Goal: Information Seeking & Learning: Learn about a topic

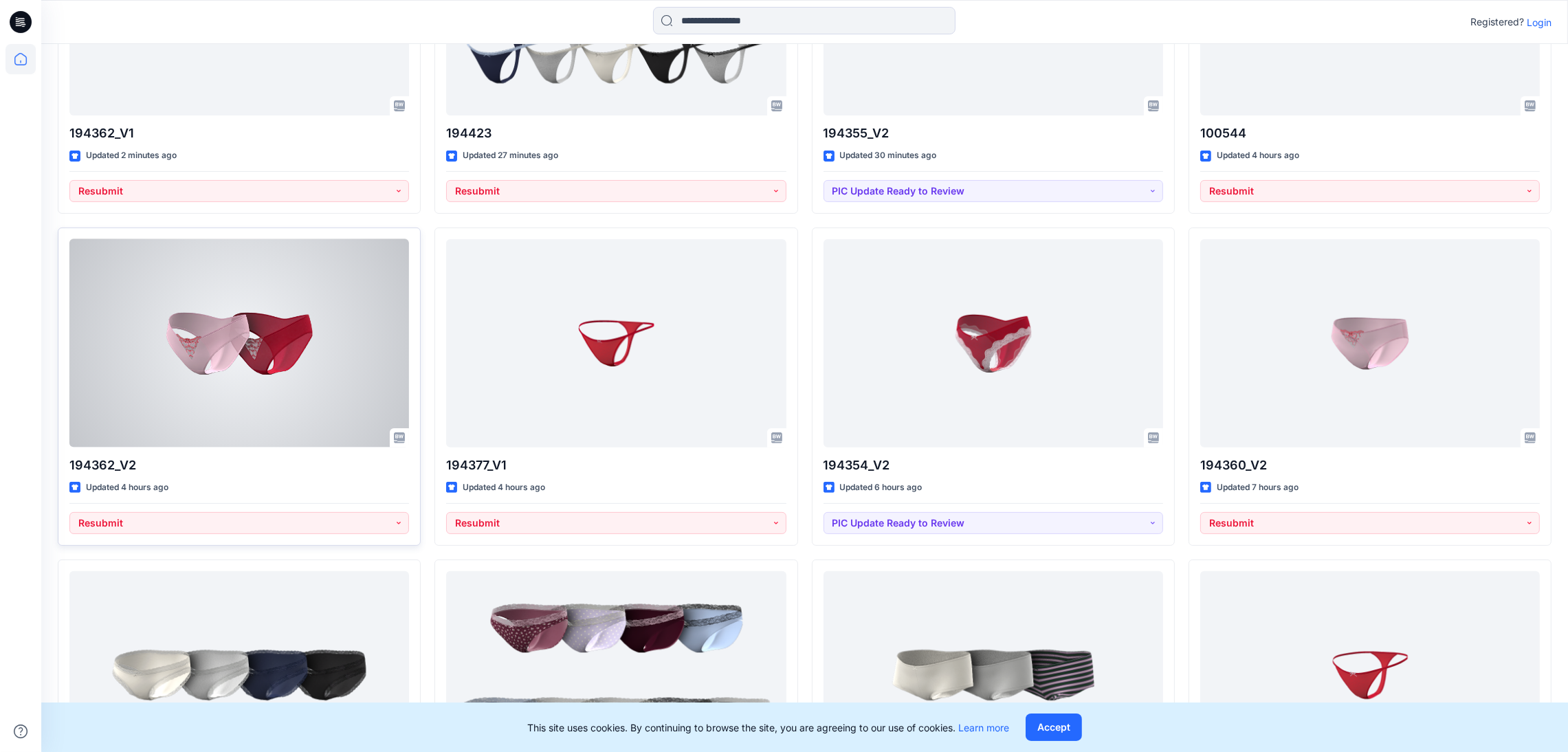
scroll to position [730, 0]
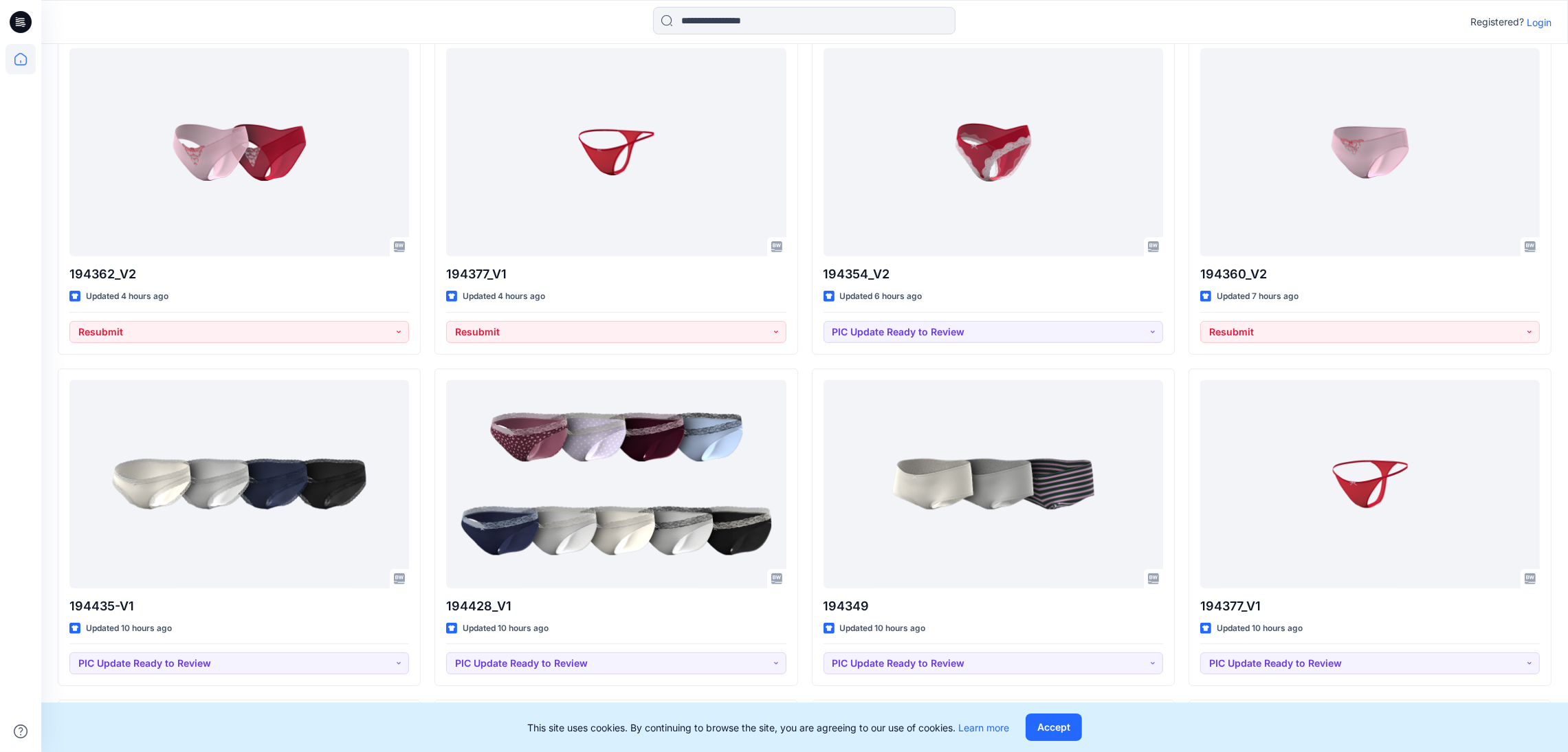
click at [1536, 24] on p "Login" at bounding box center [1540, 22] width 25 height 14
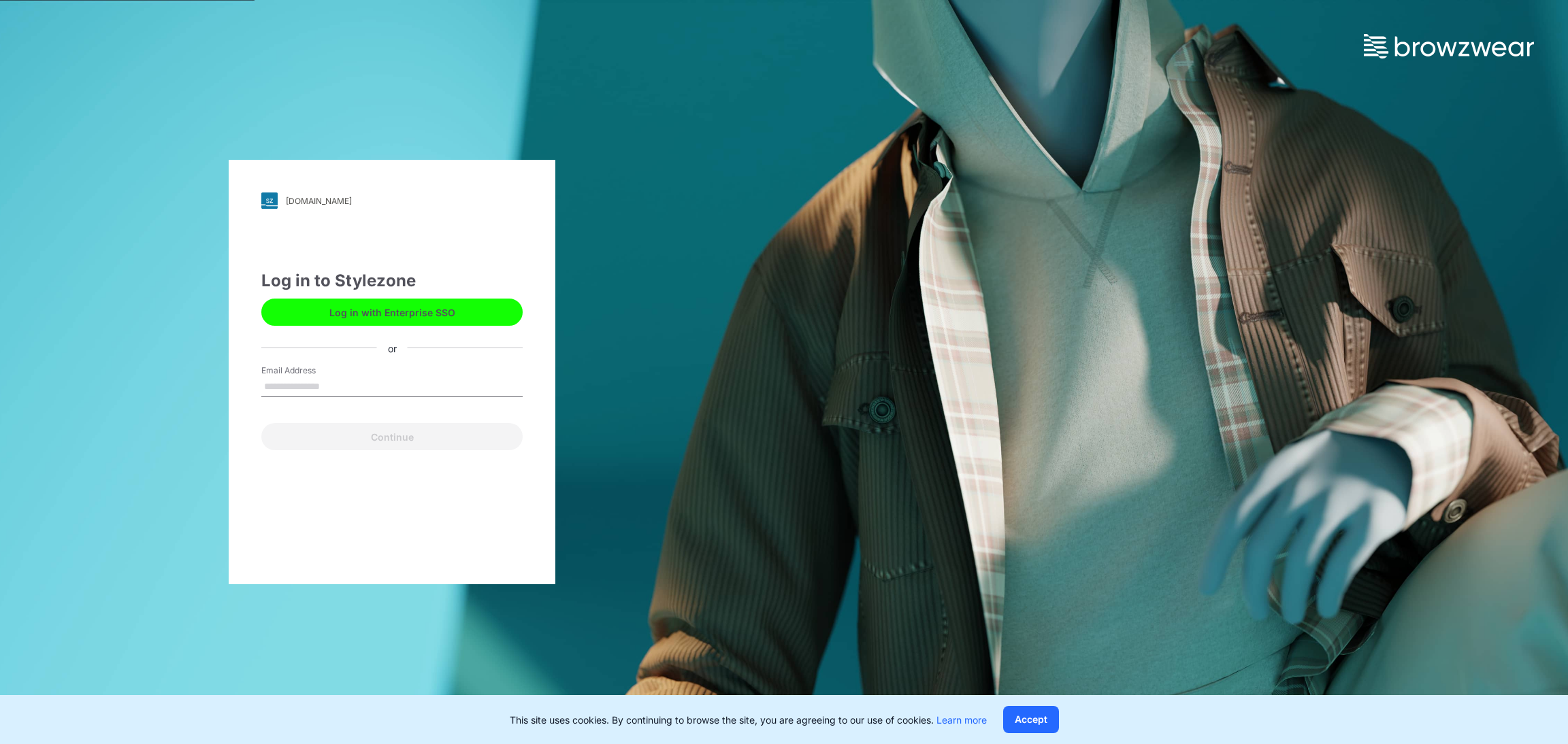
click at [313, 379] on input "Email Address" at bounding box center [391, 387] width 261 height 21
type input "**********"
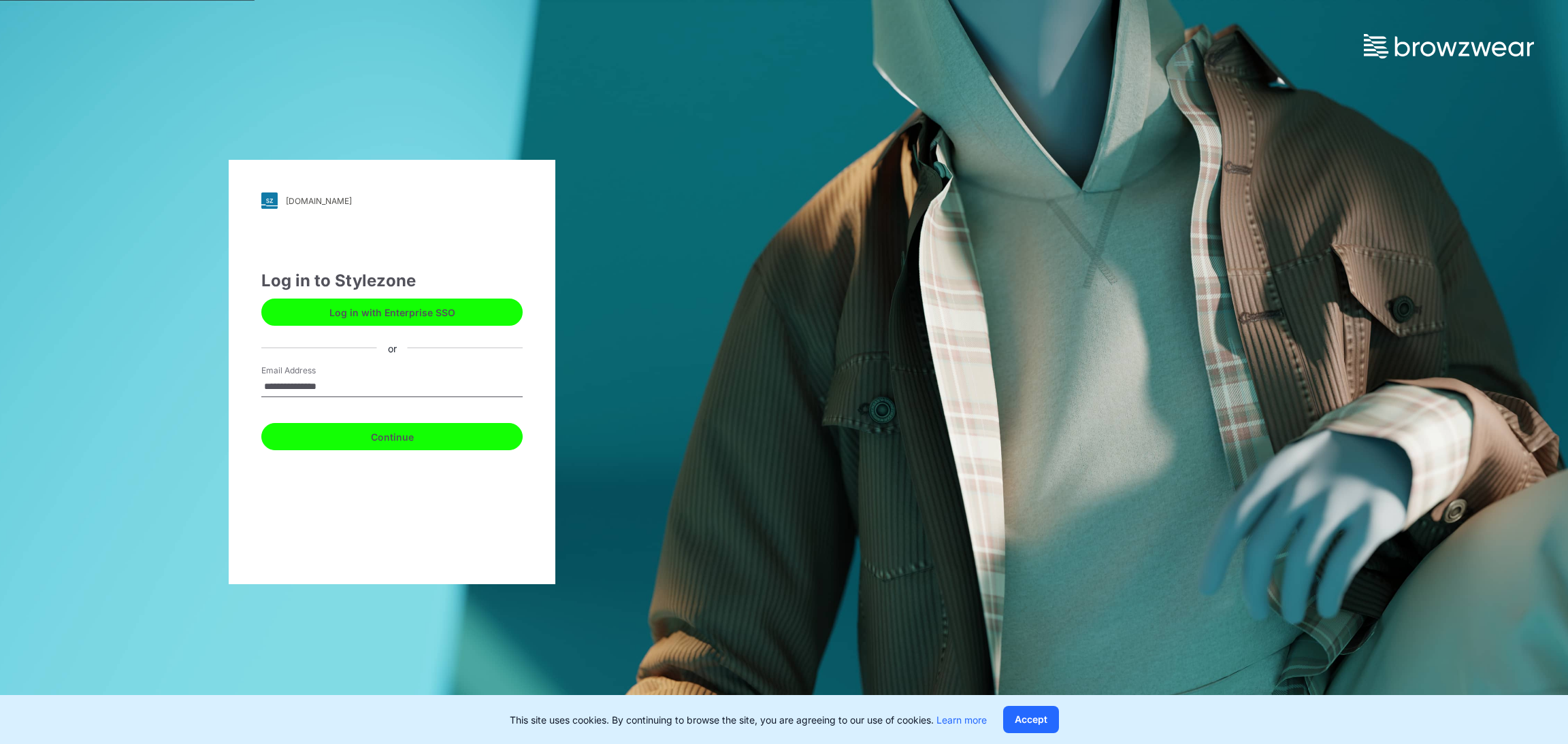
click at [383, 435] on button "Continue" at bounding box center [391, 437] width 261 height 27
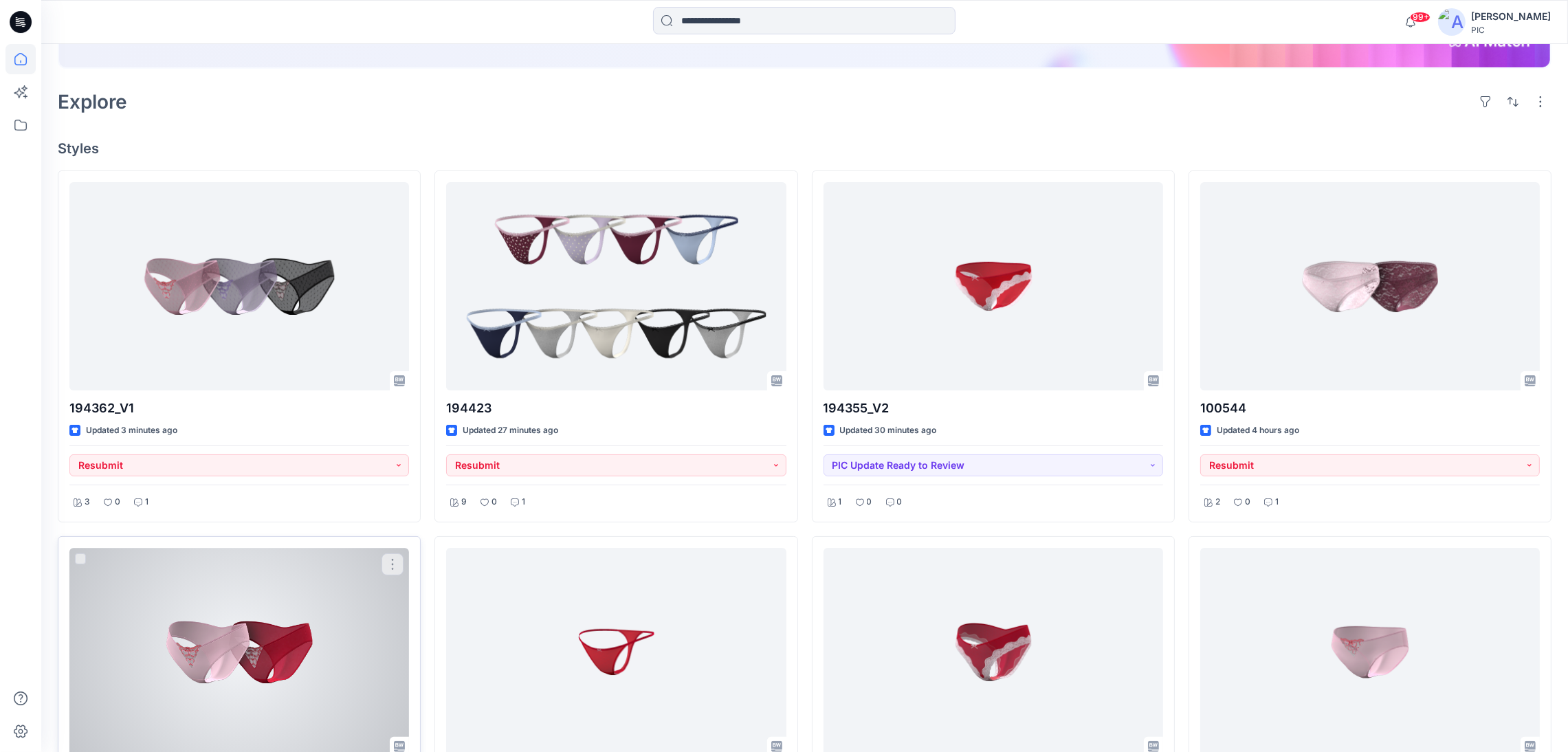
scroll to position [481, 0]
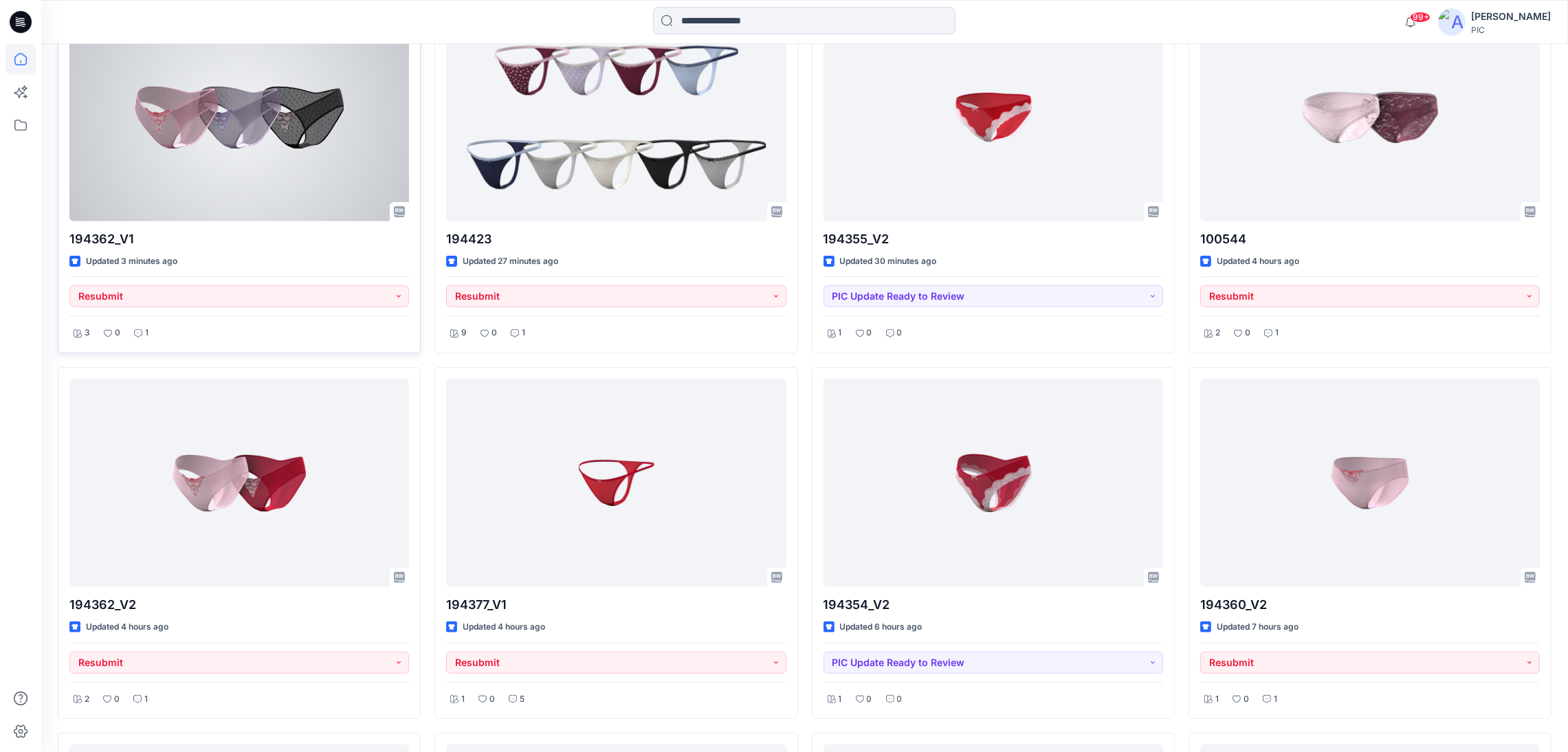
click at [298, 202] on div at bounding box center [239, 117] width 340 height 209
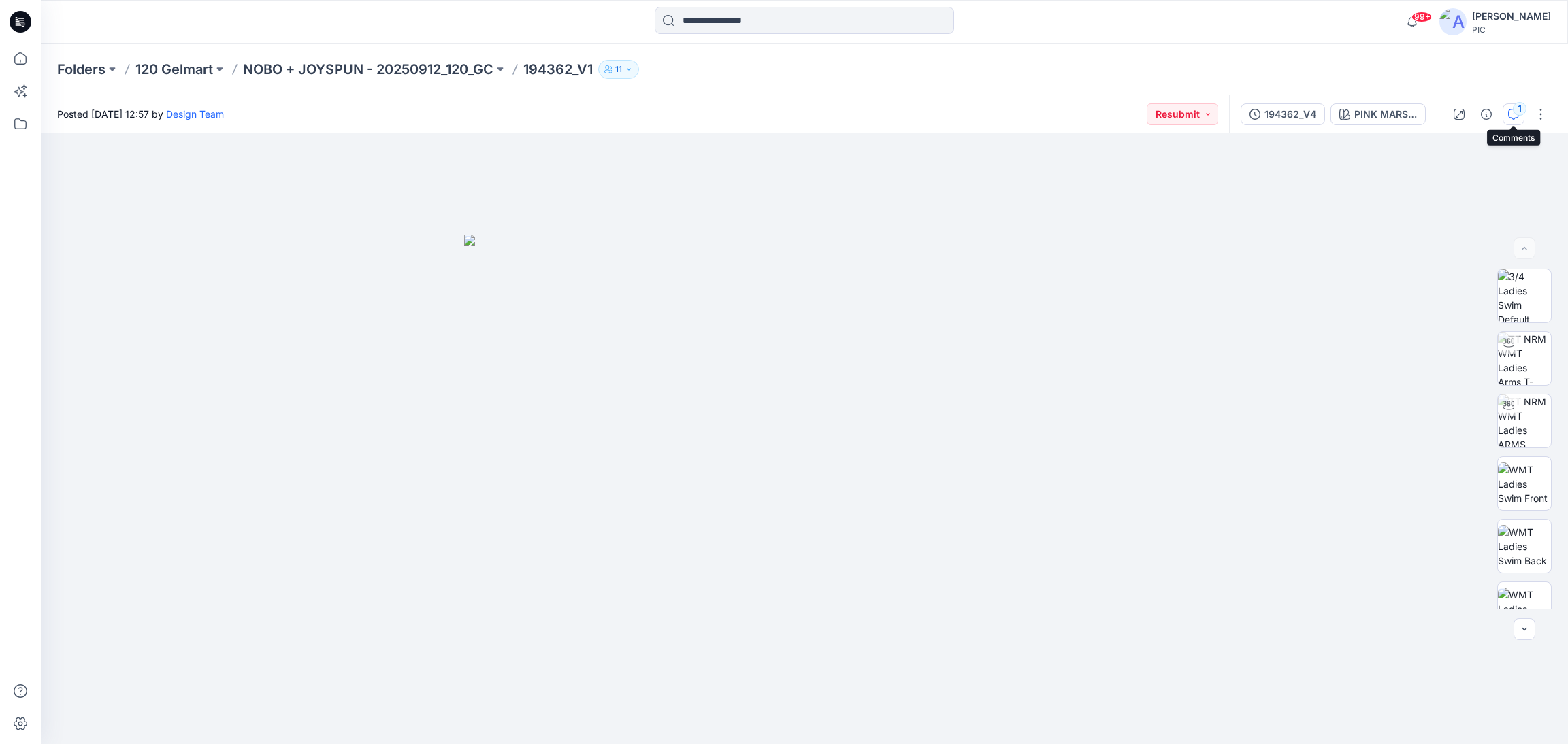
click at [1512, 109] on div "1" at bounding box center [1519, 109] width 13 height 13
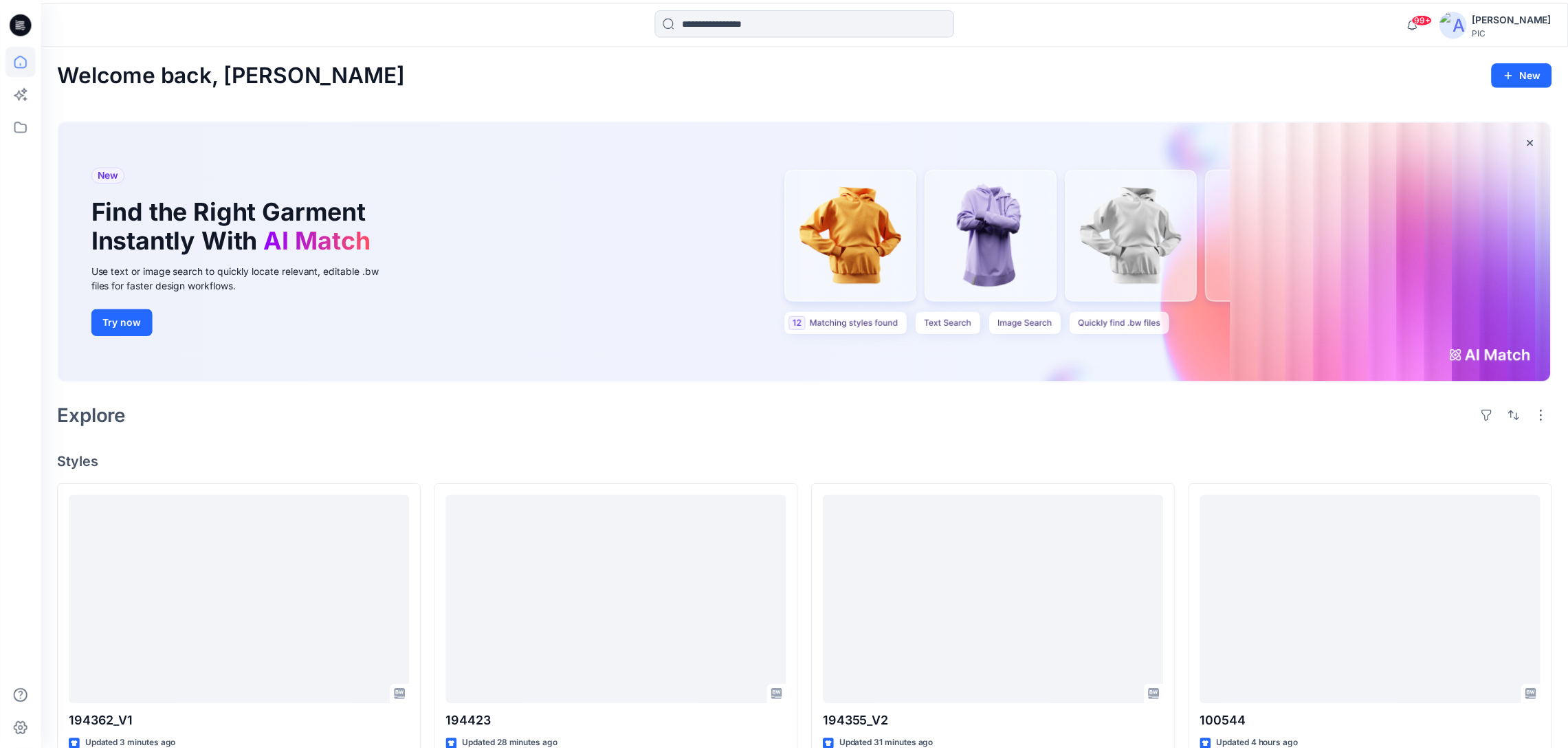
scroll to position [481, 0]
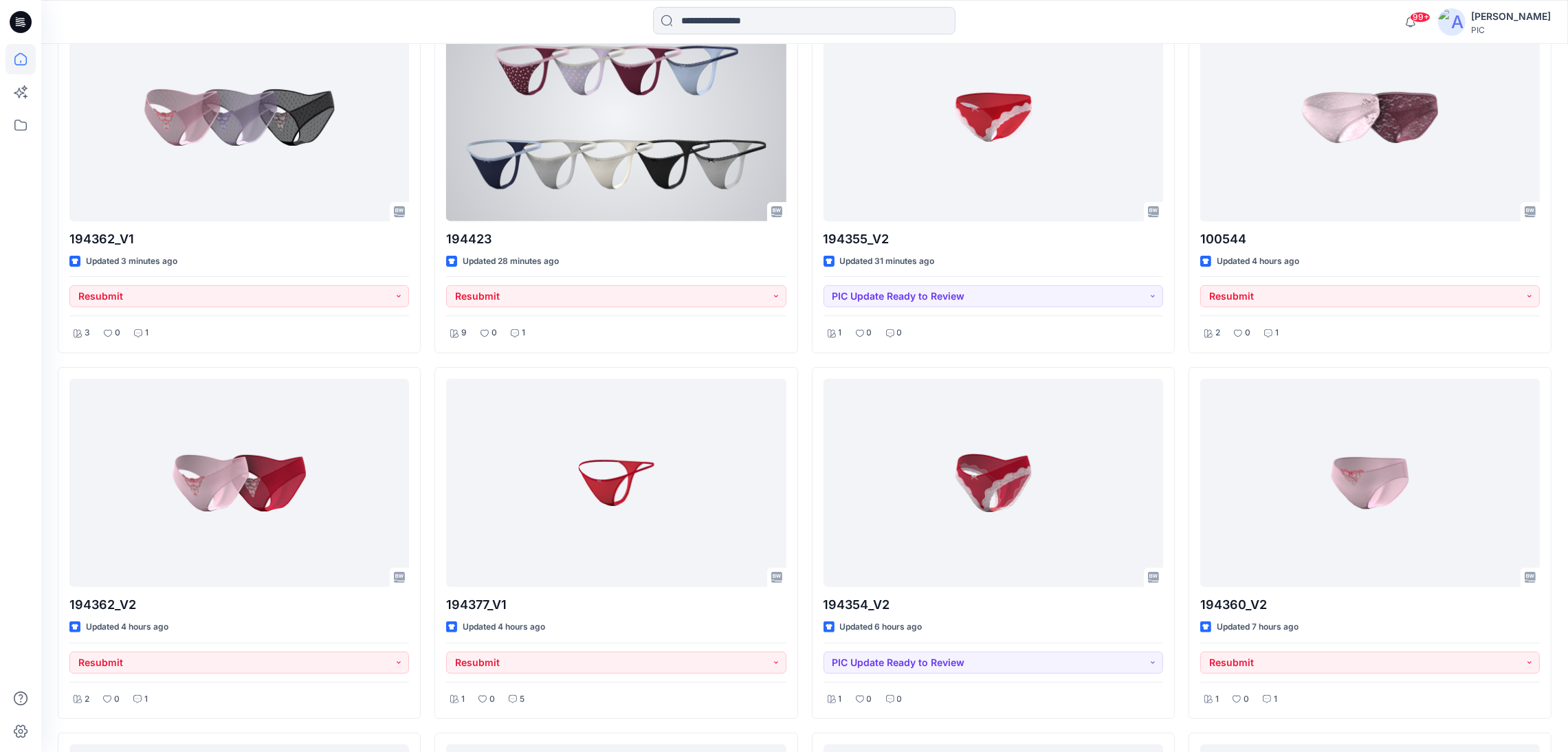
click at [586, 129] on div at bounding box center [616, 117] width 340 height 209
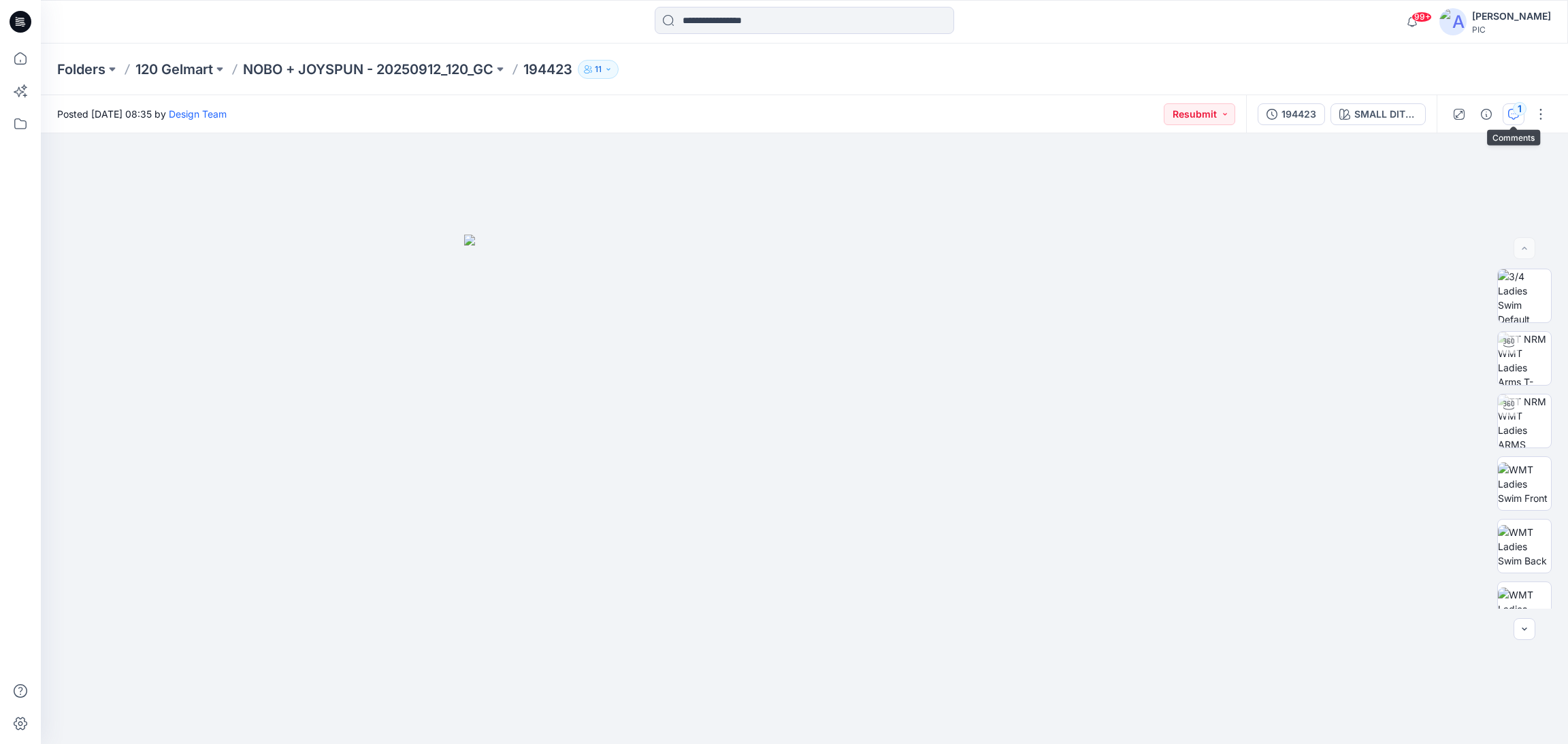
click at [1512, 114] on icon "button" at bounding box center [1514, 113] width 5 height 1
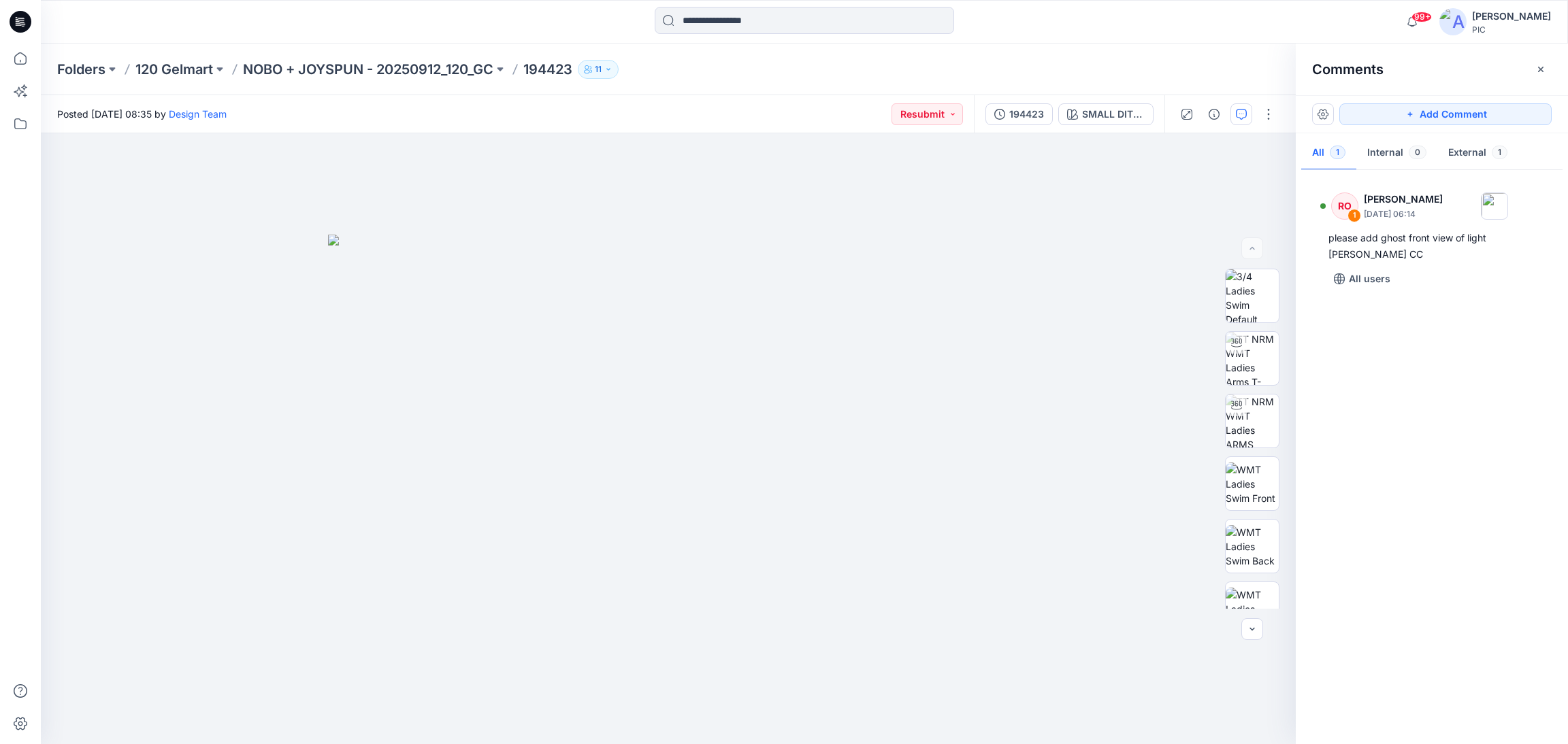
click at [1426, 392] on div "RO 1 [PERSON_NAME] [DATE] 06:14 please add ghost front view of light [PERSON_NA…" at bounding box center [1431, 453] width 272 height 561
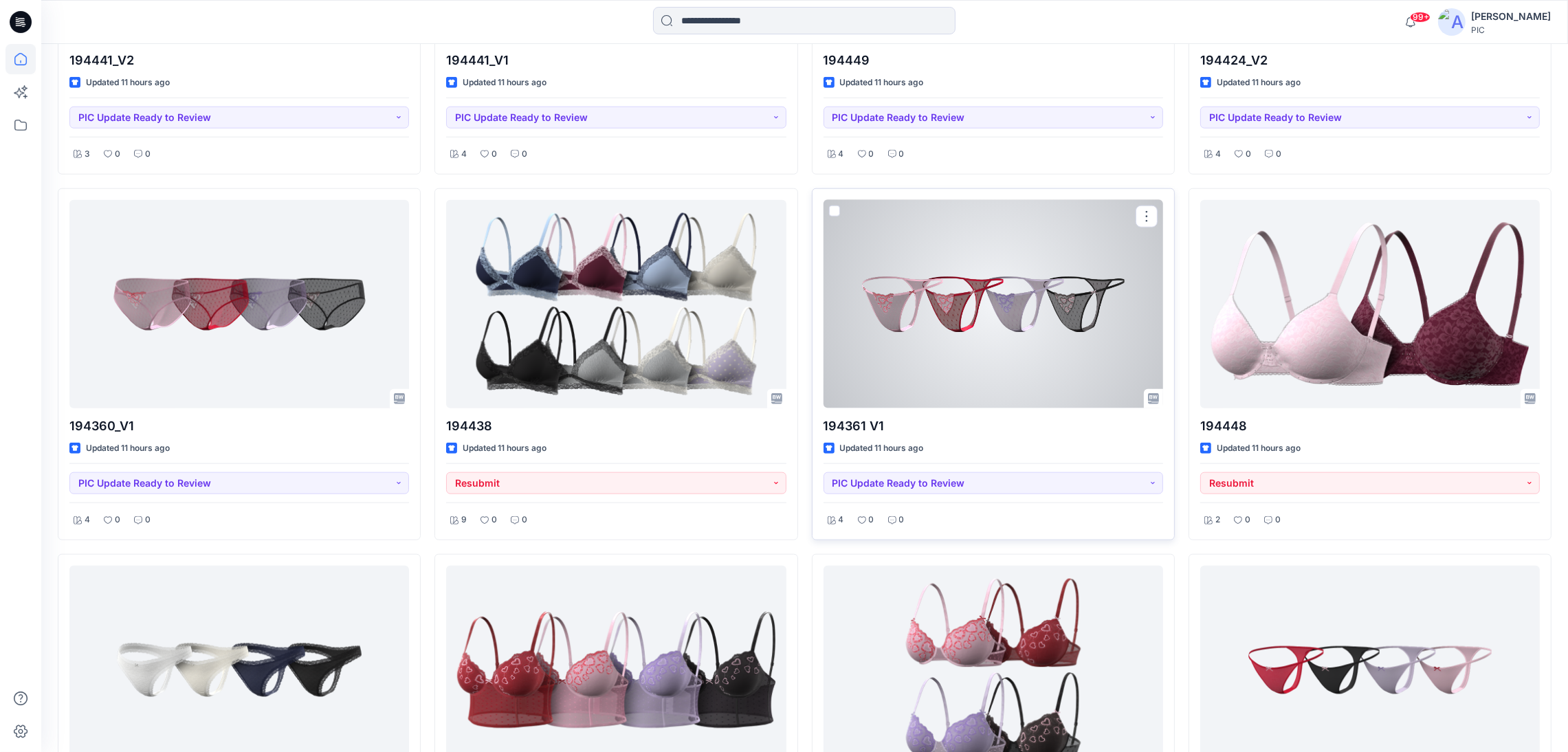
scroll to position [2337, 0]
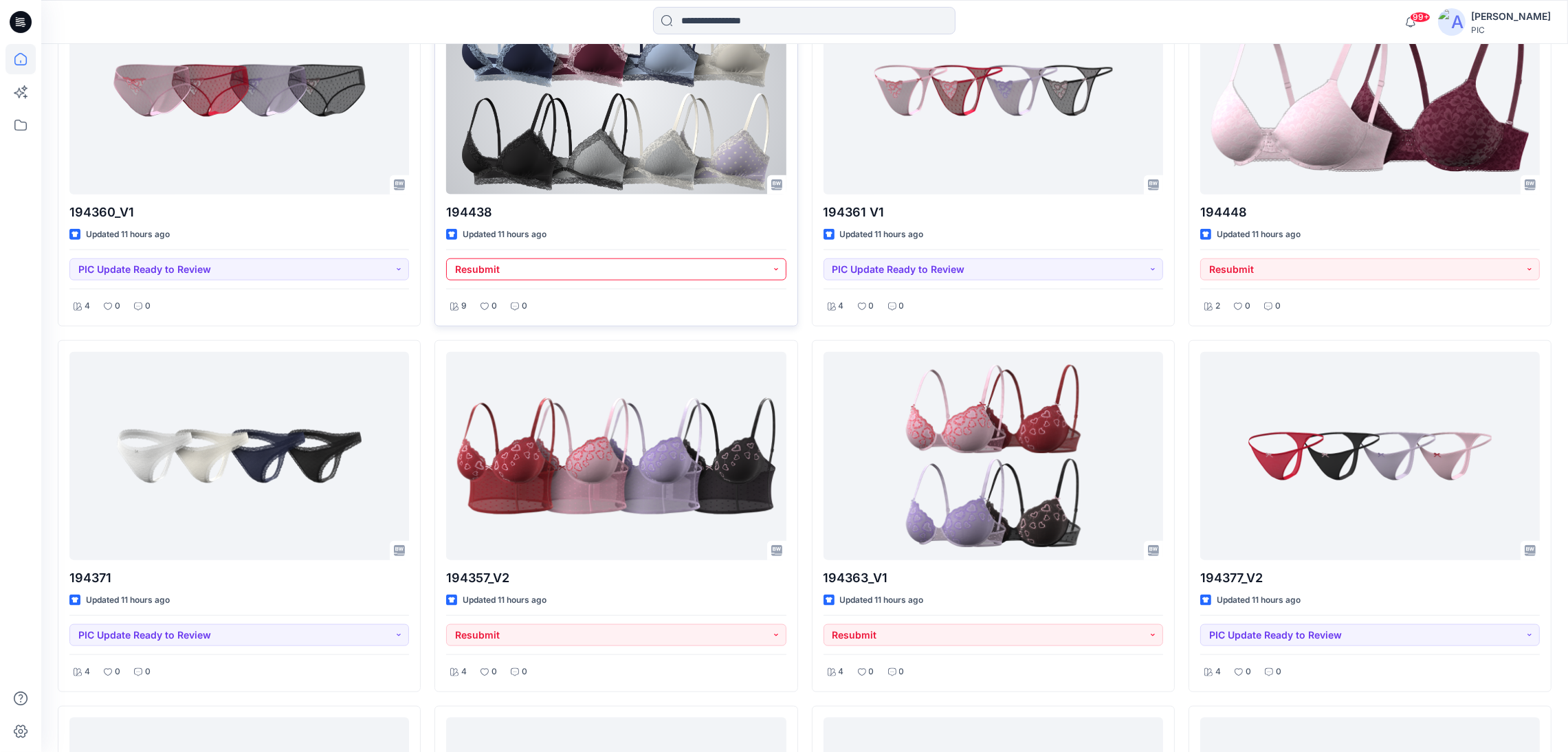
click at [772, 272] on button "Resubmit" at bounding box center [616, 270] width 340 height 22
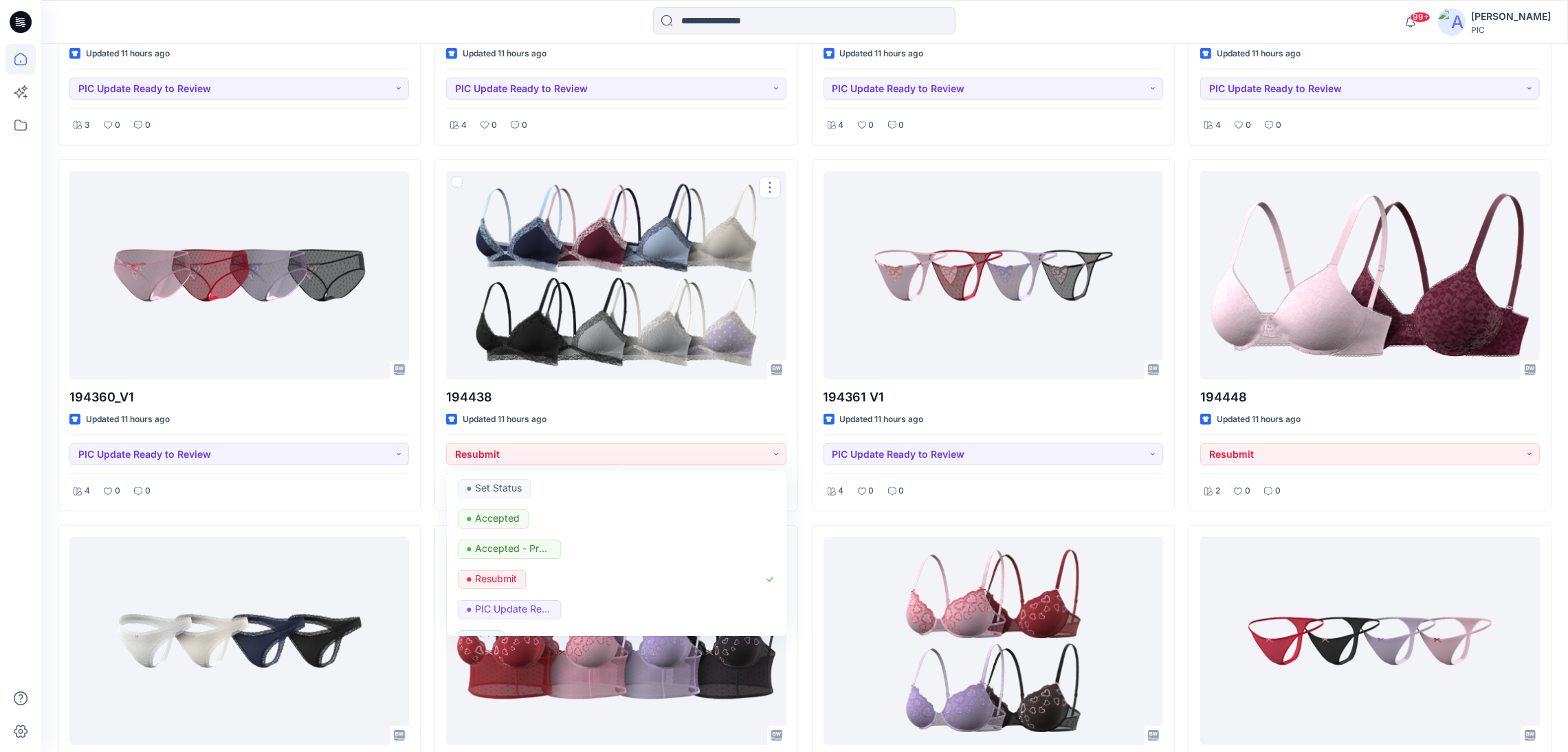
scroll to position [2063, 0]
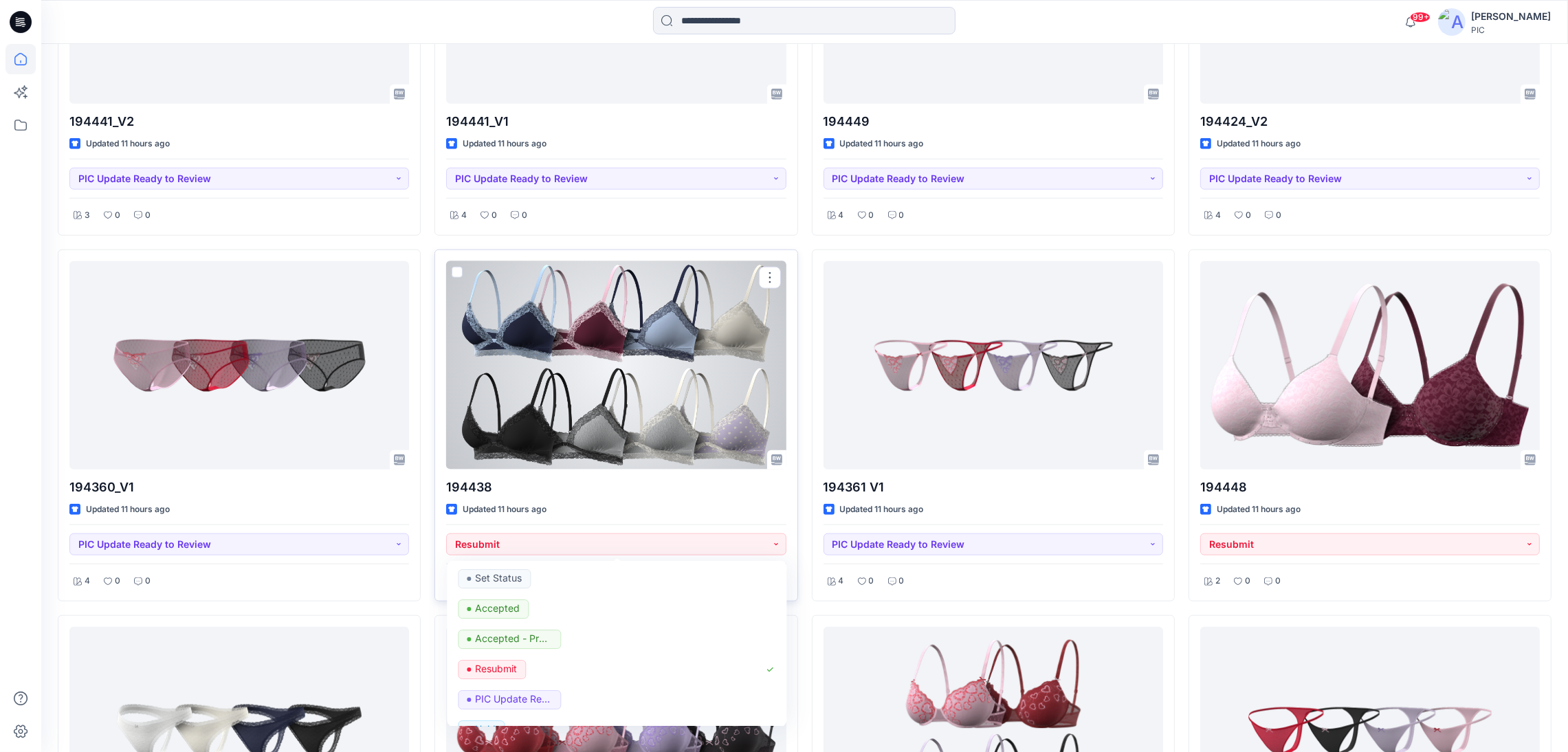
drag, startPoint x: 774, startPoint y: 540, endPoint x: 772, endPoint y: 488, distance: 52.0
click at [773, 540] on button "Resubmit" at bounding box center [616, 544] width 340 height 22
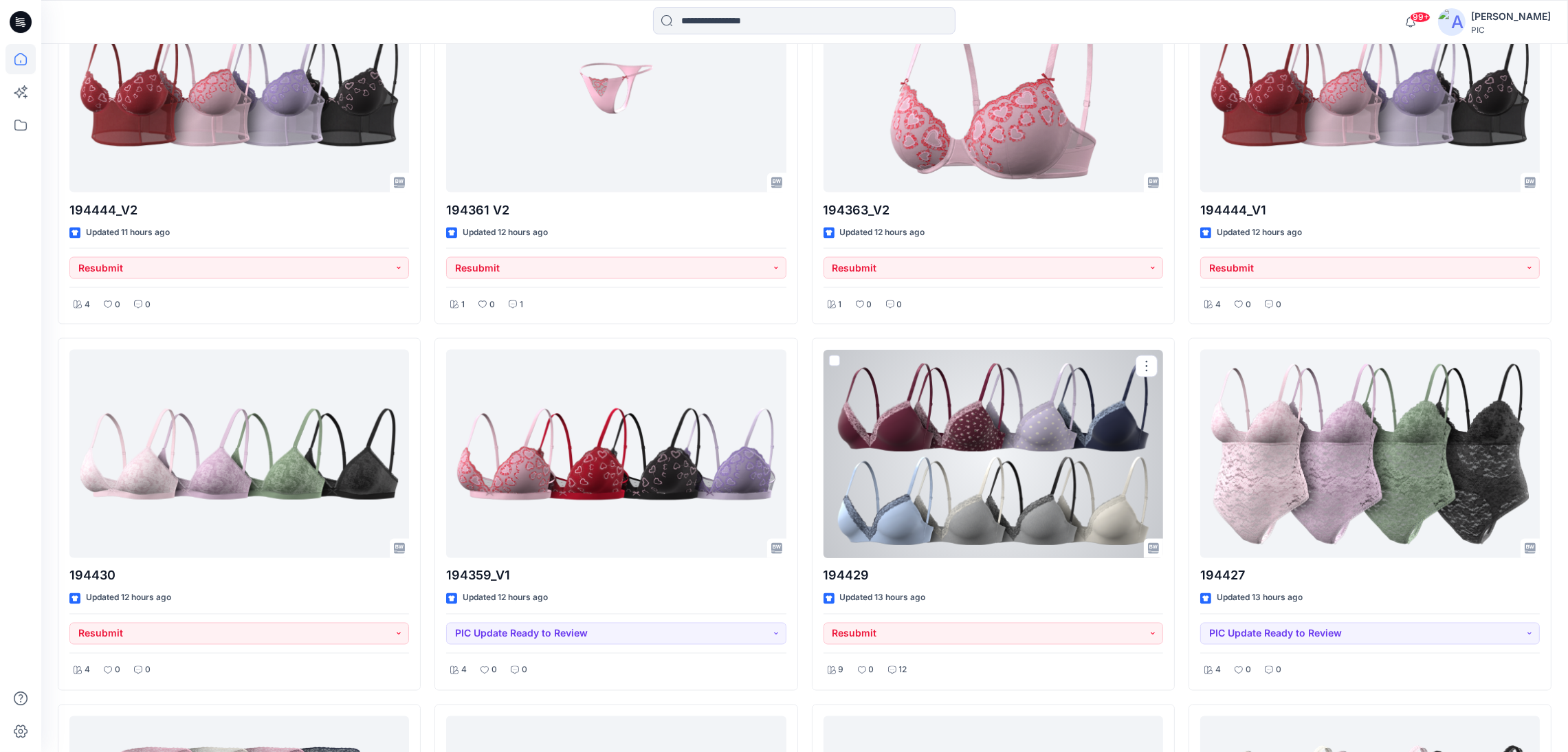
scroll to position [3162, 0]
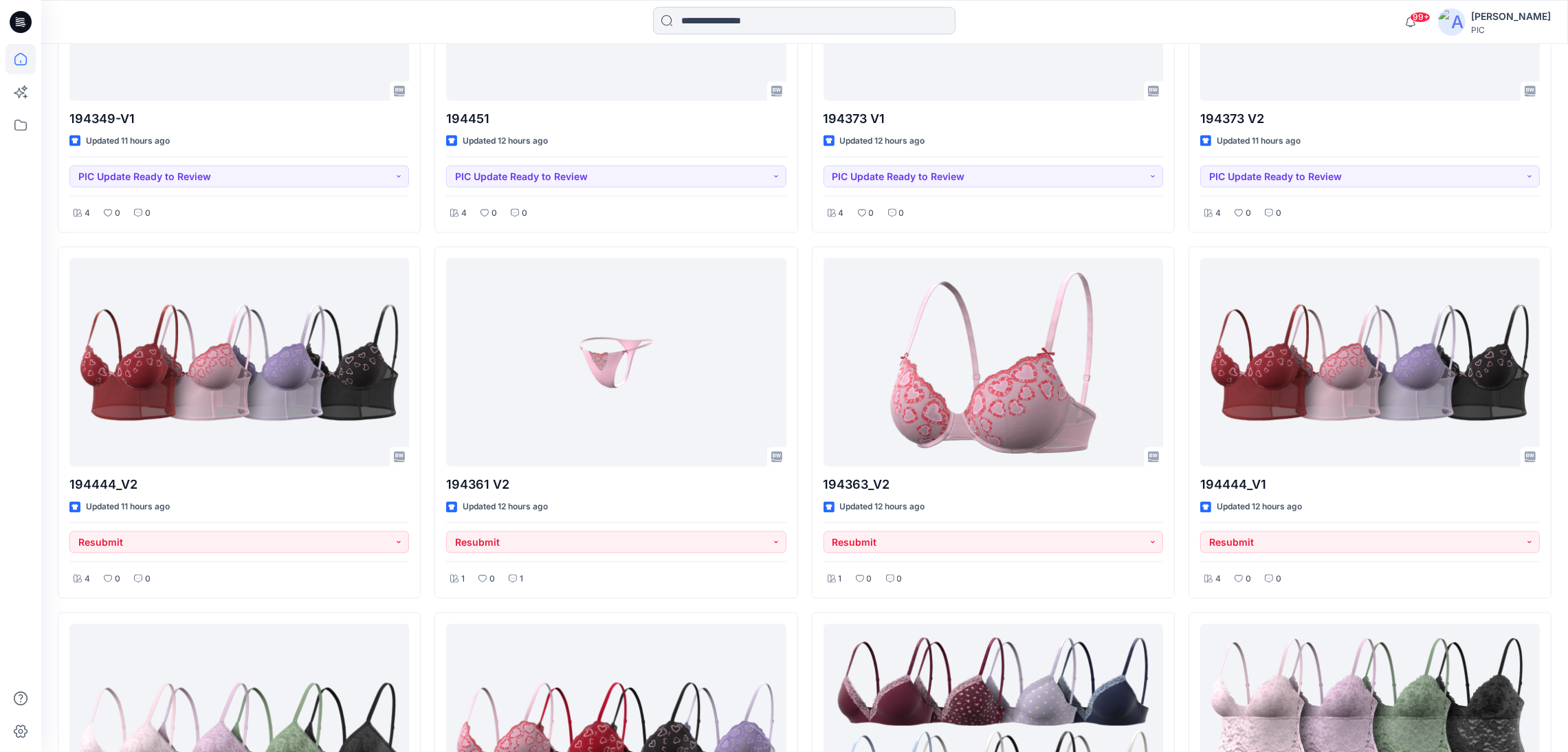
click at [760, 20] on input at bounding box center [804, 20] width 302 height 28
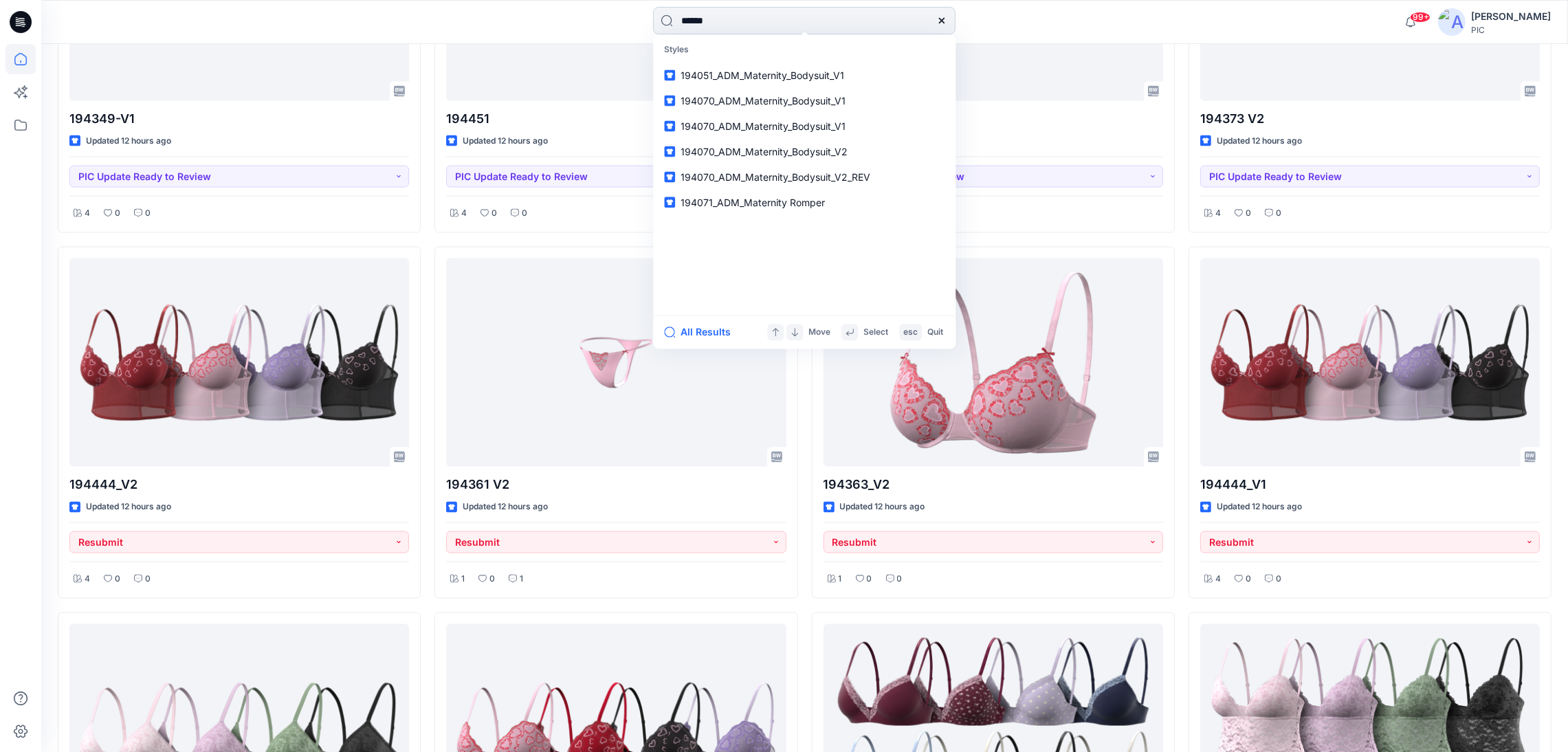
type input "******"
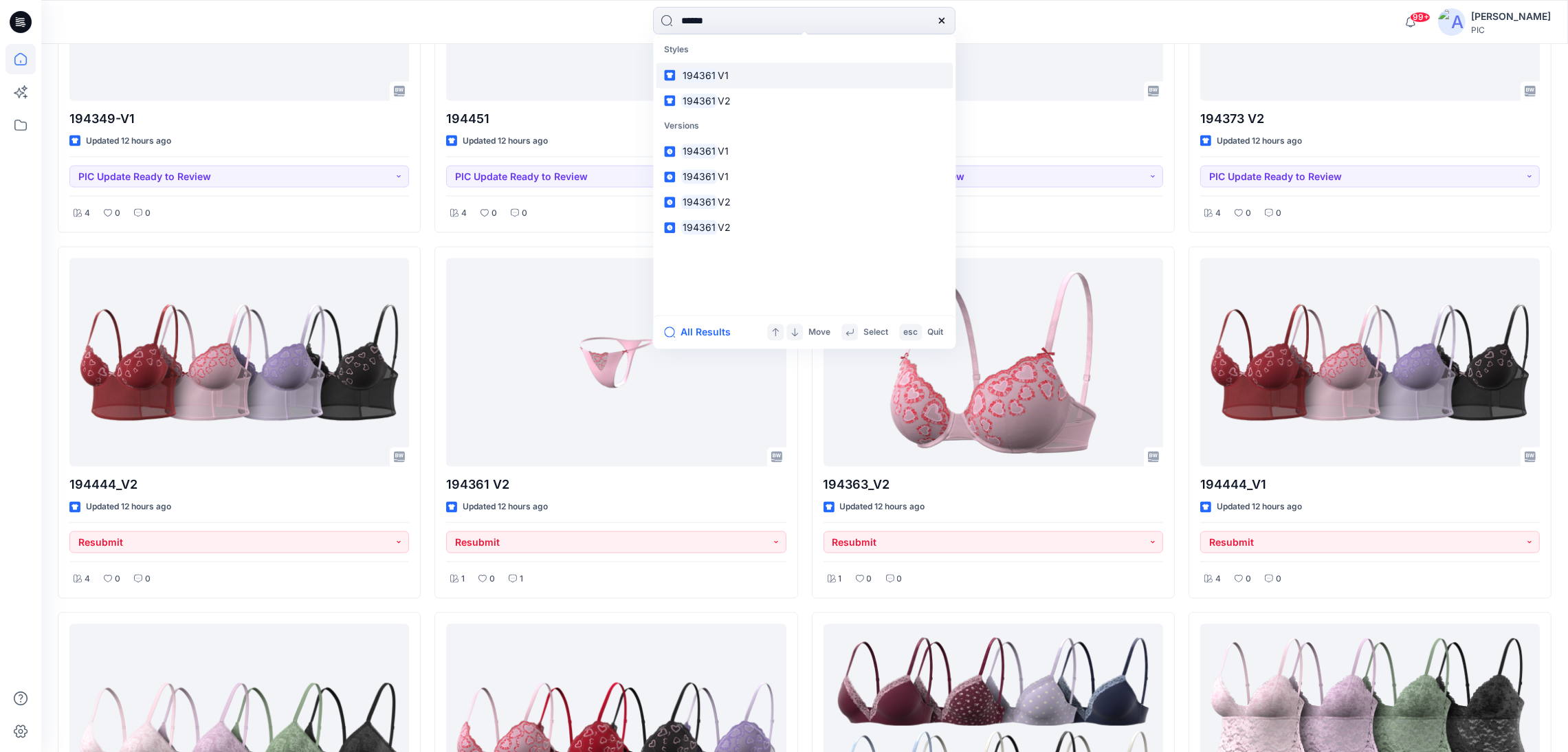
click at [727, 75] on span "V1" at bounding box center [722, 75] width 11 height 12
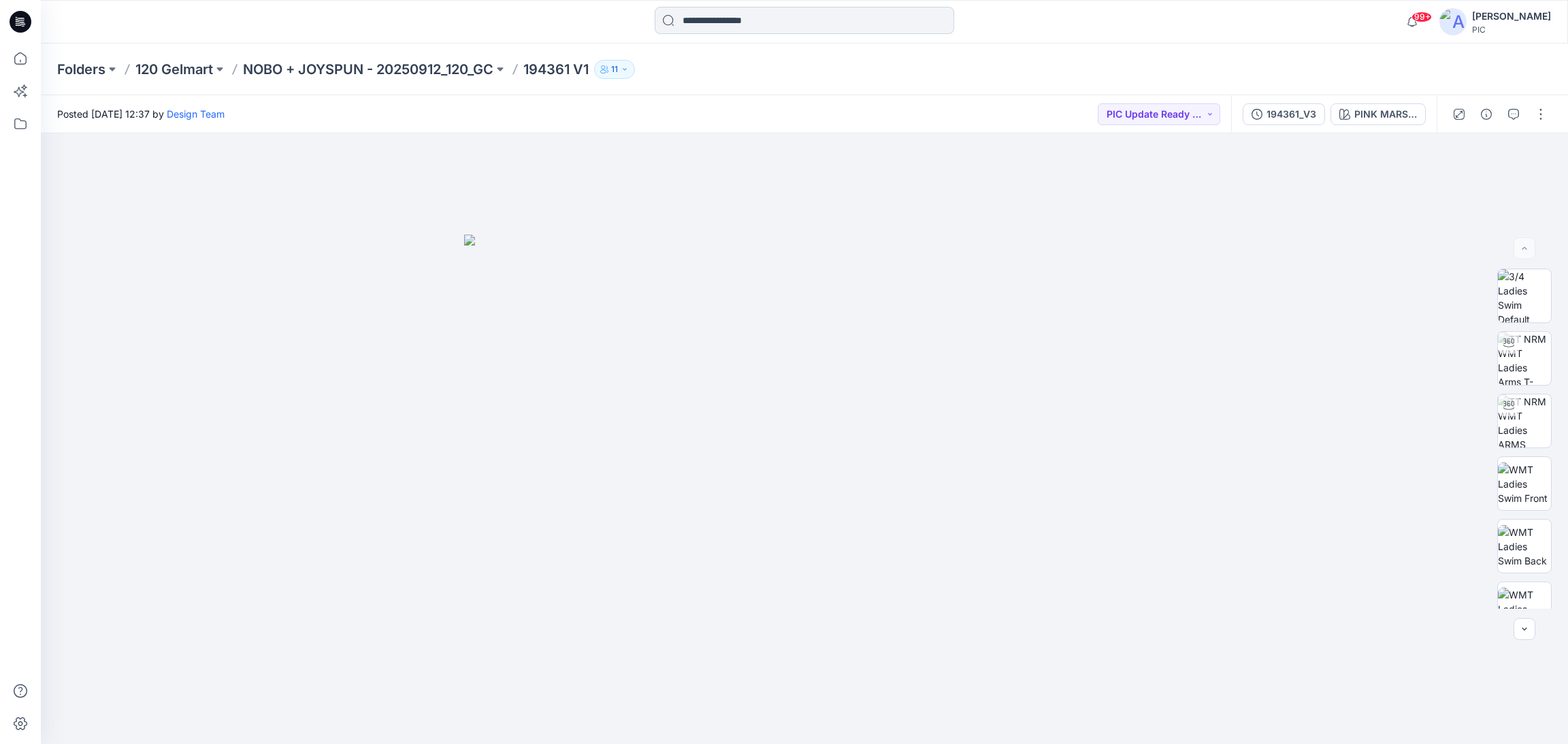
click at [757, 12] on input at bounding box center [804, 20] width 299 height 27
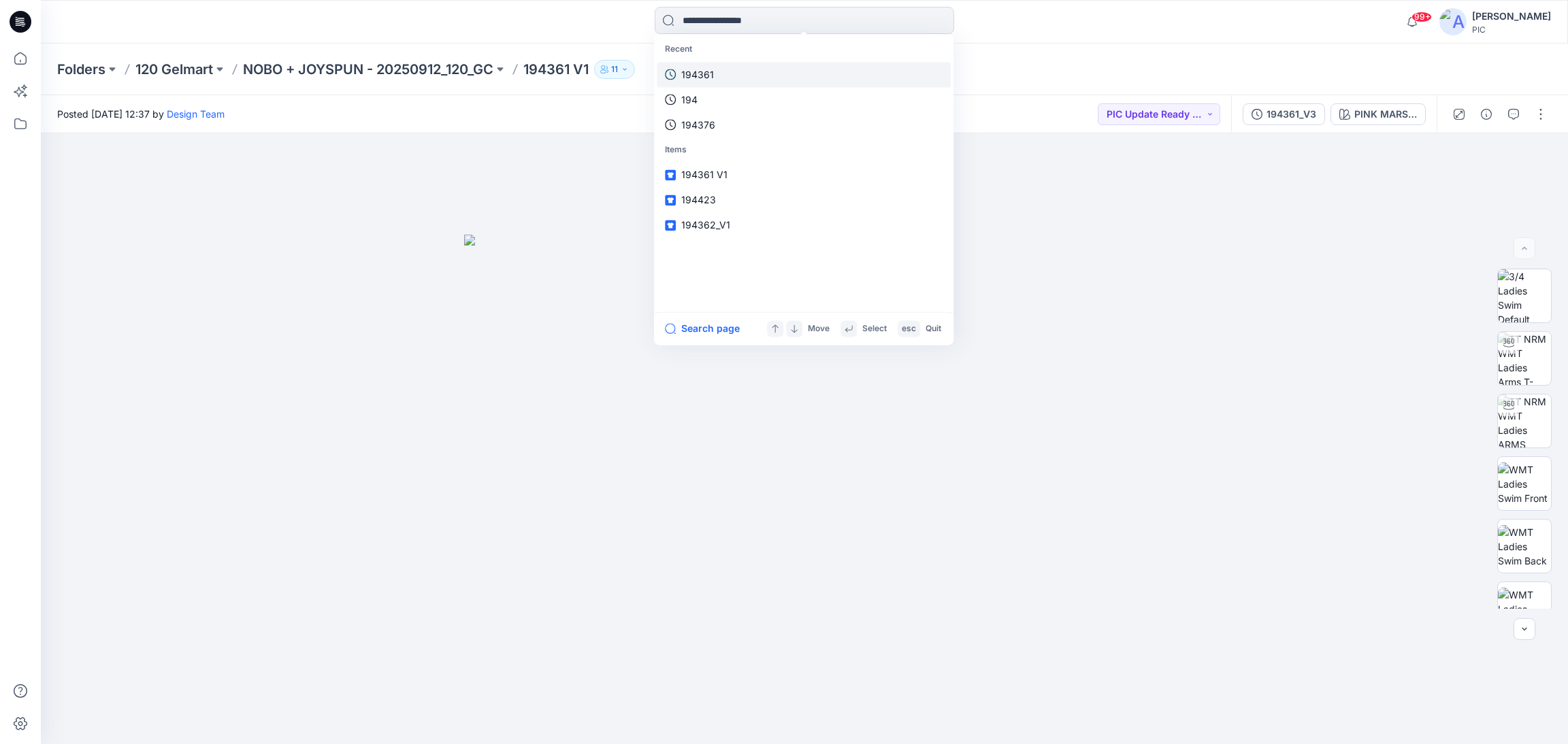
click at [717, 67] on link "194361" at bounding box center [803, 75] width 294 height 25
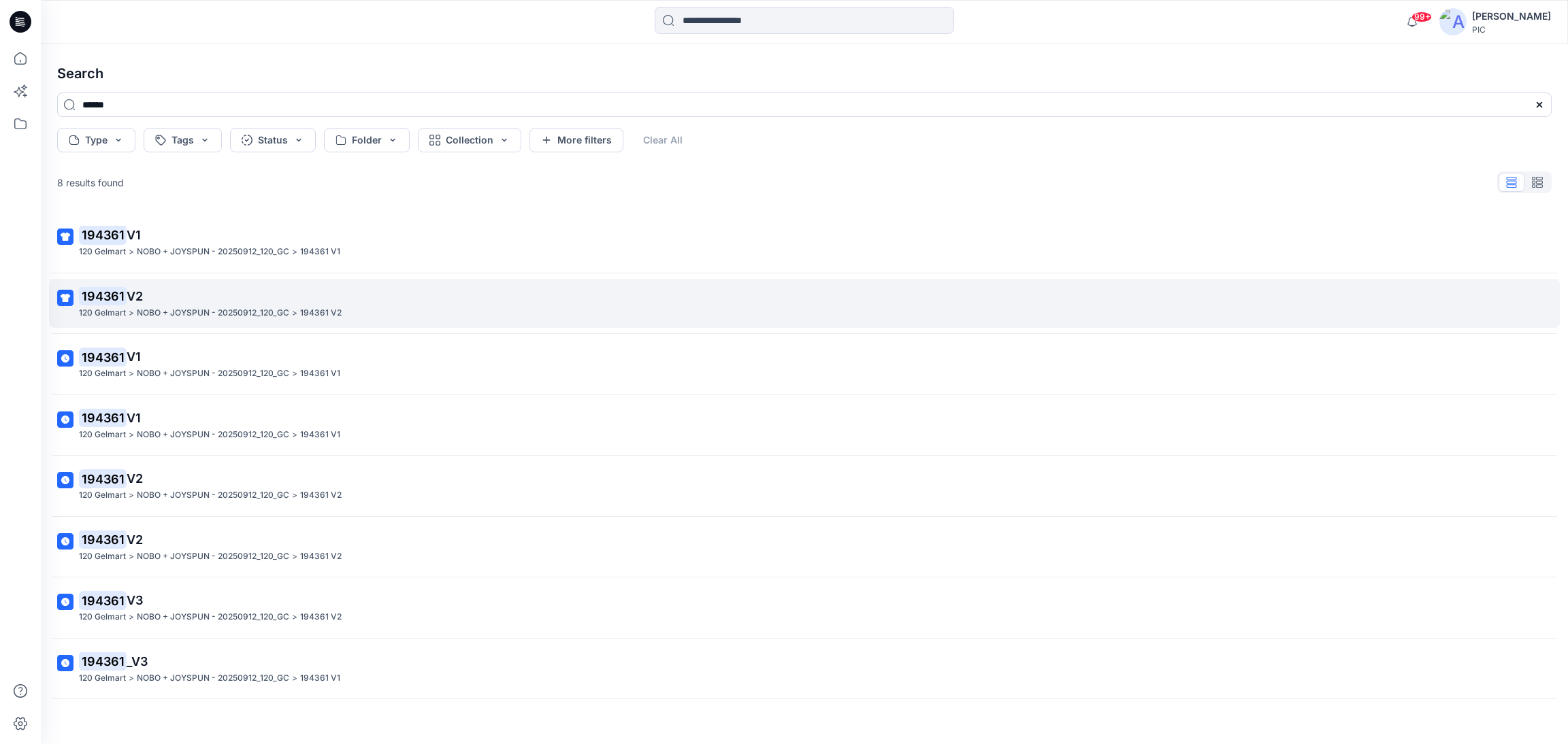
click at [141, 302] on span "V2" at bounding box center [135, 296] width 17 height 14
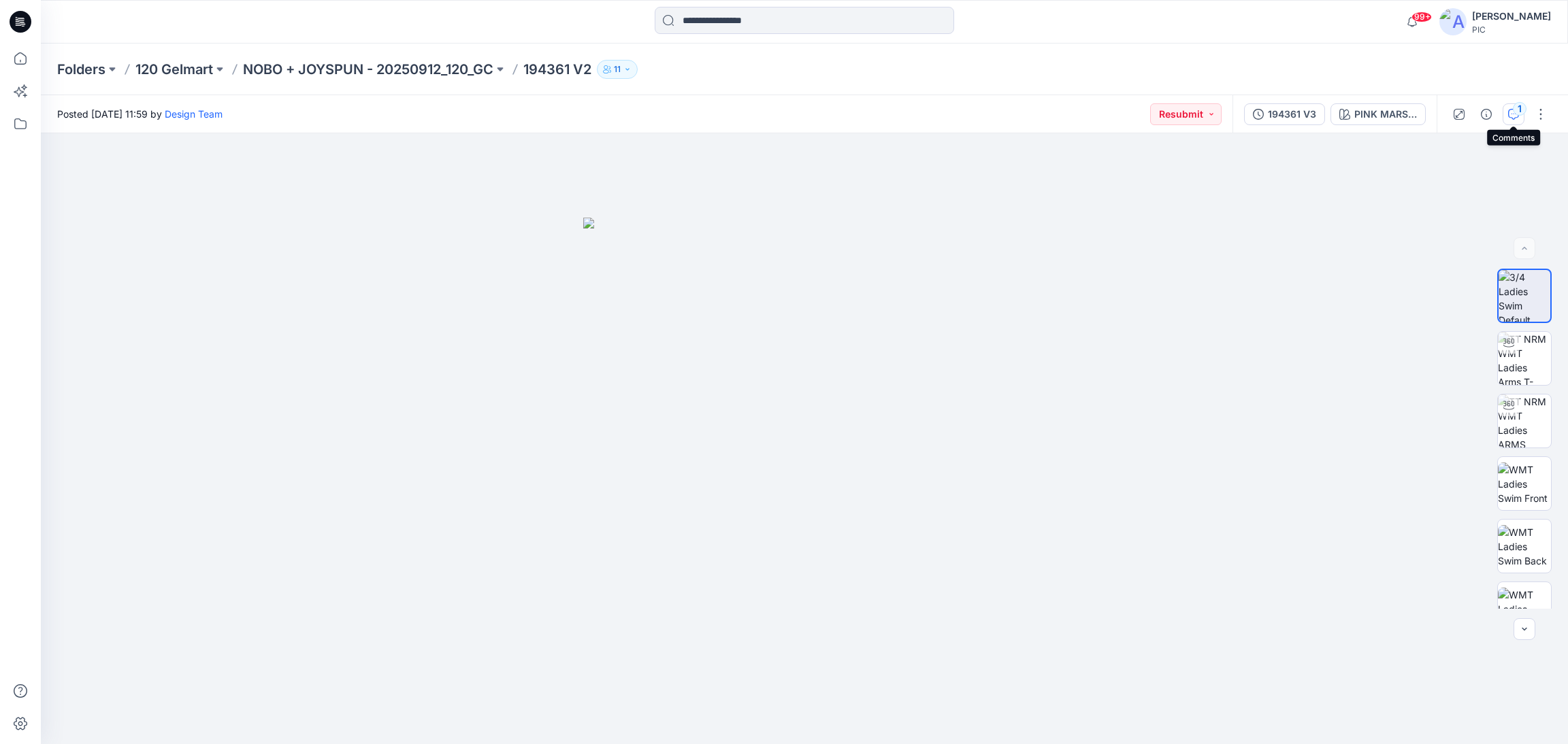
click at [1521, 108] on div "1" at bounding box center [1519, 109] width 13 height 13
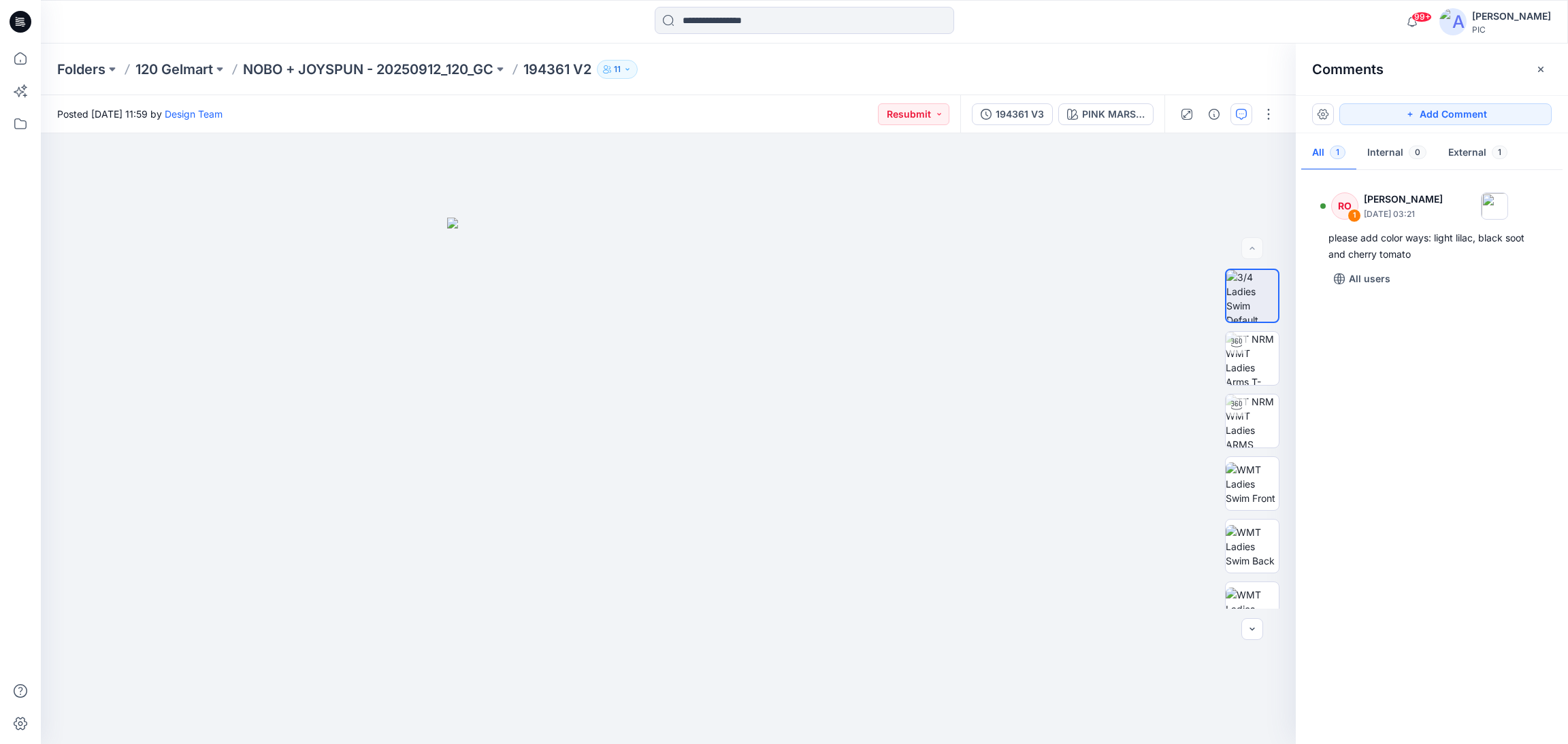
click at [1459, 402] on div "RO 1 [PERSON_NAME] [DATE] 03:21 please add color ways: light lilac, black soot …" at bounding box center [1431, 453] width 272 height 561
click at [1414, 371] on div "RO 1 [PERSON_NAME] [DATE] 03:21 please add color ways: light lilac, black soot …" at bounding box center [1431, 453] width 272 height 561
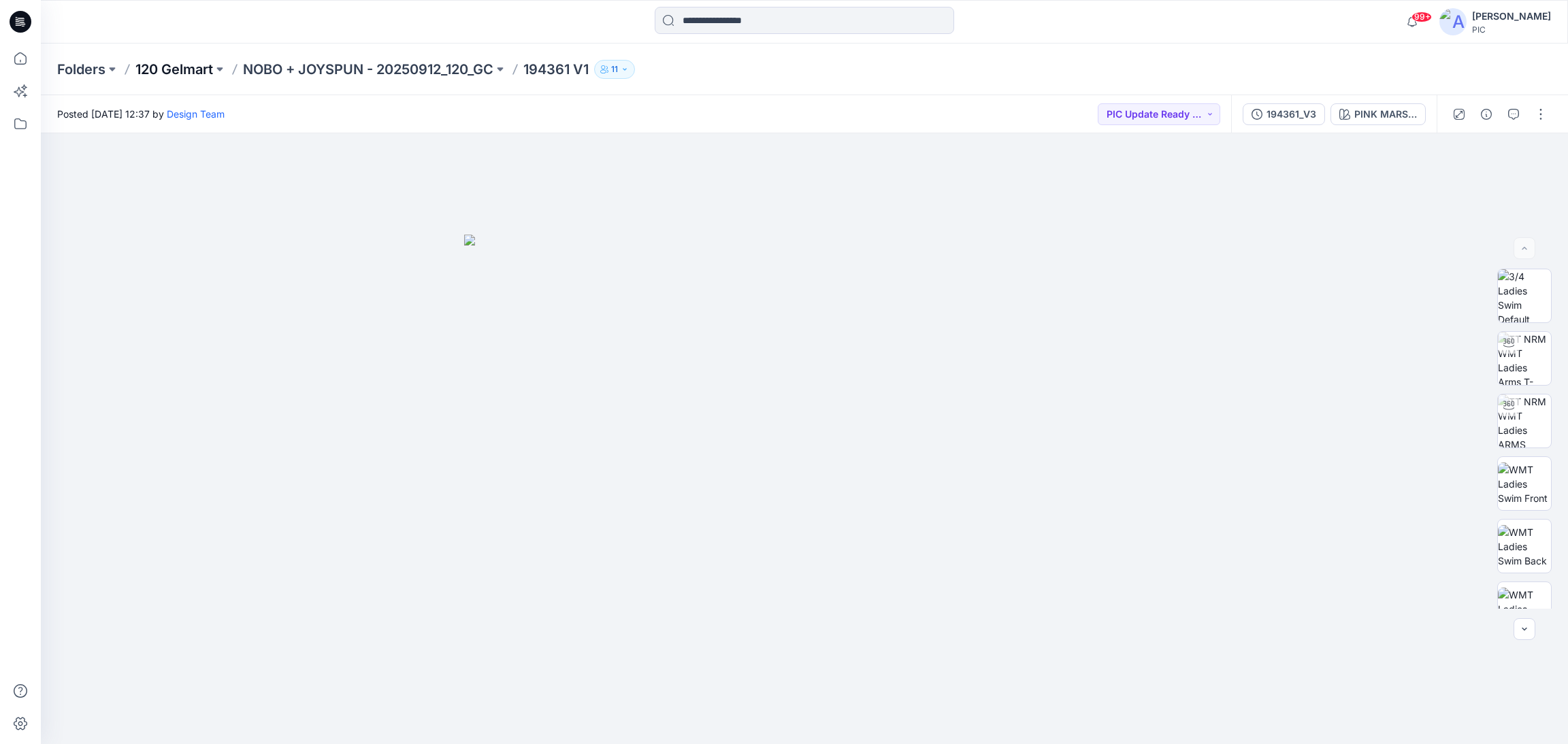
click at [178, 70] on p "120 Gelmart" at bounding box center [174, 69] width 78 height 19
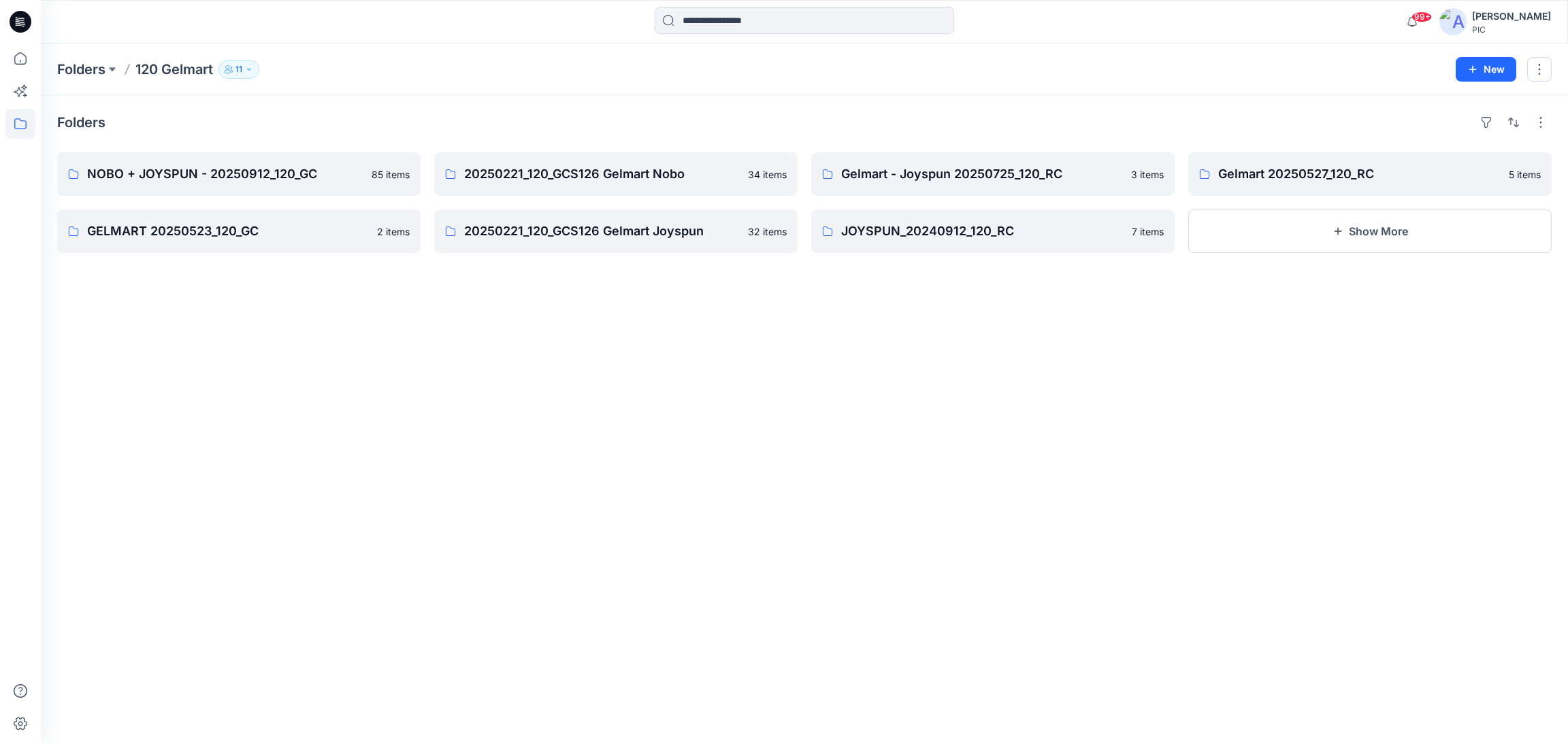
click at [554, 503] on div "Folders NOBO + JOYSPUN - 20250912_120_GC 85 items GELMART 20250523_120_GC 2 ite…" at bounding box center [804, 419] width 1527 height 649
click at [268, 165] on p "NOBO + JOYSPUN - 20250912_120_GC" at bounding box center [237, 174] width 301 height 19
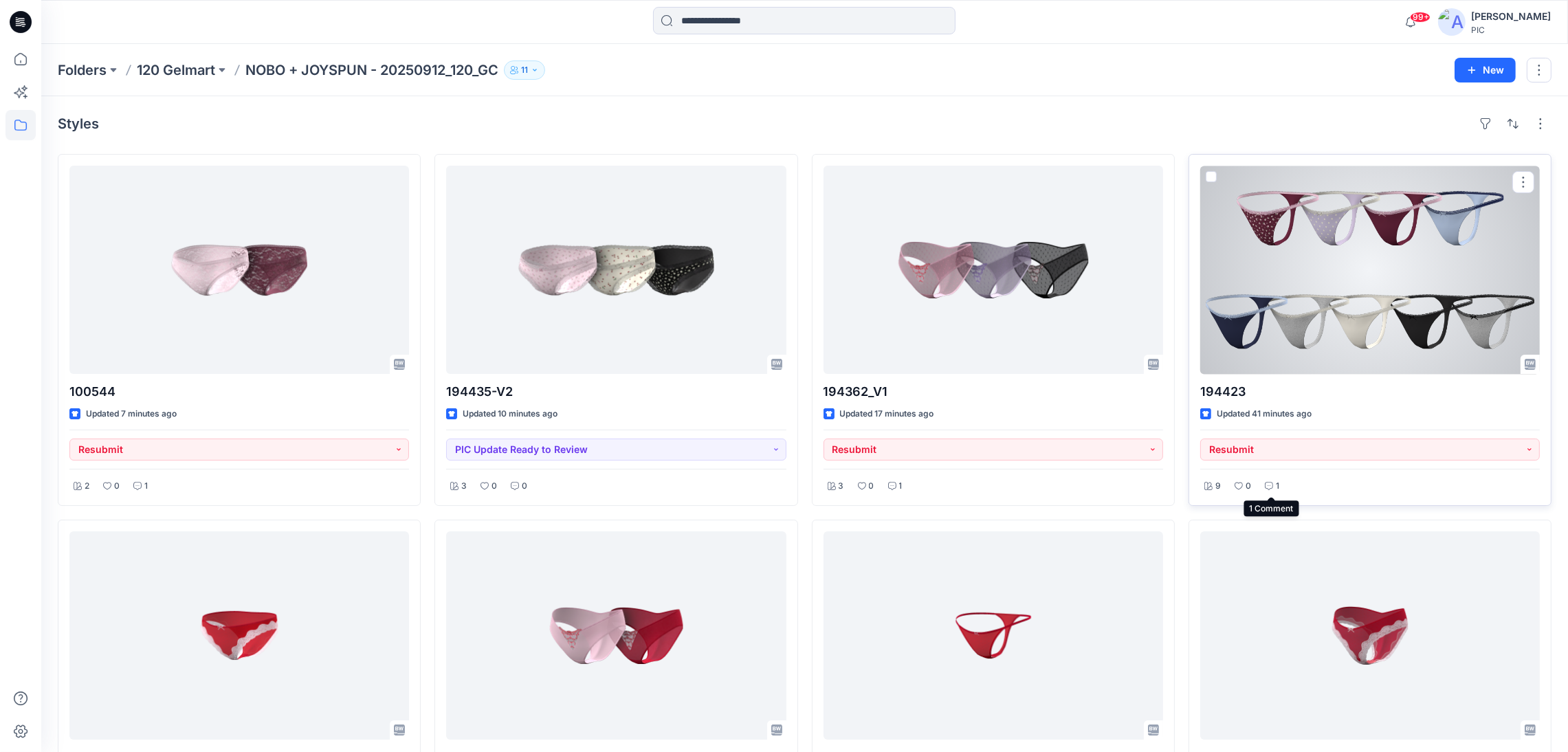
click at [1271, 482] on icon at bounding box center [1269, 487] width 8 height 8
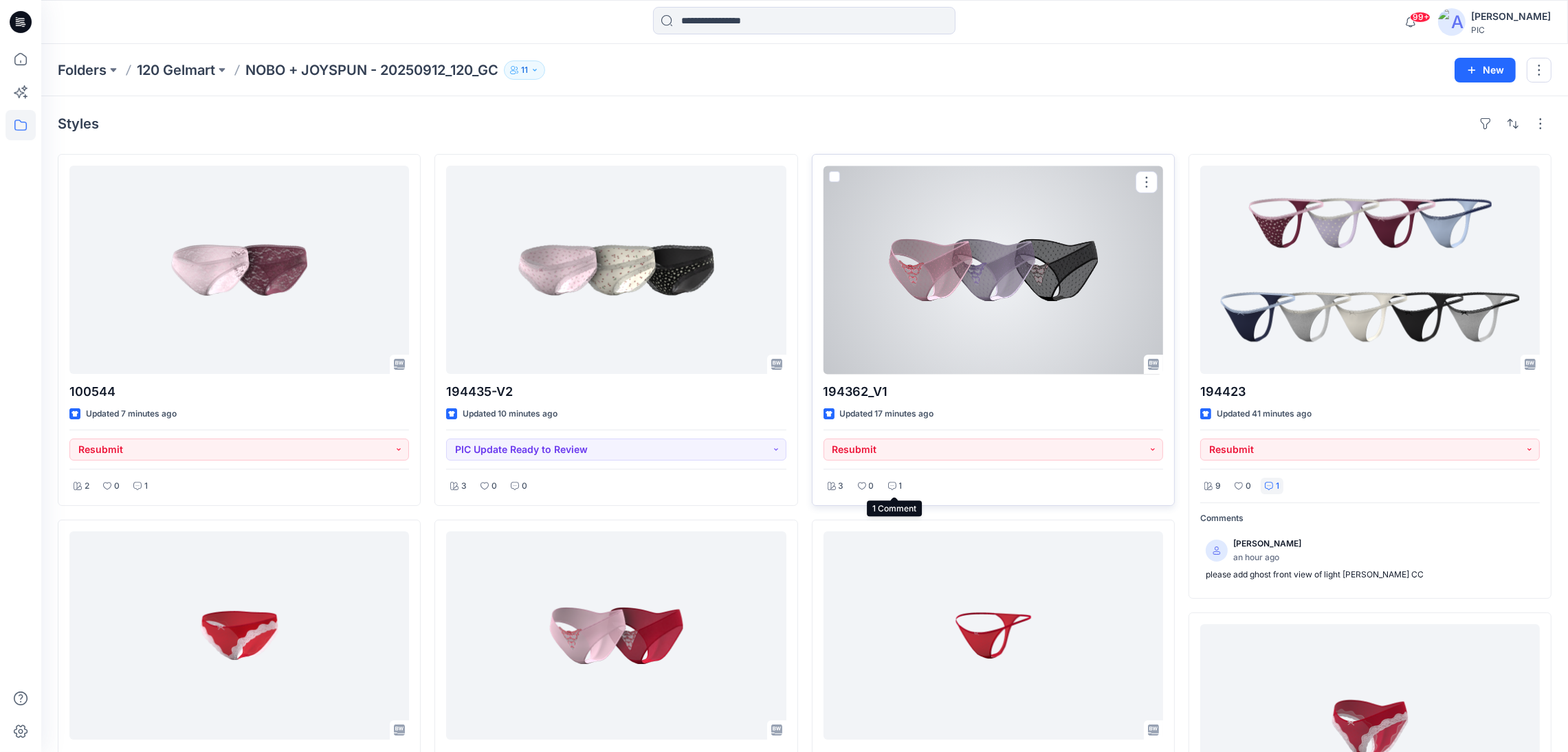
click at [894, 490] on icon at bounding box center [892, 487] width 8 height 8
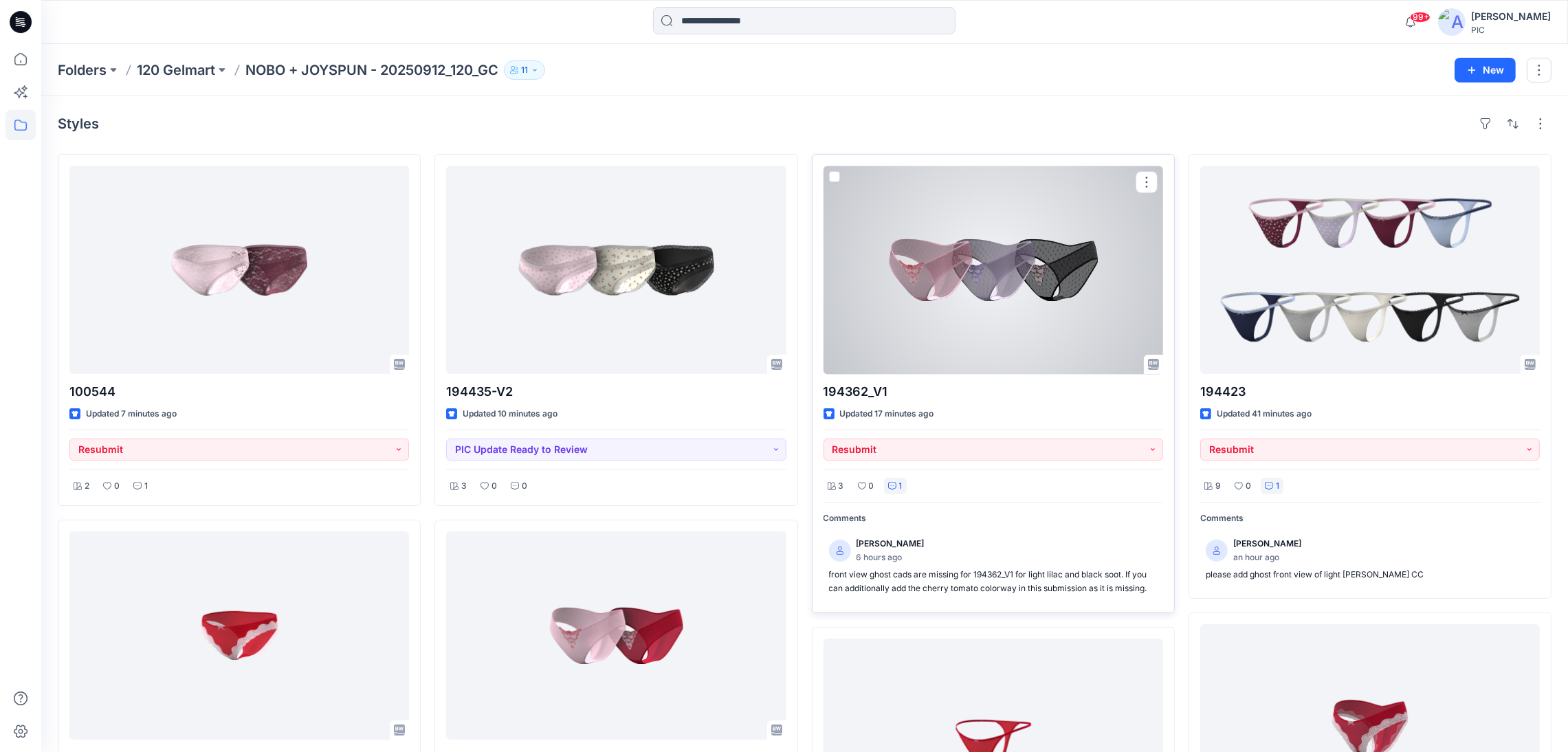
click at [941, 266] on div at bounding box center [994, 270] width 340 height 209
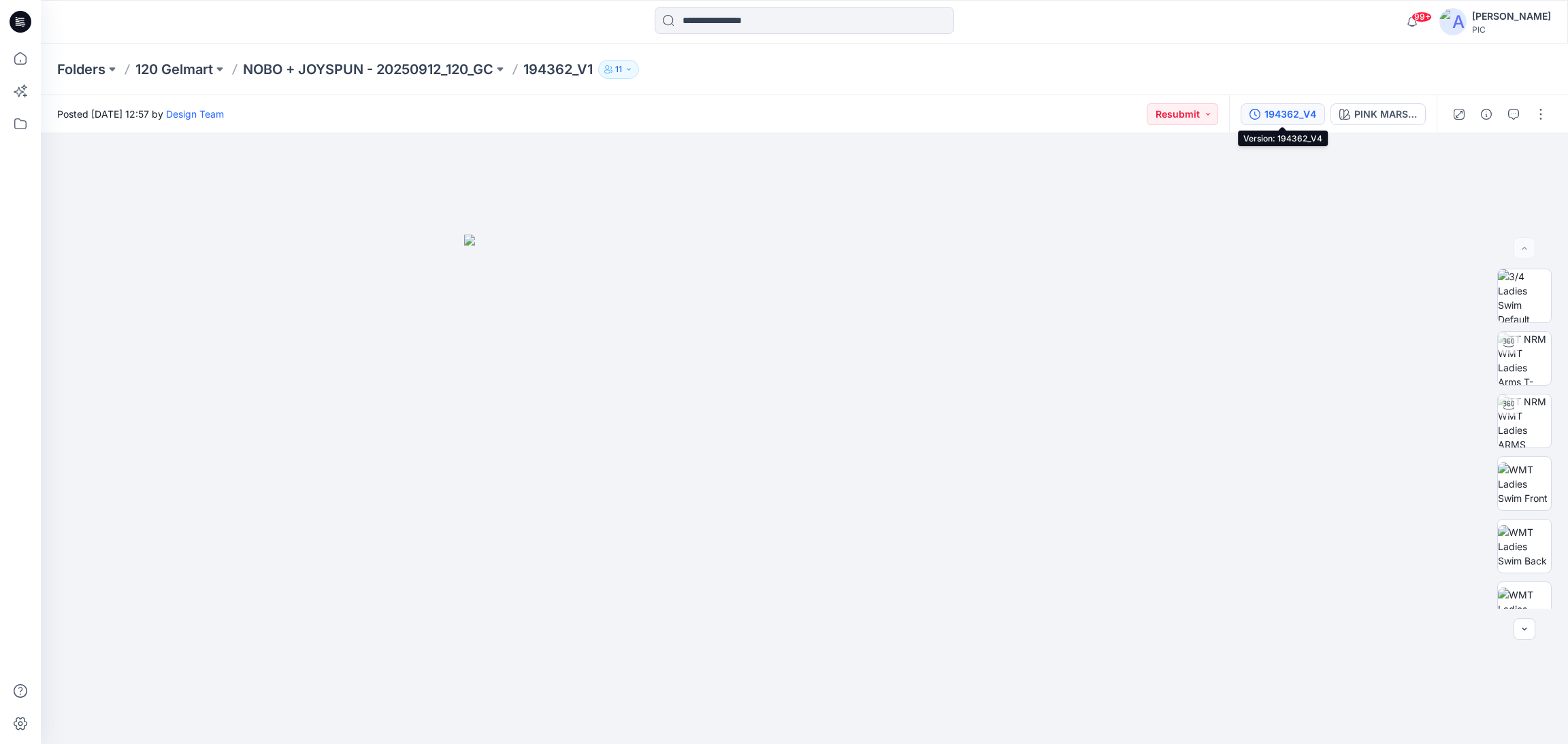
click at [1291, 114] on div "194362_V4" at bounding box center [1290, 114] width 51 height 15
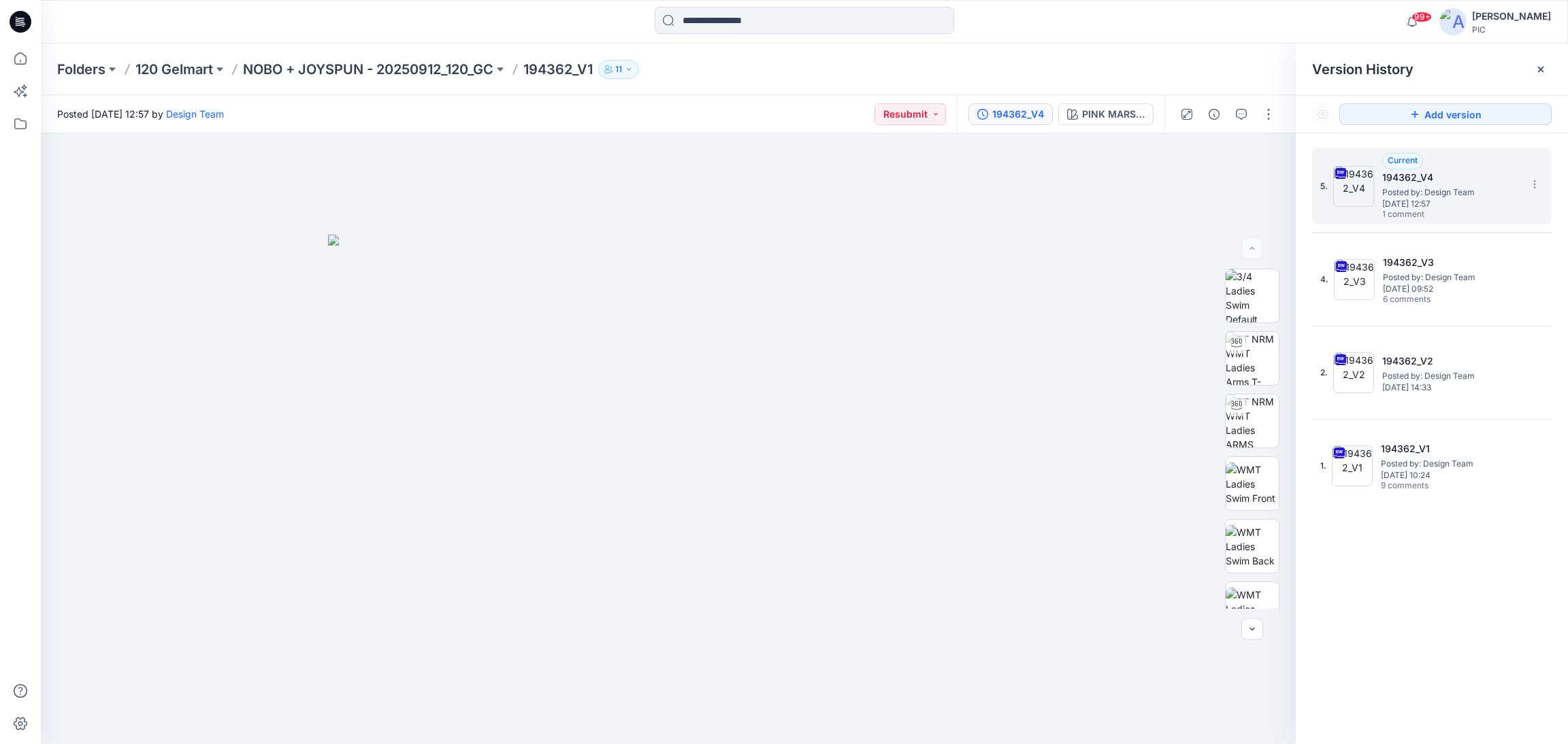
click at [1430, 181] on h5 "194362_V4" at bounding box center [1450, 177] width 136 height 17
click at [1246, 115] on icon "button" at bounding box center [1241, 114] width 11 height 11
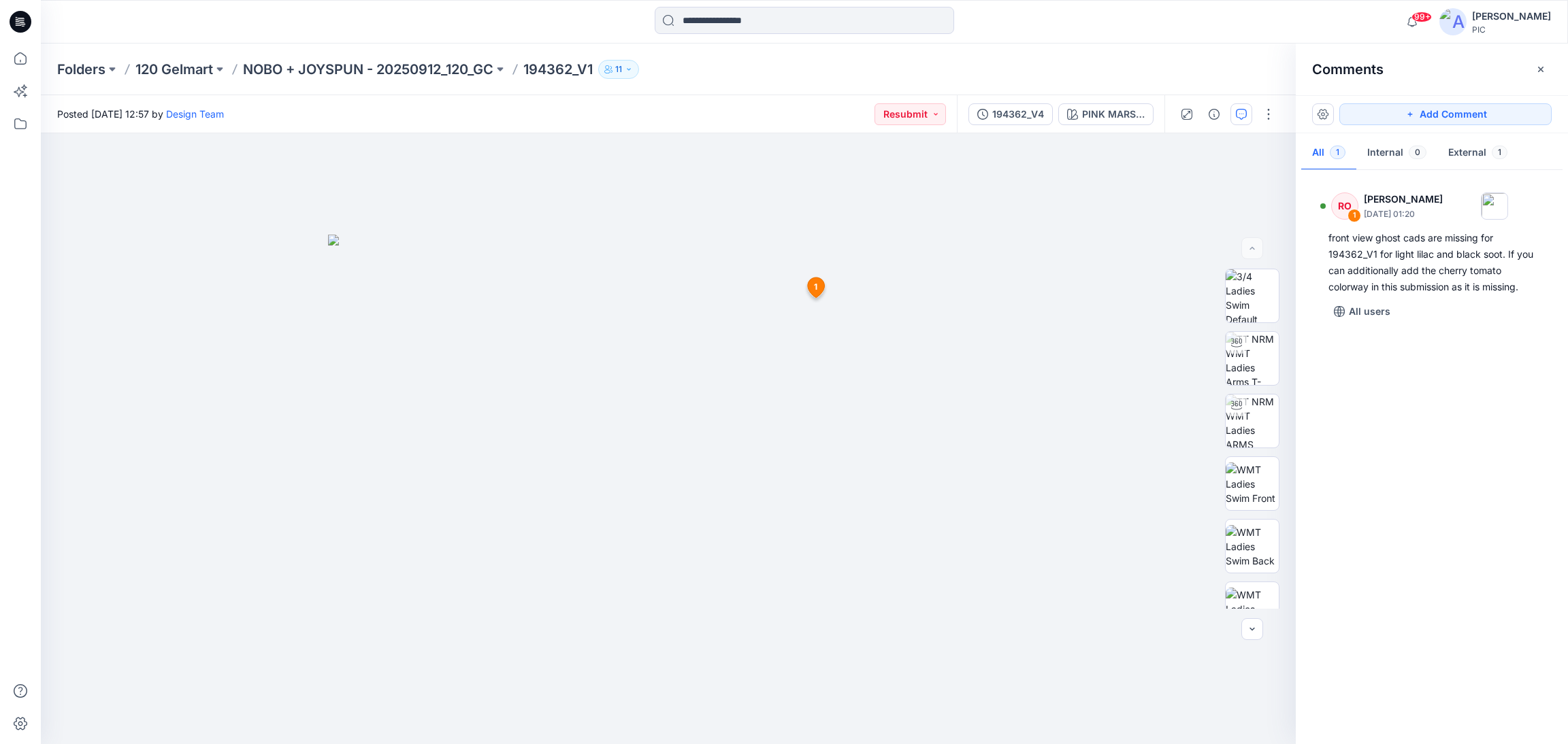
click at [1464, 484] on div "RO 1 [PERSON_NAME] [DATE] 01:20 front view ghost cads are missing for 194362_V1…" at bounding box center [1431, 453] width 272 height 561
click at [295, 67] on p "NOBO + JOYSPUN - 20250912_120_GC" at bounding box center [368, 69] width 250 height 19
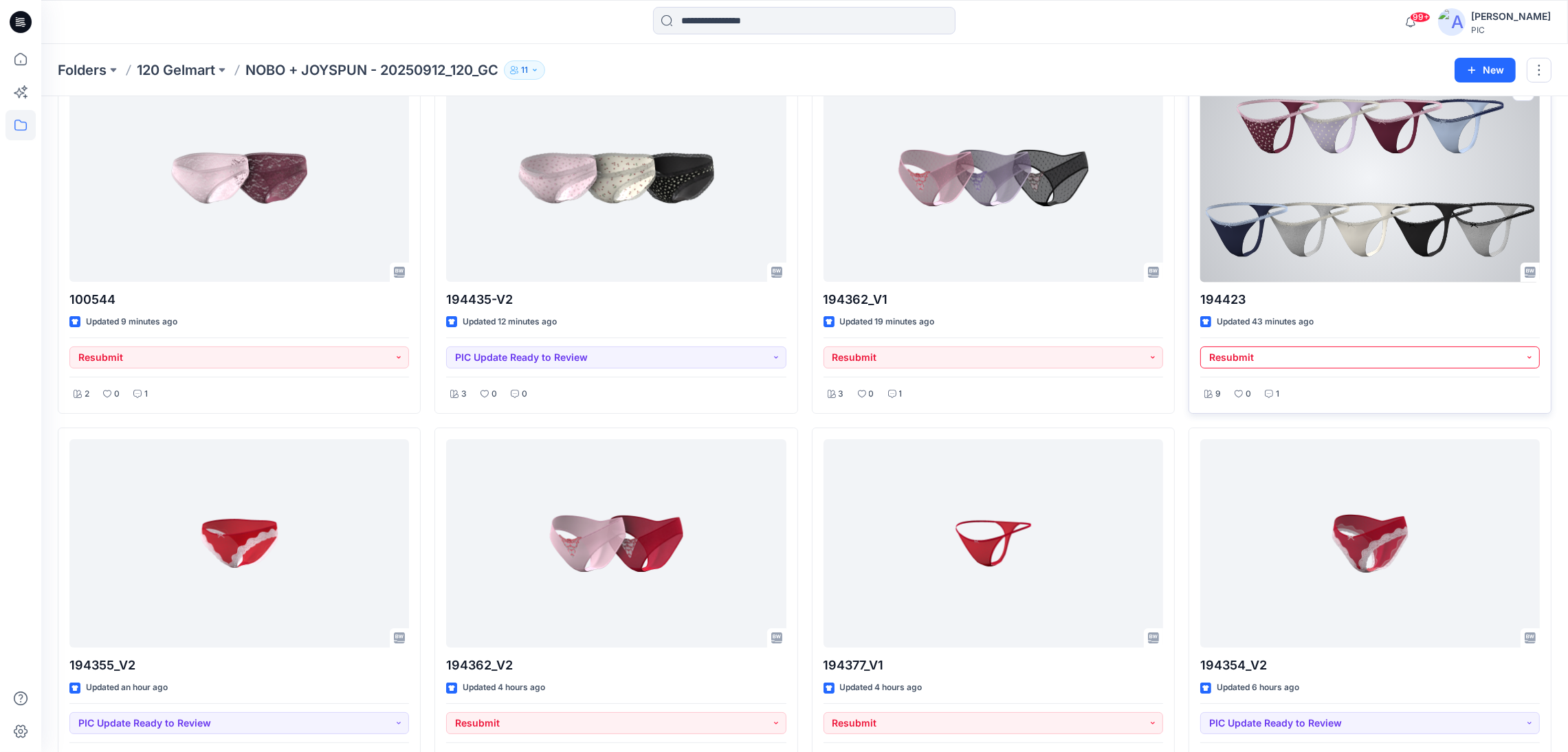
scroll to position [275, 0]
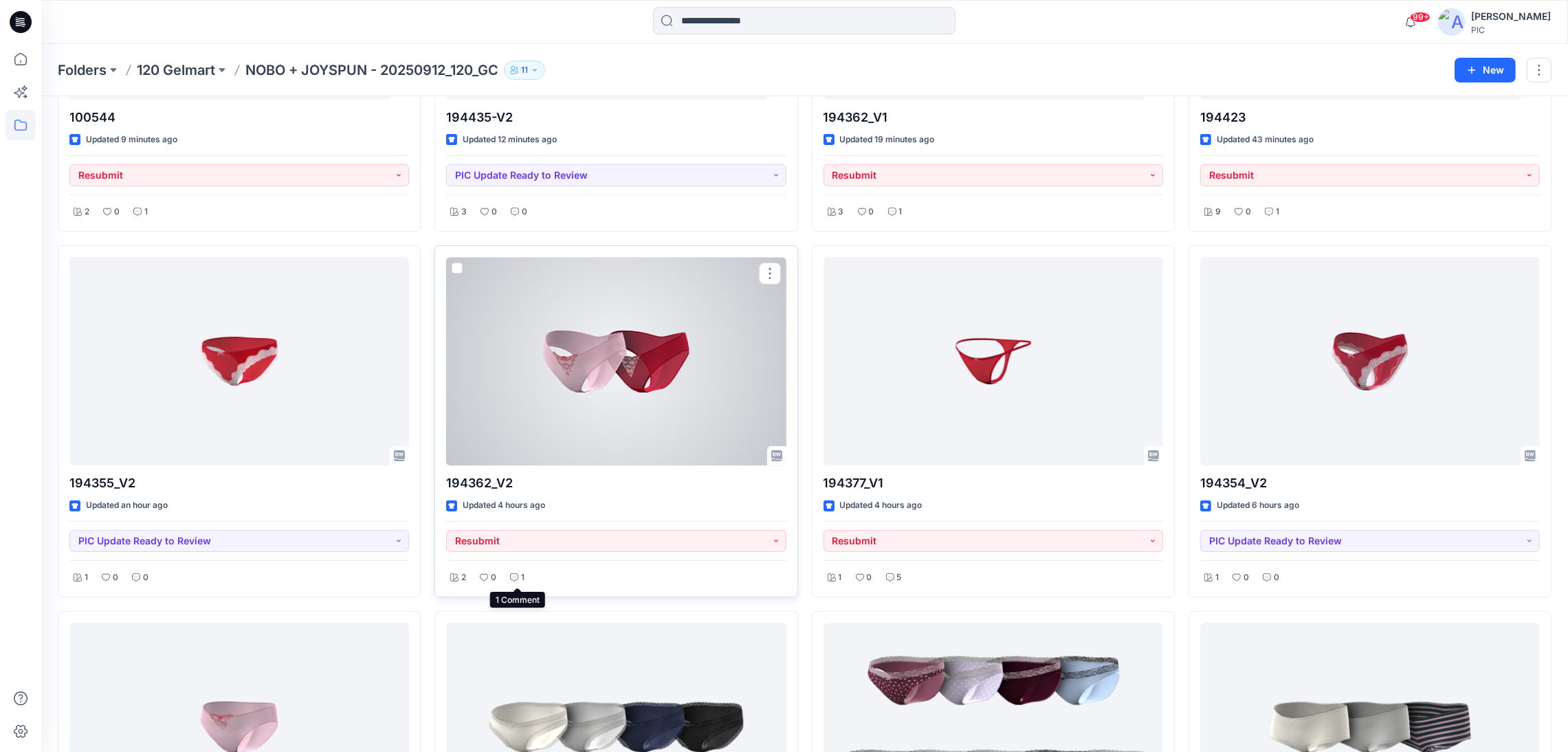
click at [517, 574] on icon at bounding box center [514, 578] width 8 height 8
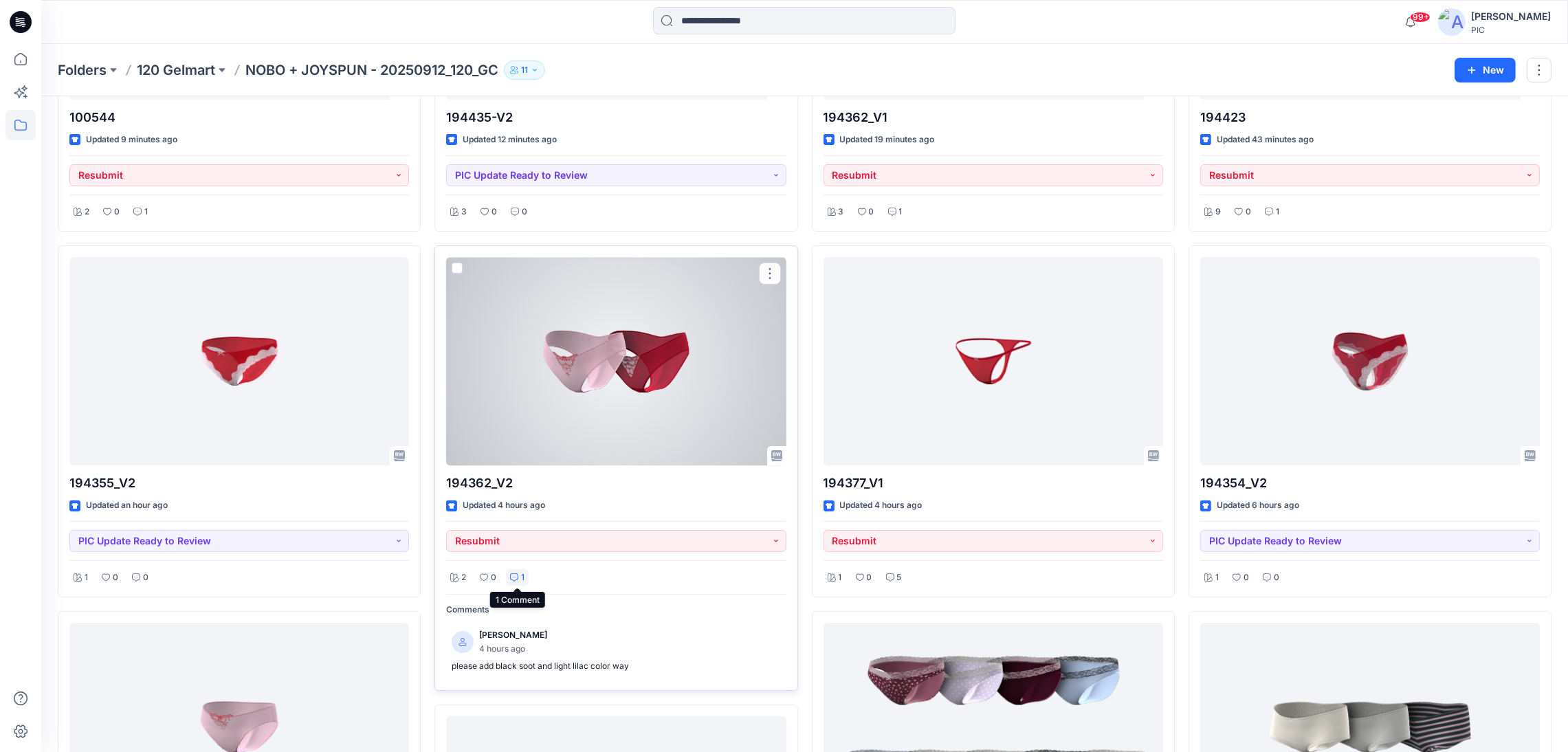
click at [513, 581] on icon at bounding box center [514, 578] width 8 height 8
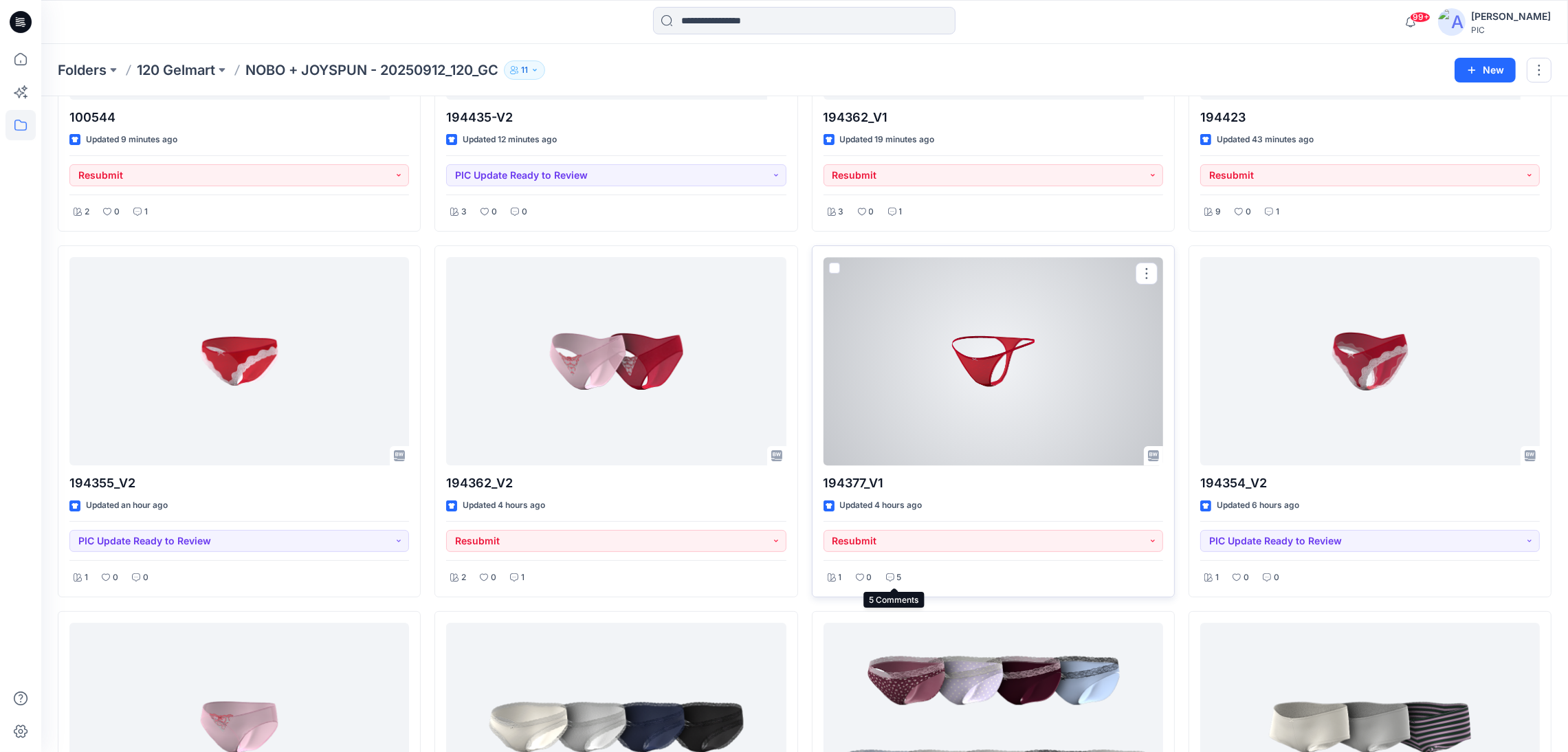
click at [890, 574] on icon at bounding box center [890, 578] width 8 height 8
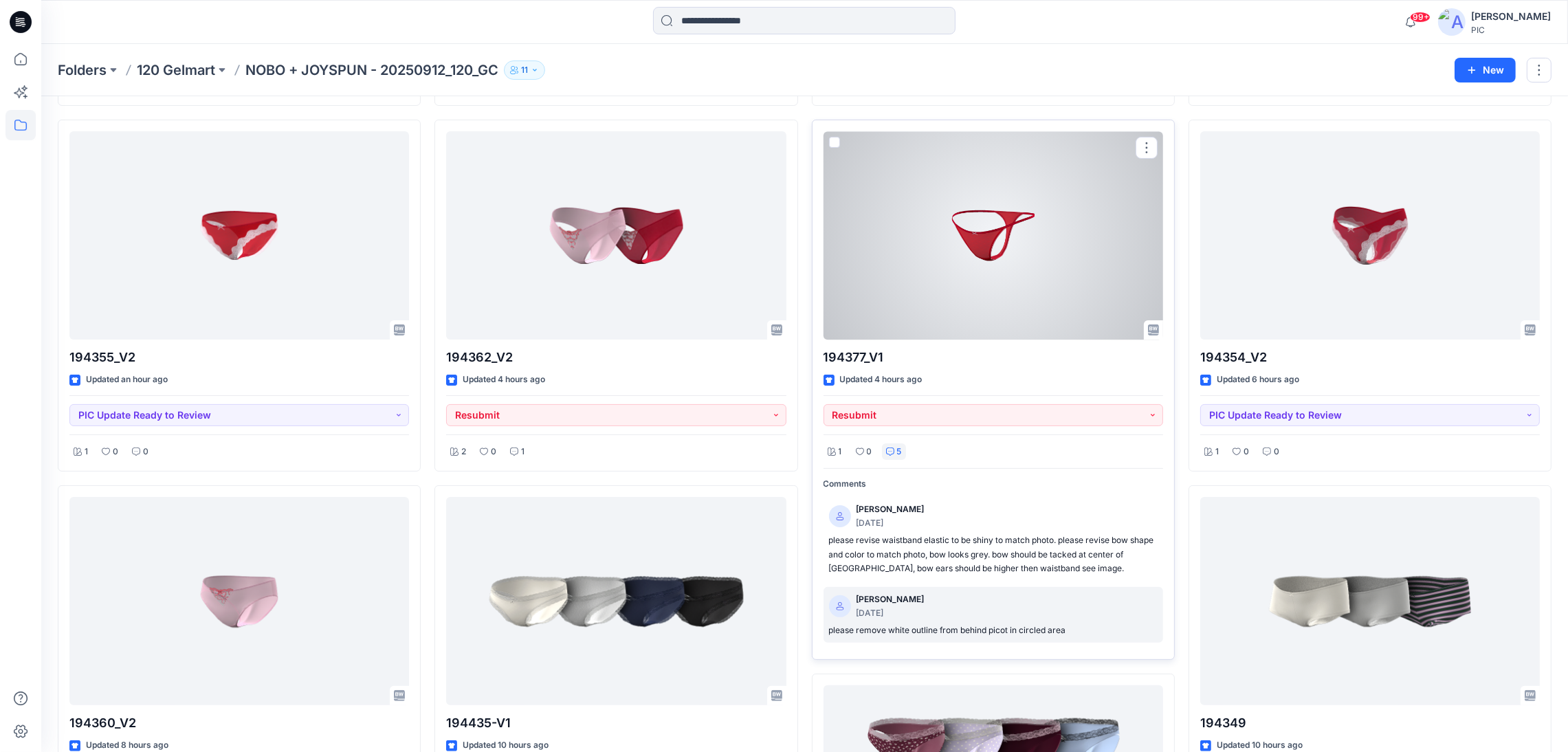
scroll to position [413, 0]
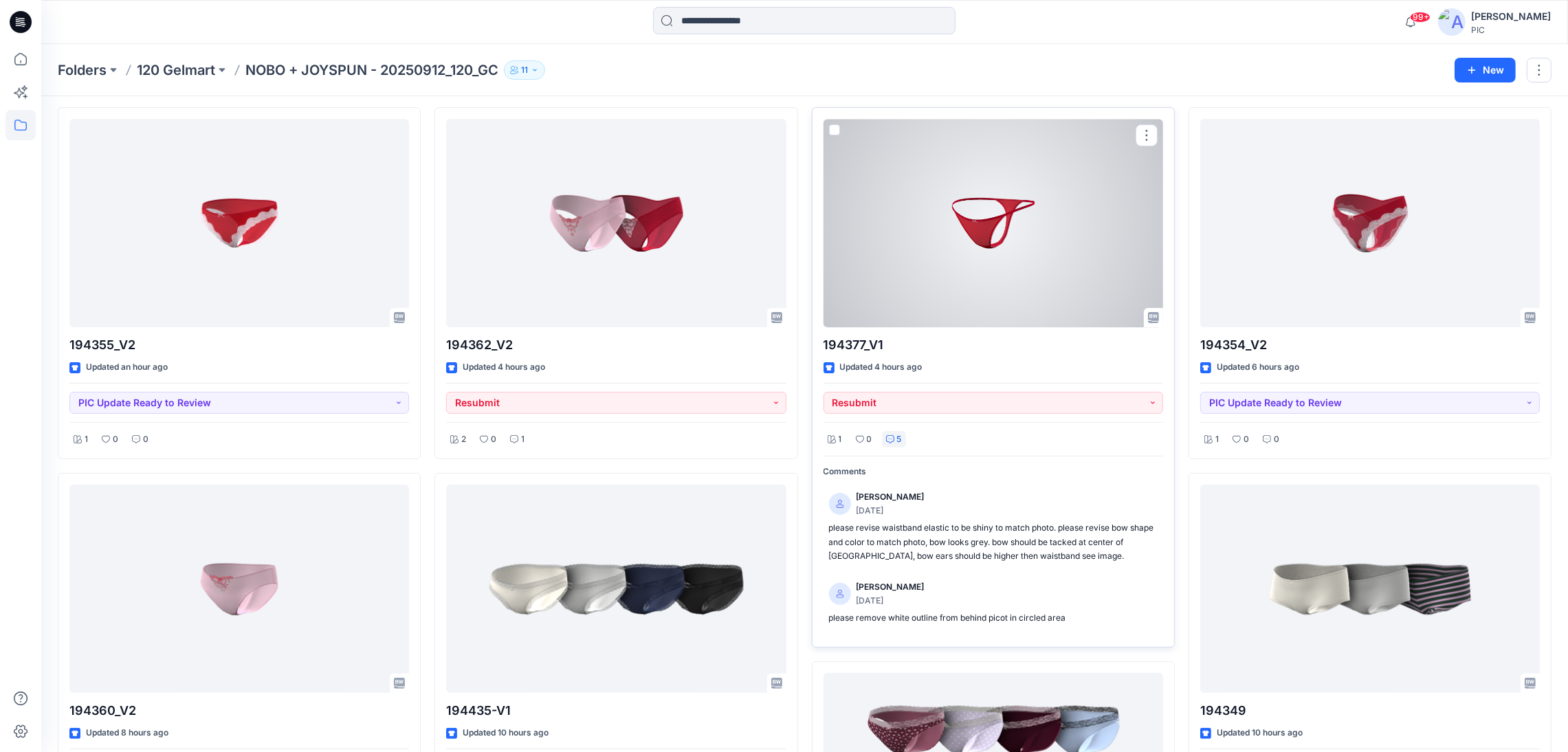
click at [970, 253] on div at bounding box center [994, 223] width 340 height 209
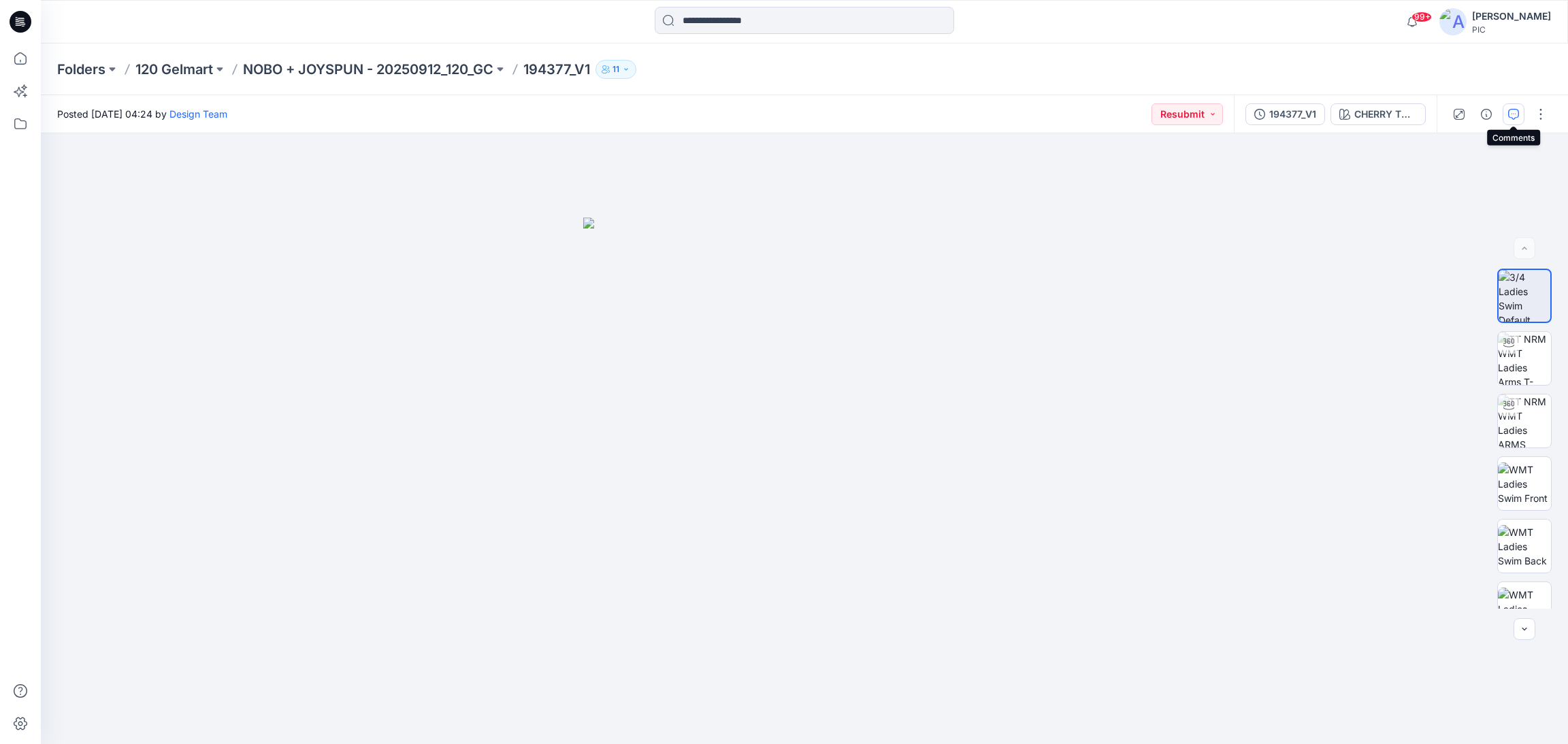
click at [1512, 116] on icon "button" at bounding box center [1513, 114] width 11 height 11
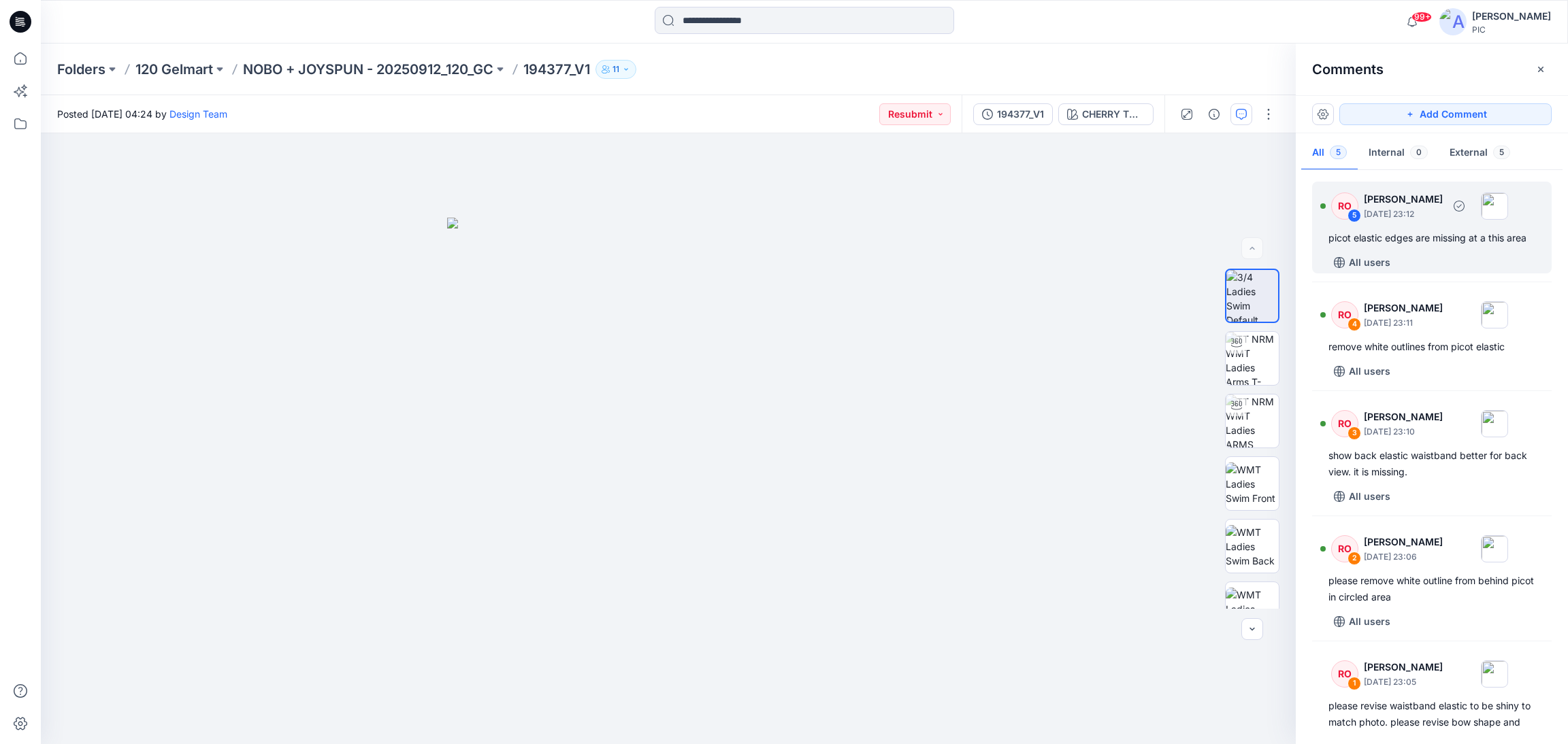
click at [1430, 242] on div "picot elastic edges are missing at a this area" at bounding box center [1432, 239] width 207 height 17
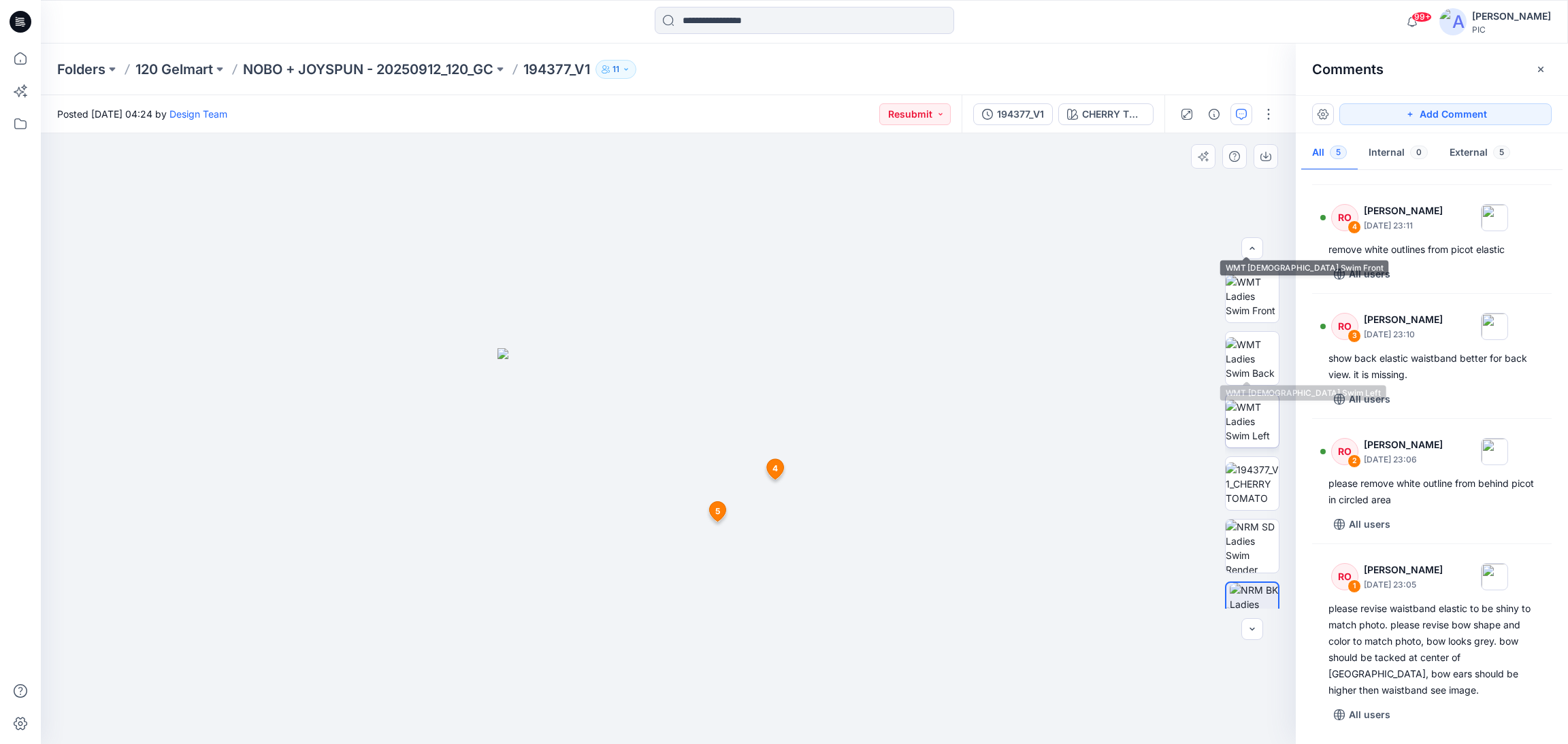
scroll to position [277, 0]
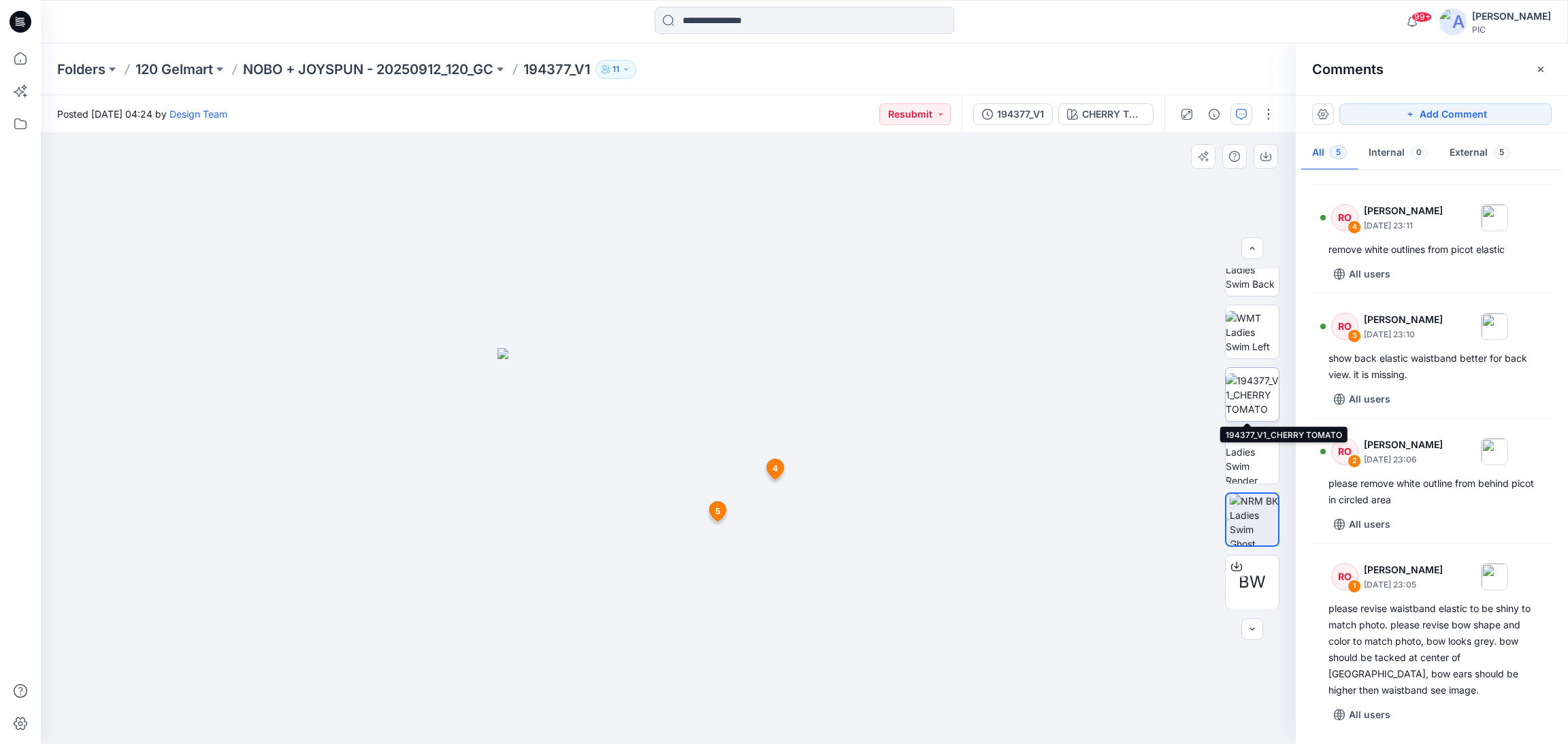
click at [1250, 395] on img at bounding box center [1252, 395] width 53 height 43
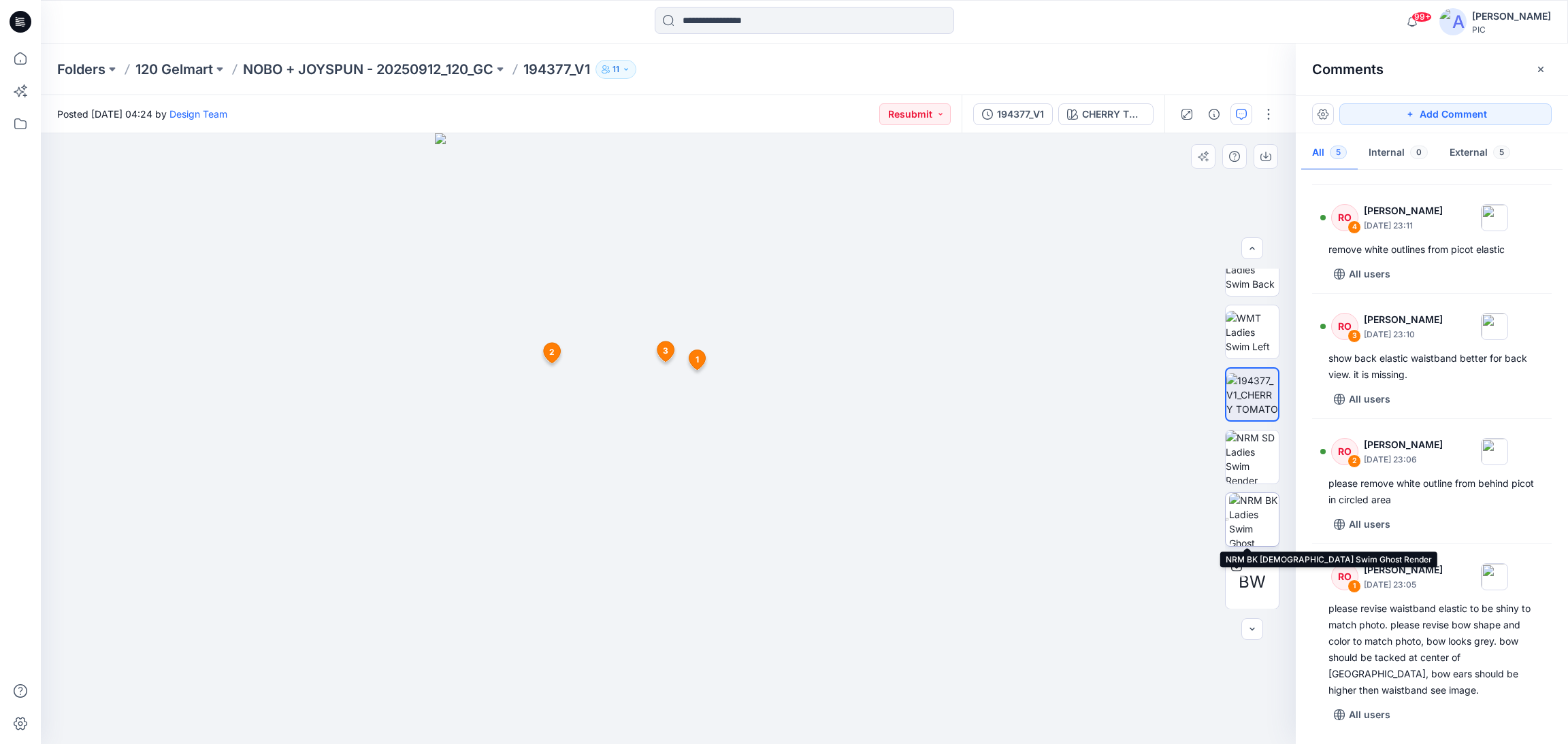
click at [1255, 527] on img at bounding box center [1254, 519] width 50 height 53
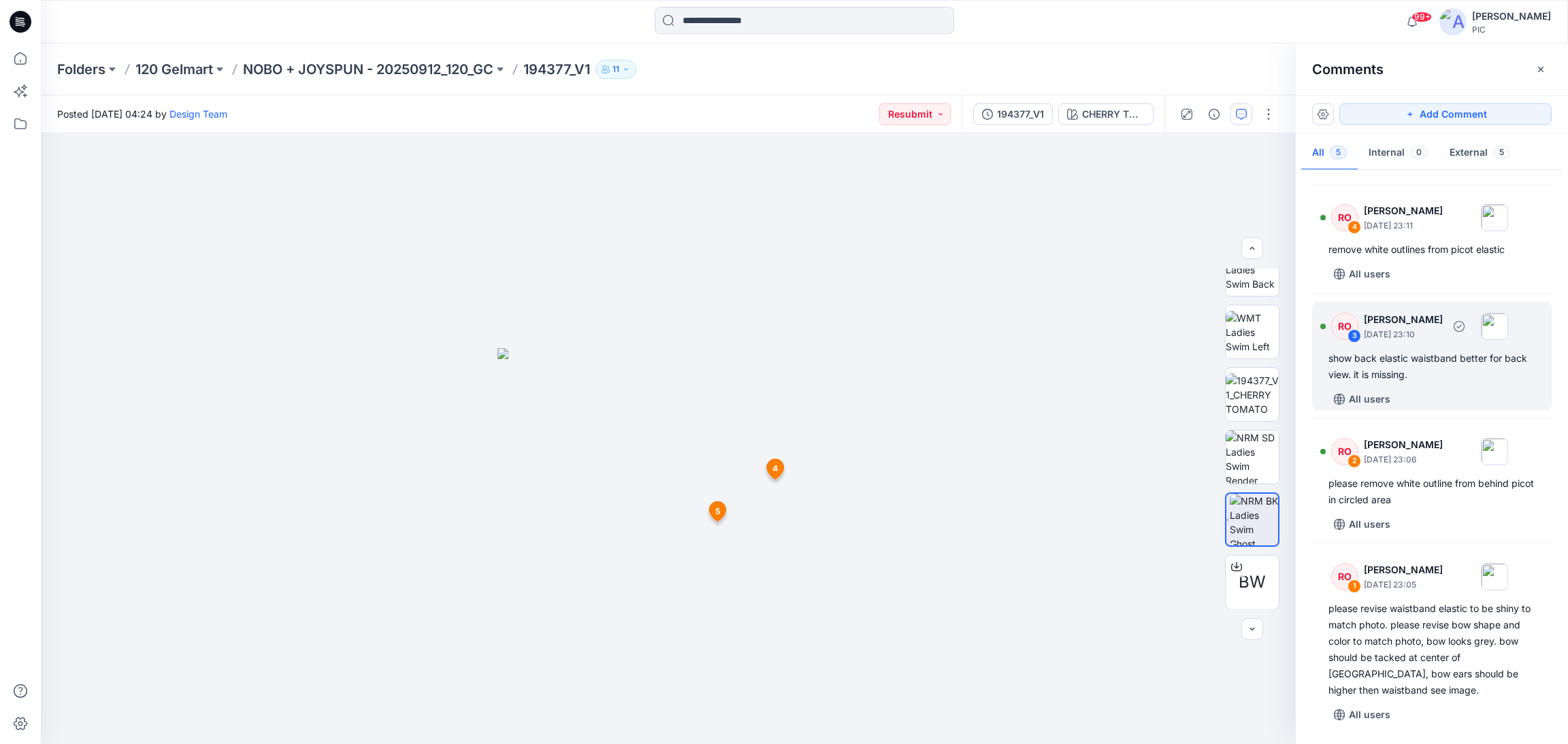
click at [1410, 359] on div "show back elastic waistband better for back view. it is missing." at bounding box center [1432, 366] width 207 height 32
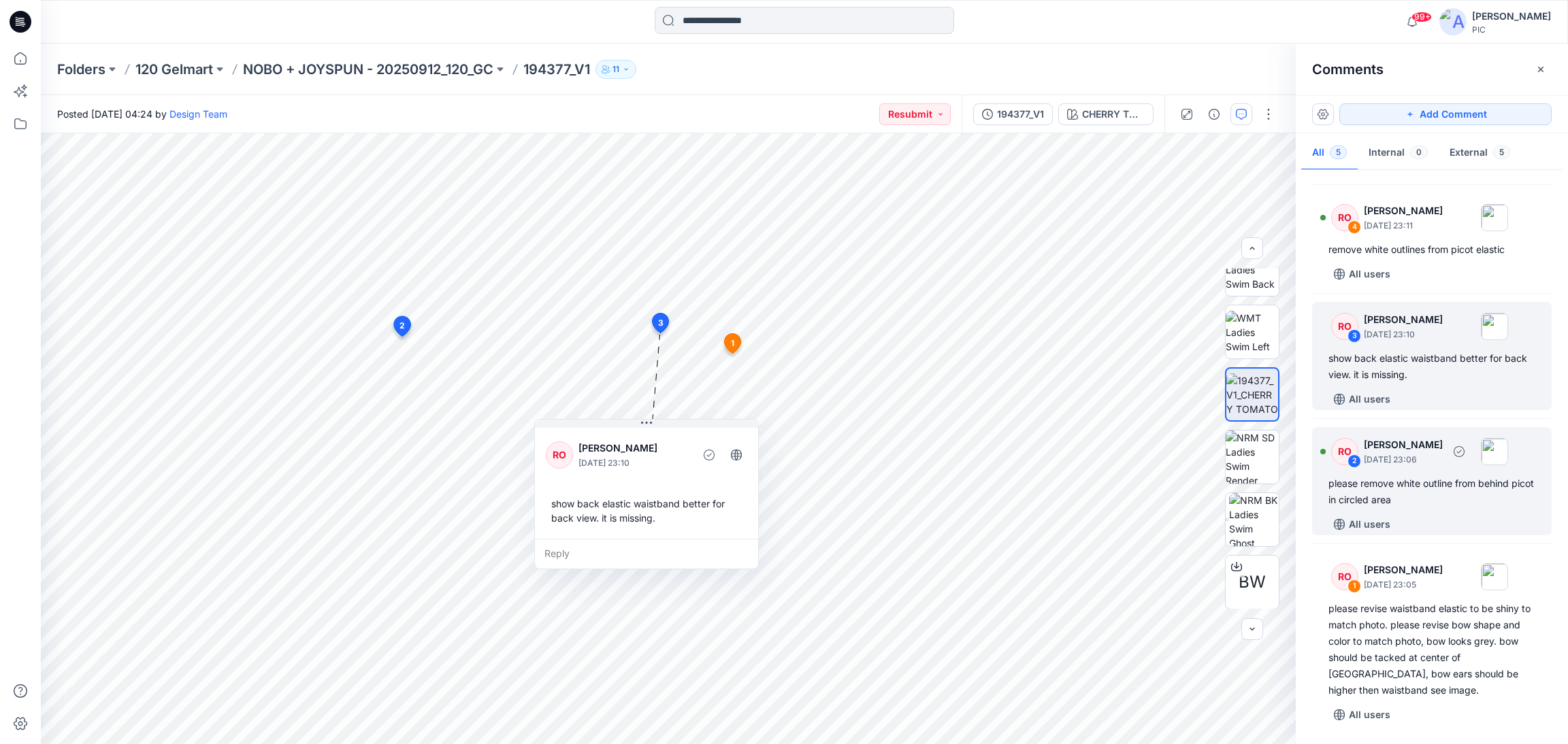
click at [1418, 496] on div "please remove white outline from behind picot in circled area" at bounding box center [1432, 491] width 207 height 32
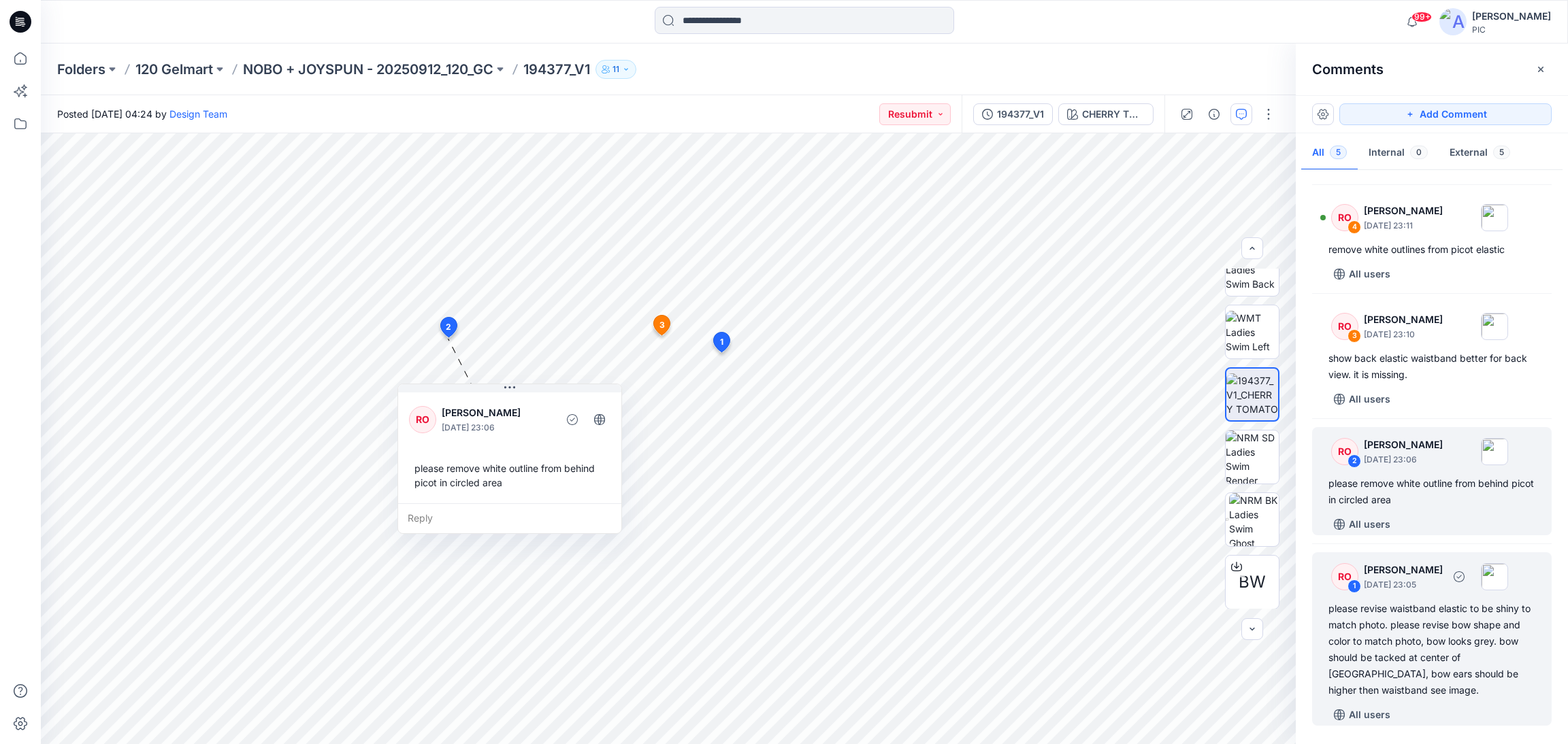
click at [1423, 664] on div "please revise waistband elastic to be shiny to match photo. please revise bow s…" at bounding box center [1432, 650] width 207 height 98
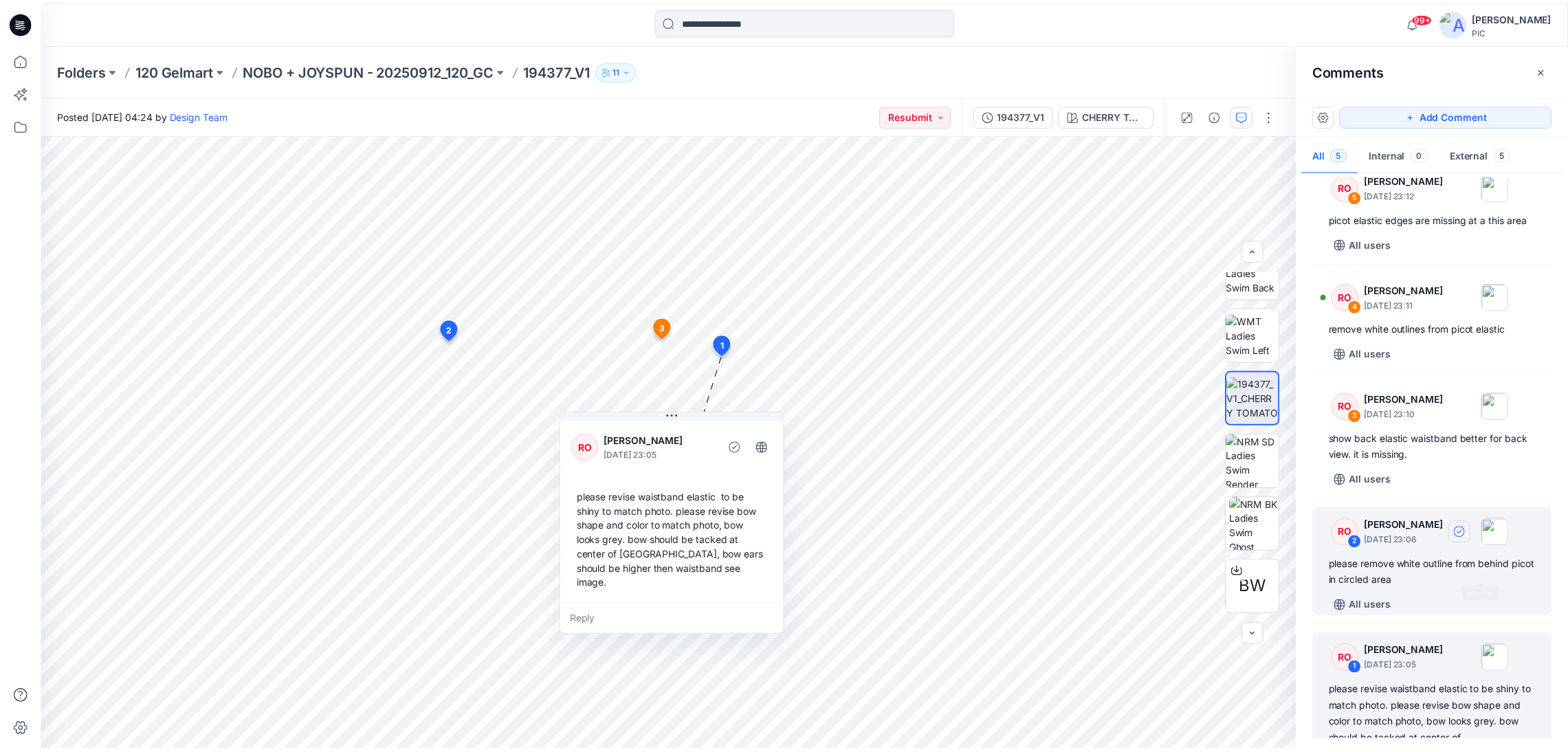
scroll to position [0, 0]
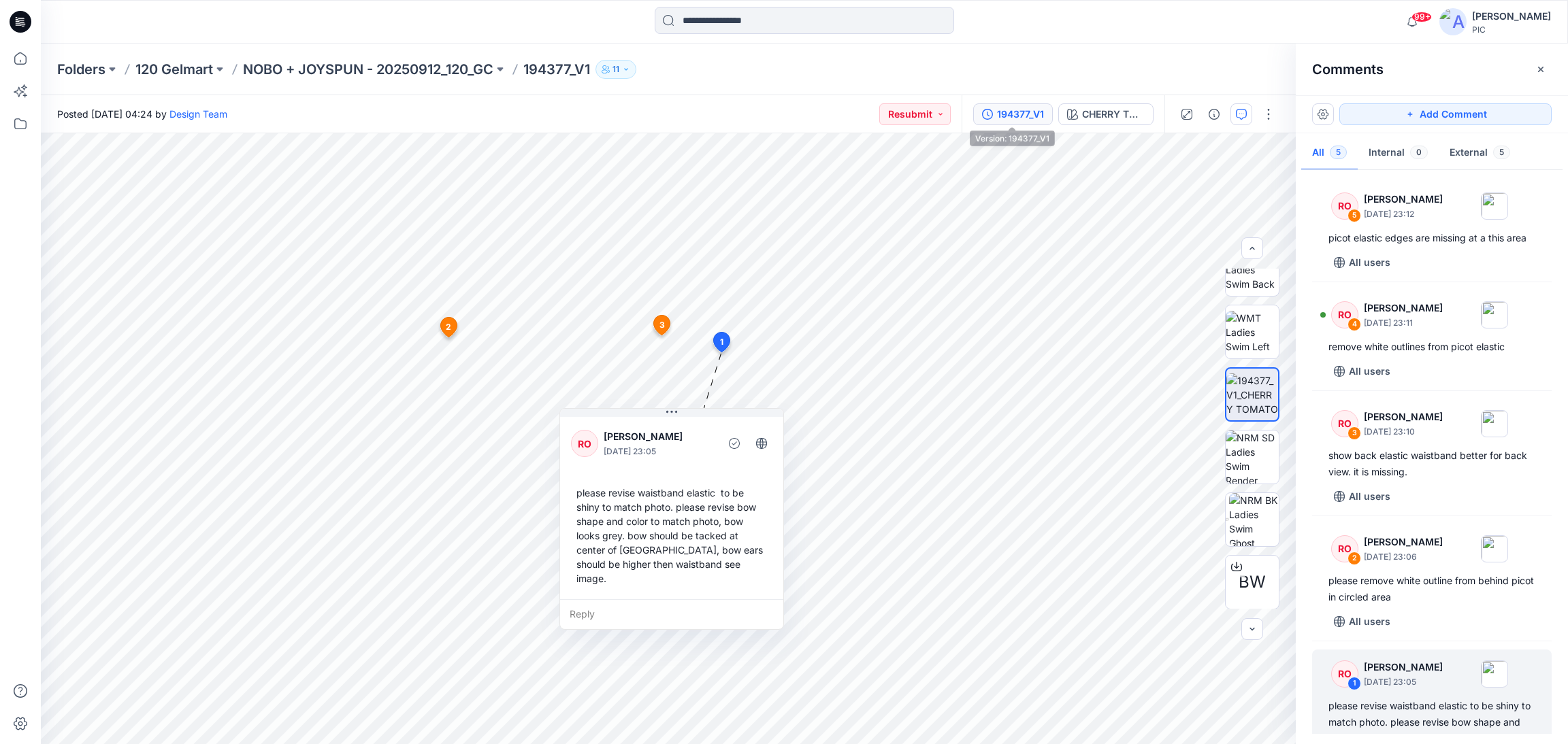
click at [1018, 104] on button "194377_V1" at bounding box center [1013, 114] width 80 height 22
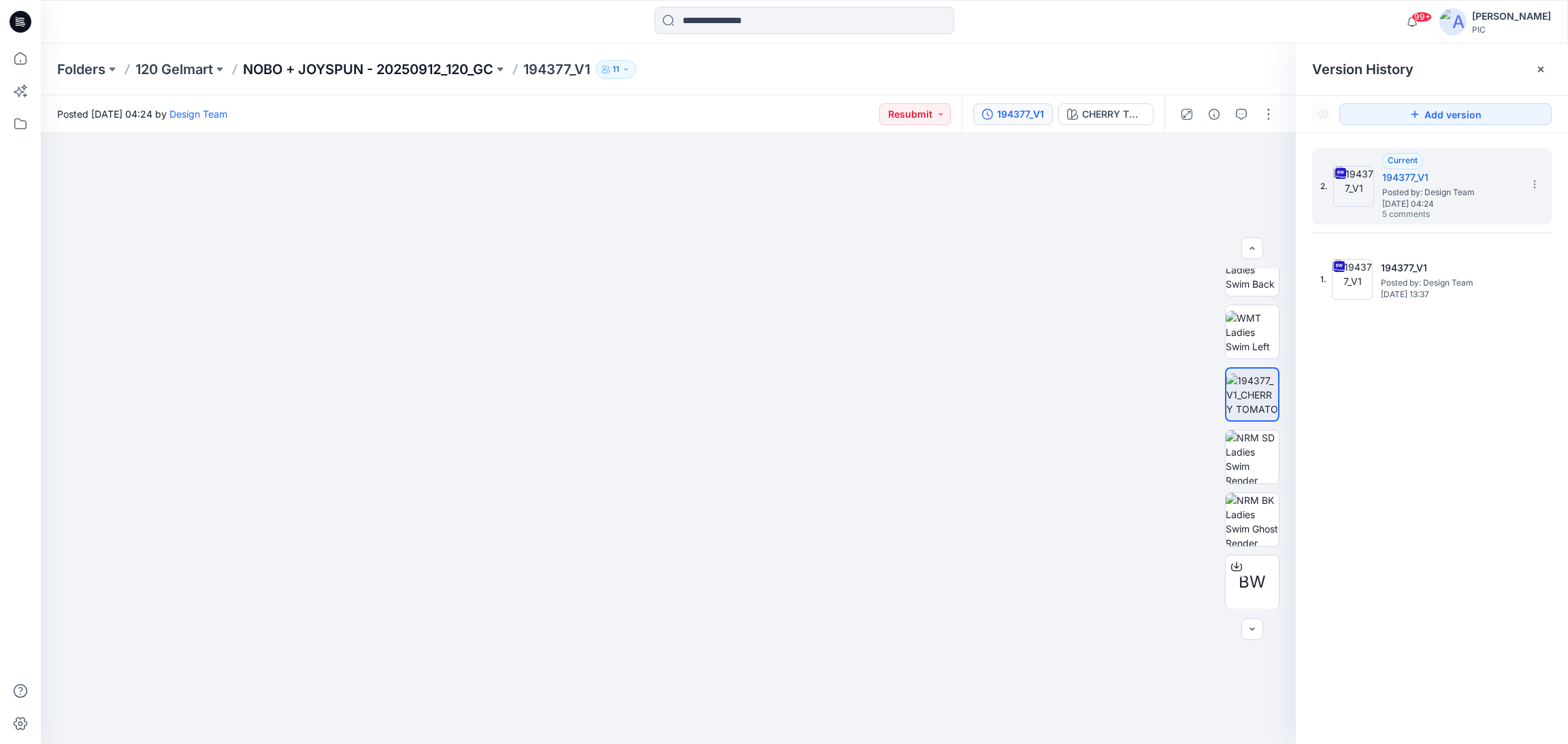
click at [293, 74] on p "NOBO + JOYSPUN - 20250912_120_GC" at bounding box center [368, 69] width 250 height 19
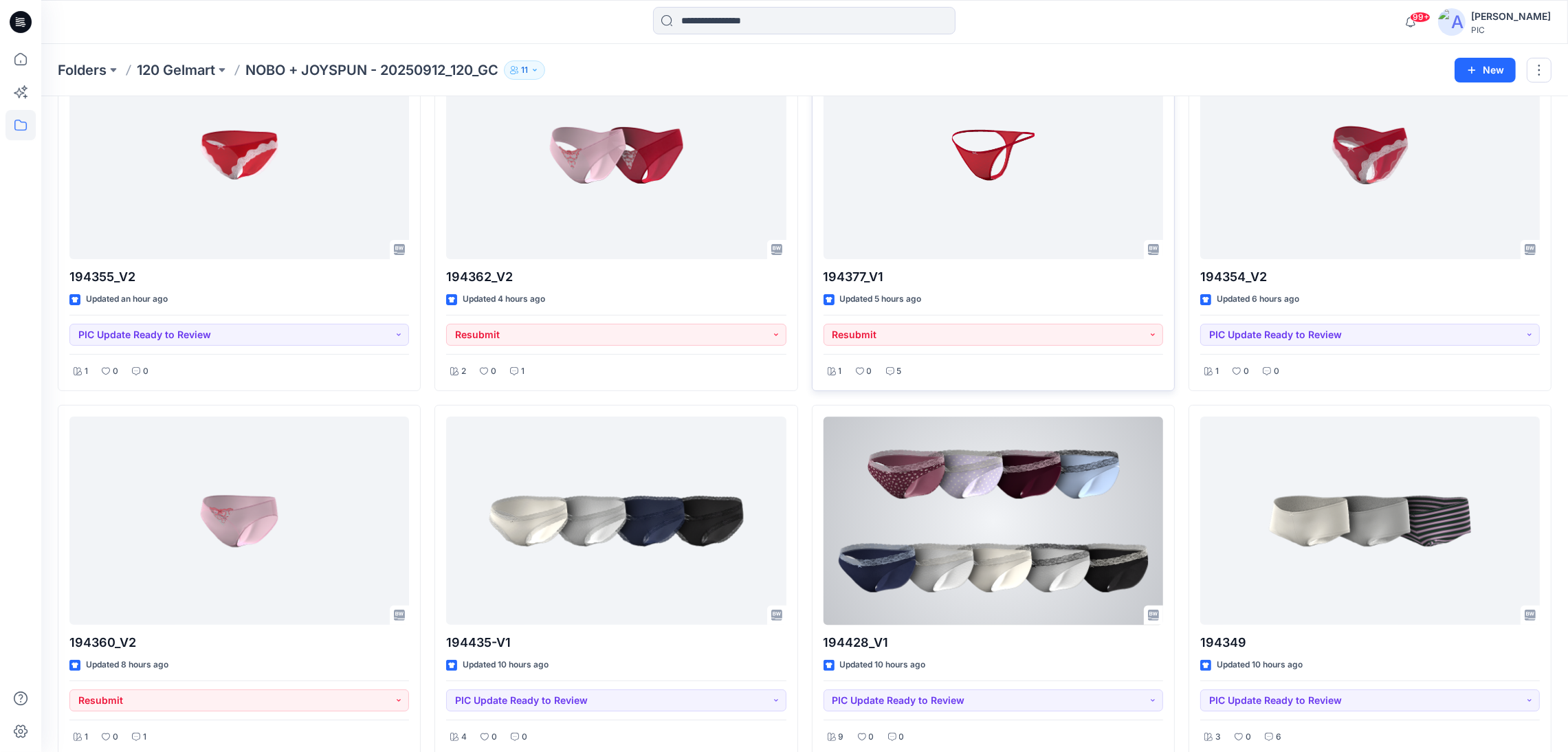
scroll to position [550, 0]
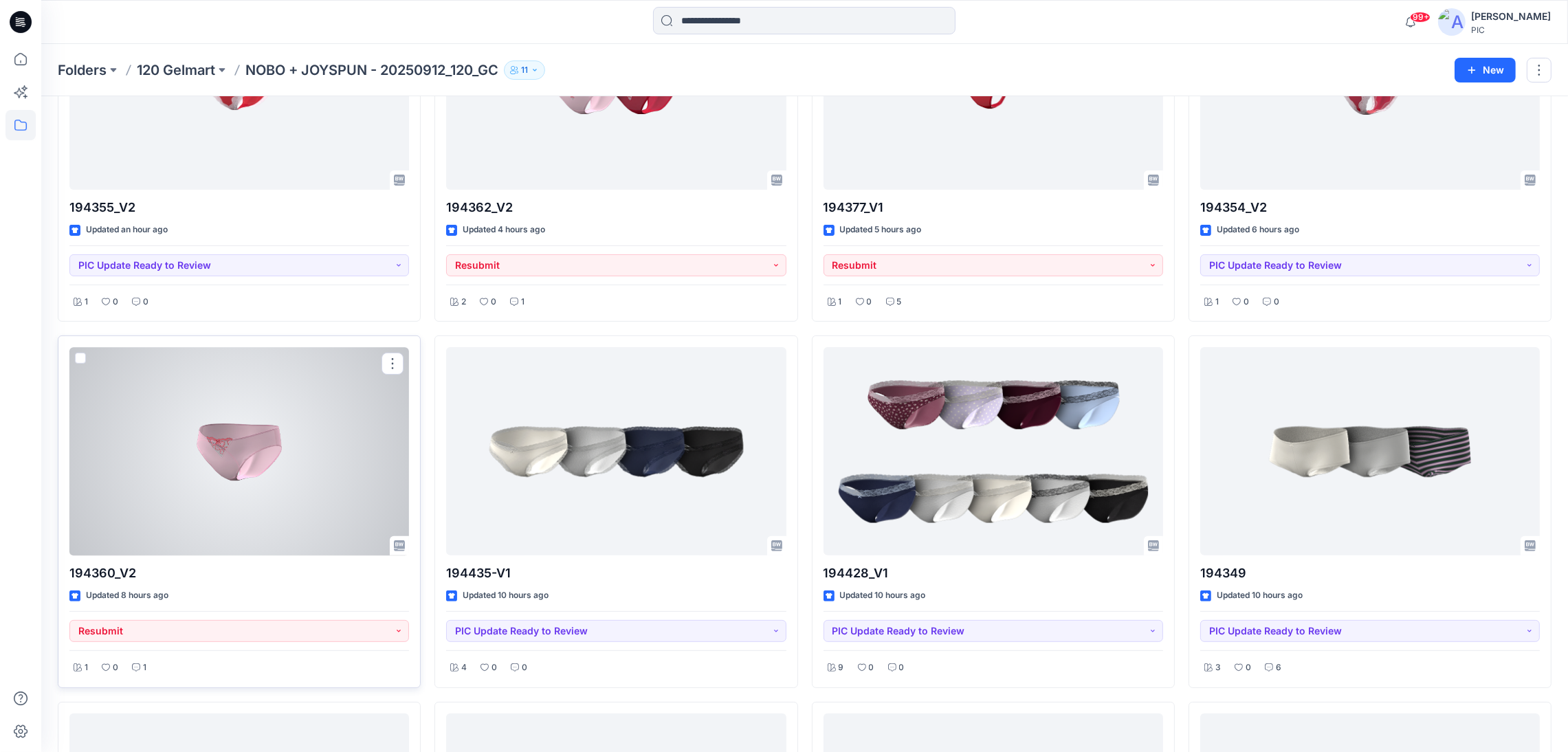
click at [229, 471] on div at bounding box center [239, 451] width 340 height 209
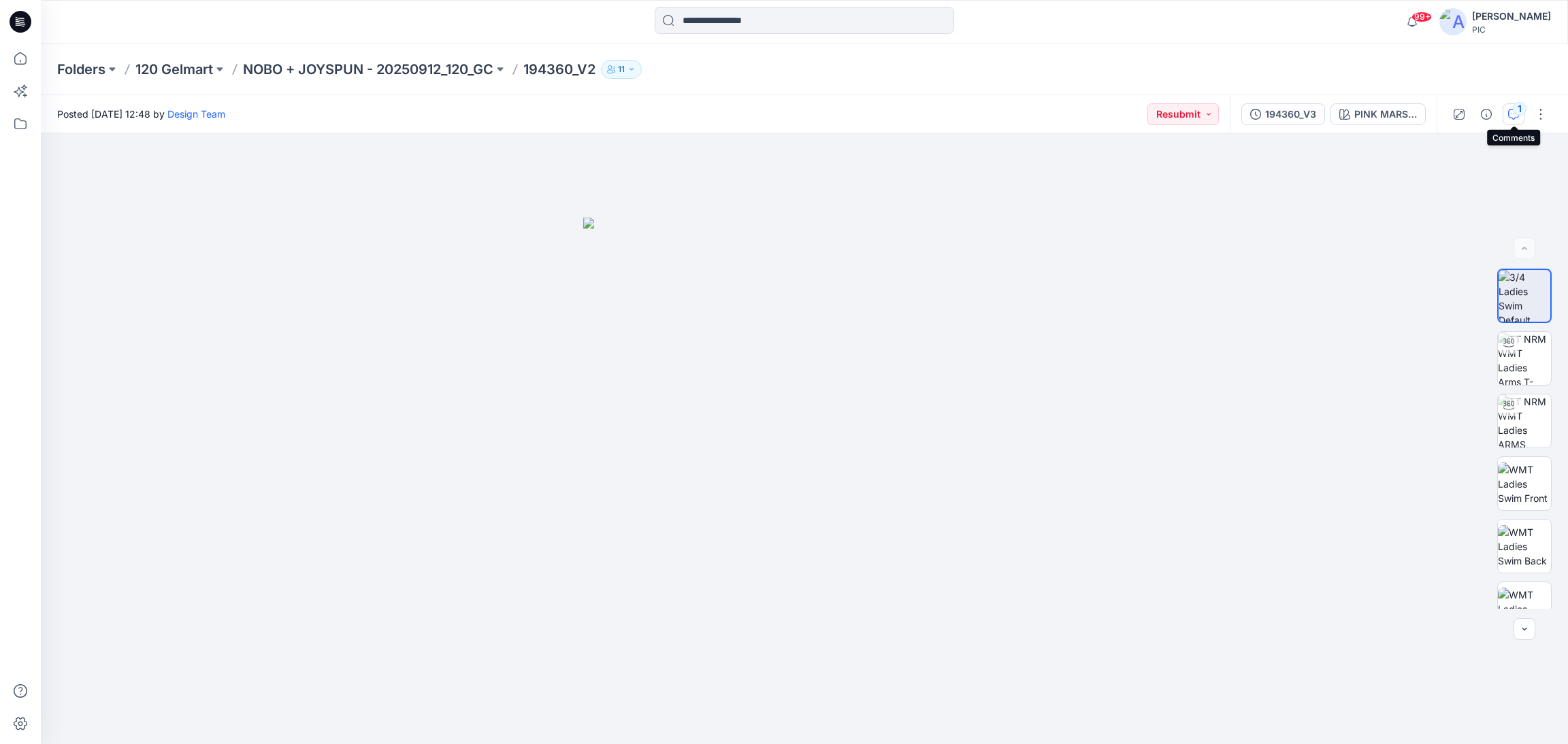
click at [1513, 115] on icon "button" at bounding box center [1513, 114] width 11 height 11
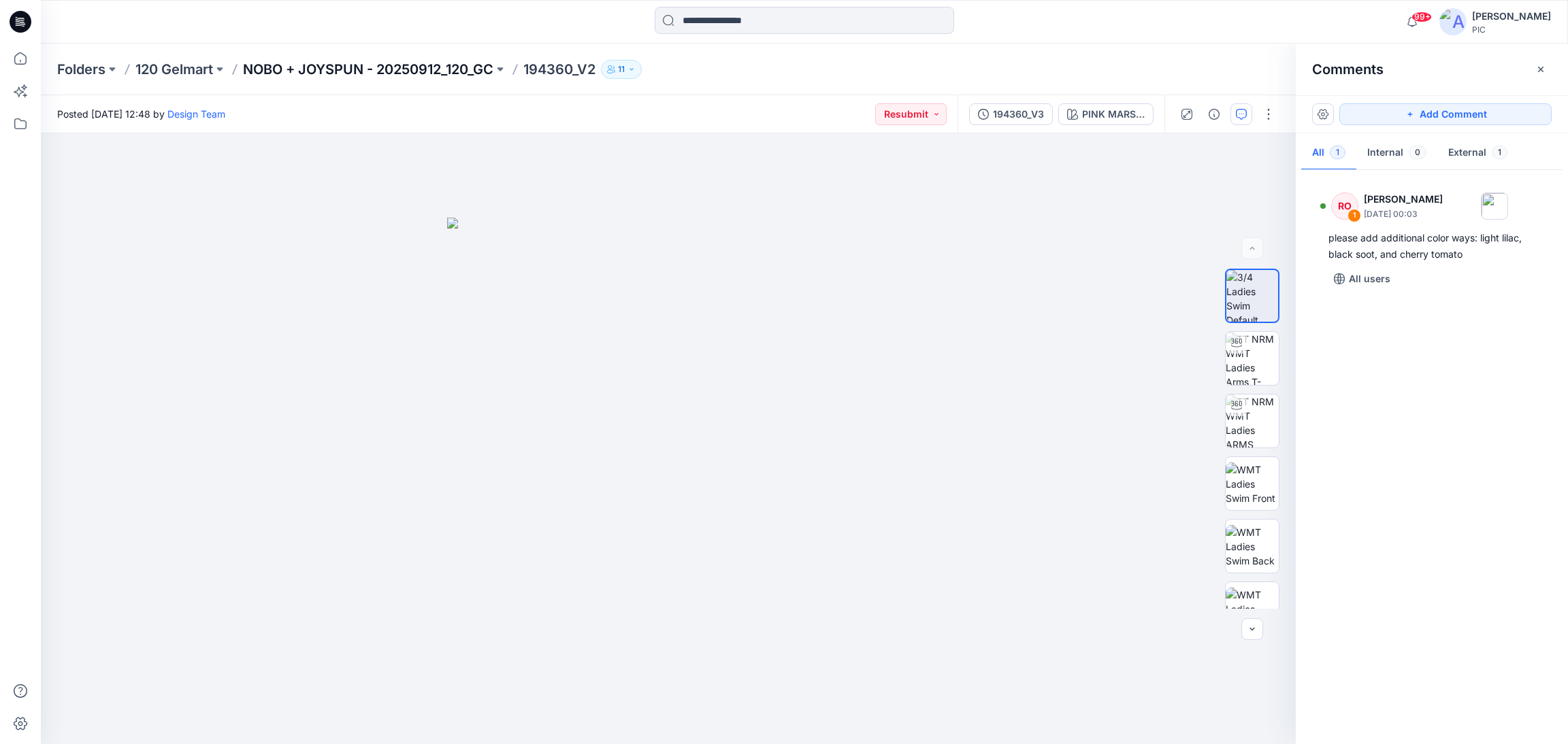
click at [312, 69] on p "NOBO + JOYSPUN - 20250912_120_GC" at bounding box center [368, 69] width 250 height 19
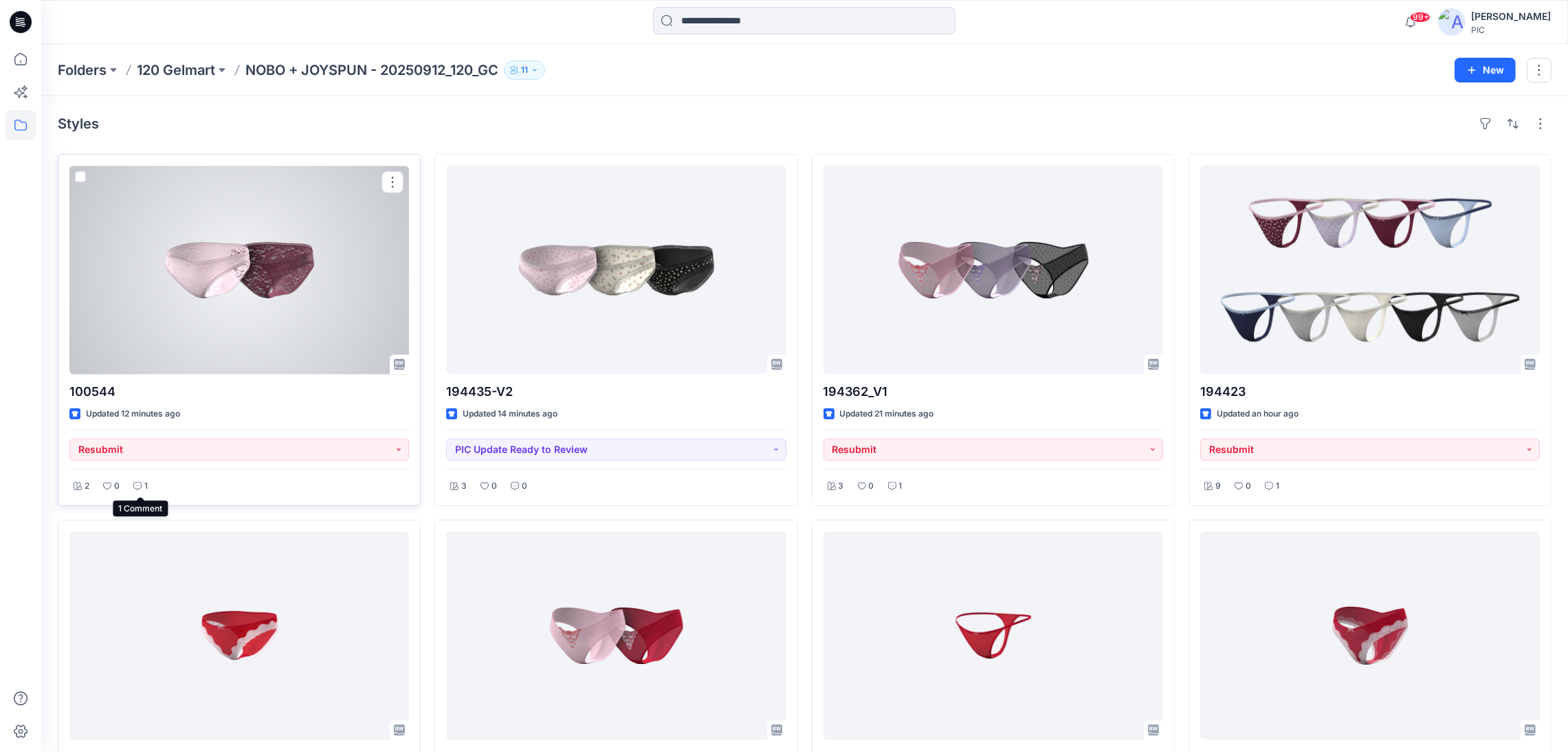
click at [147, 483] on p "1" at bounding box center [146, 486] width 3 height 14
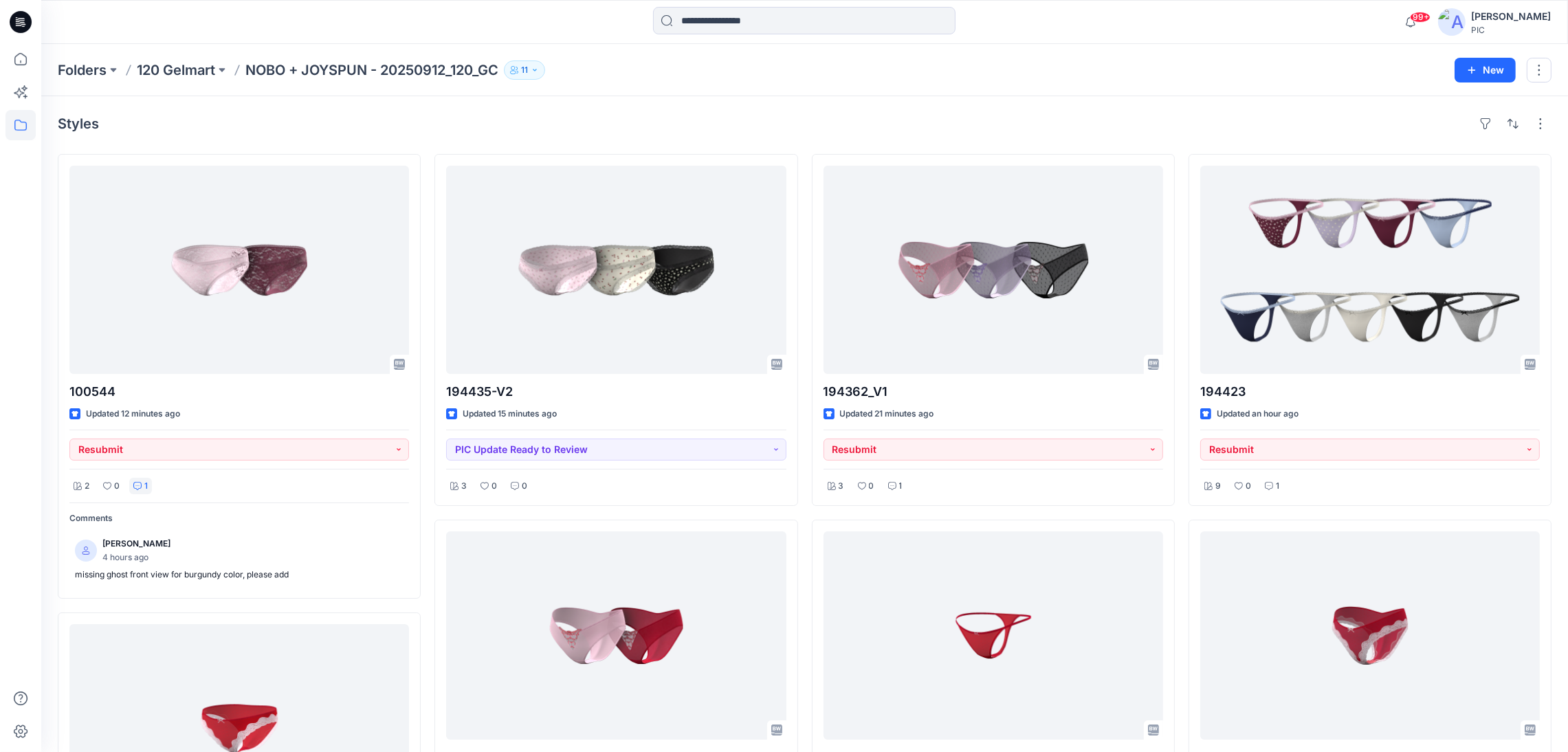
click at [964, 76] on div "Folders 120 Gelmart NOBO + JOYSPUN - 20250912_120_GC 11" at bounding box center [751, 70] width 1386 height 19
click at [755, 27] on input at bounding box center [804, 20] width 302 height 28
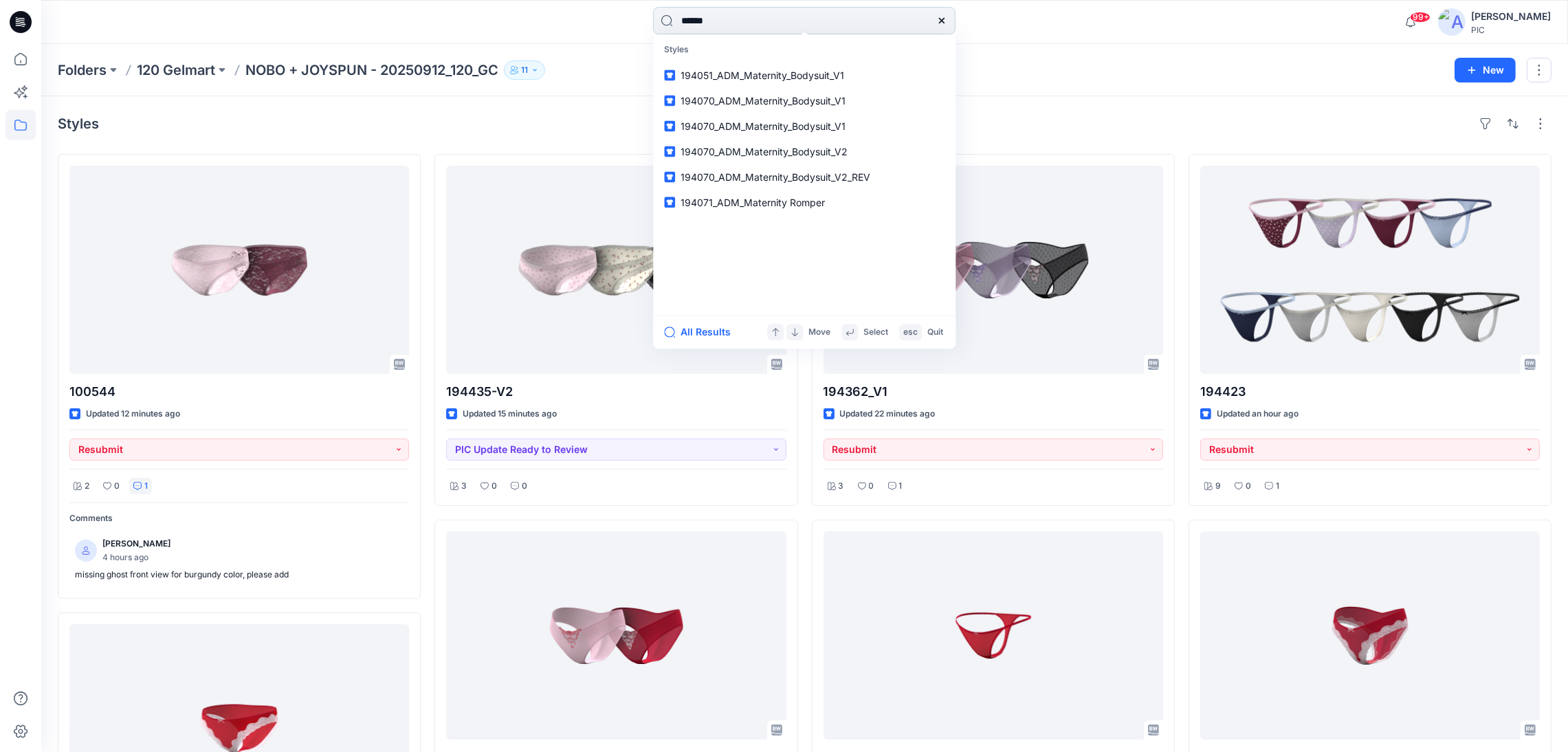
type input "******"
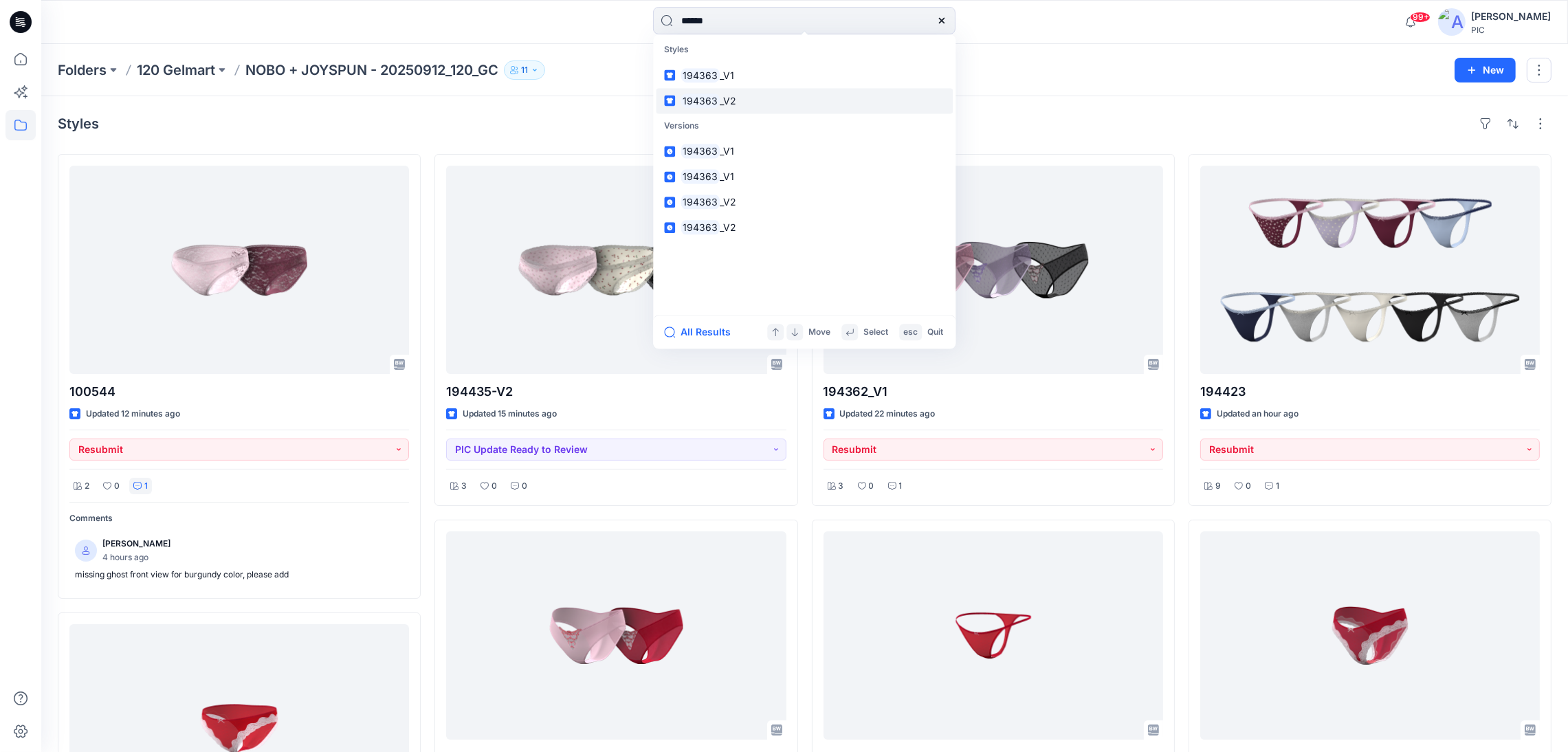
click at [717, 95] on span "194363 _V2" at bounding box center [708, 100] width 56 height 16
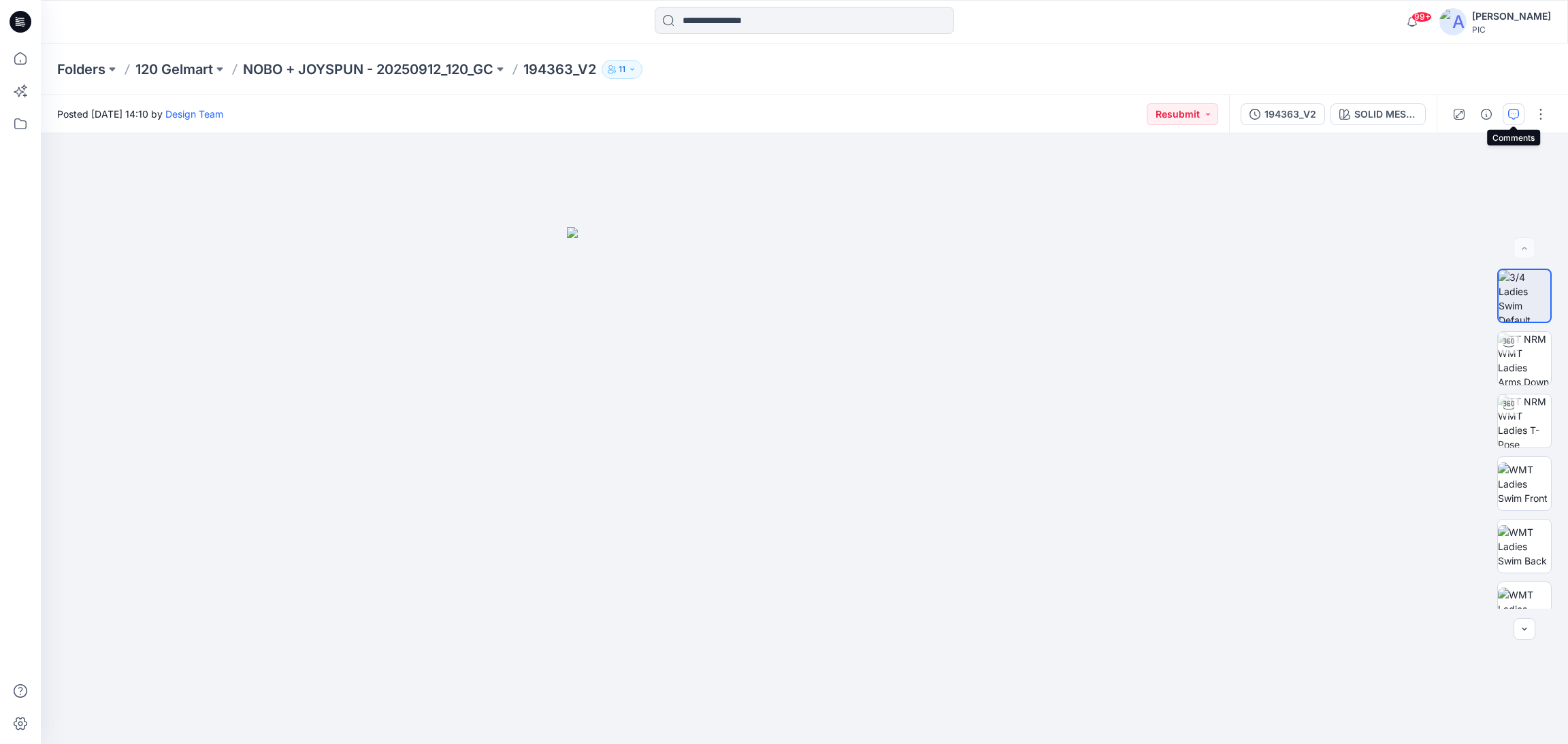
click at [1517, 116] on icon "button" at bounding box center [1513, 114] width 11 height 11
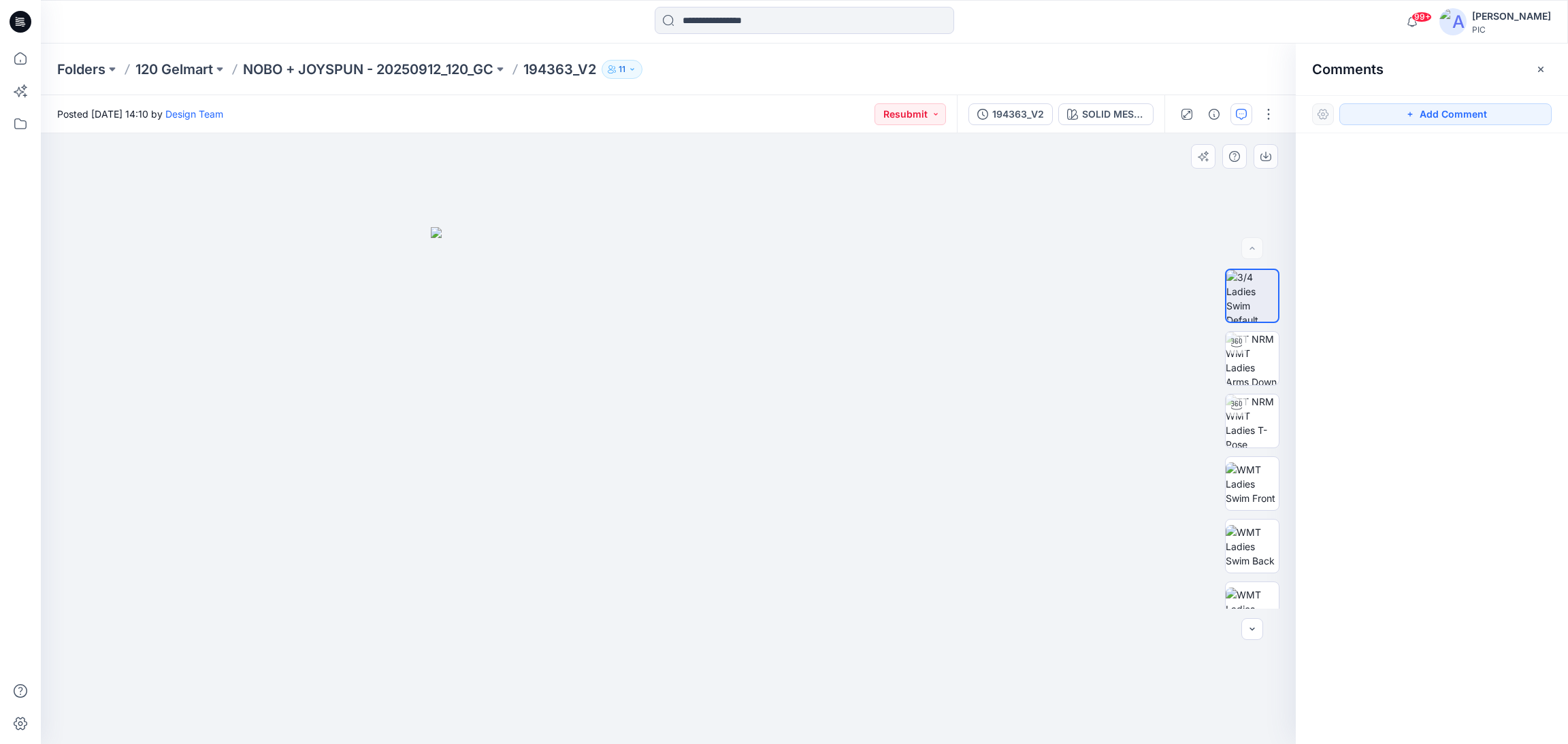
click at [1016, 316] on div at bounding box center [668, 438] width 1255 height 611
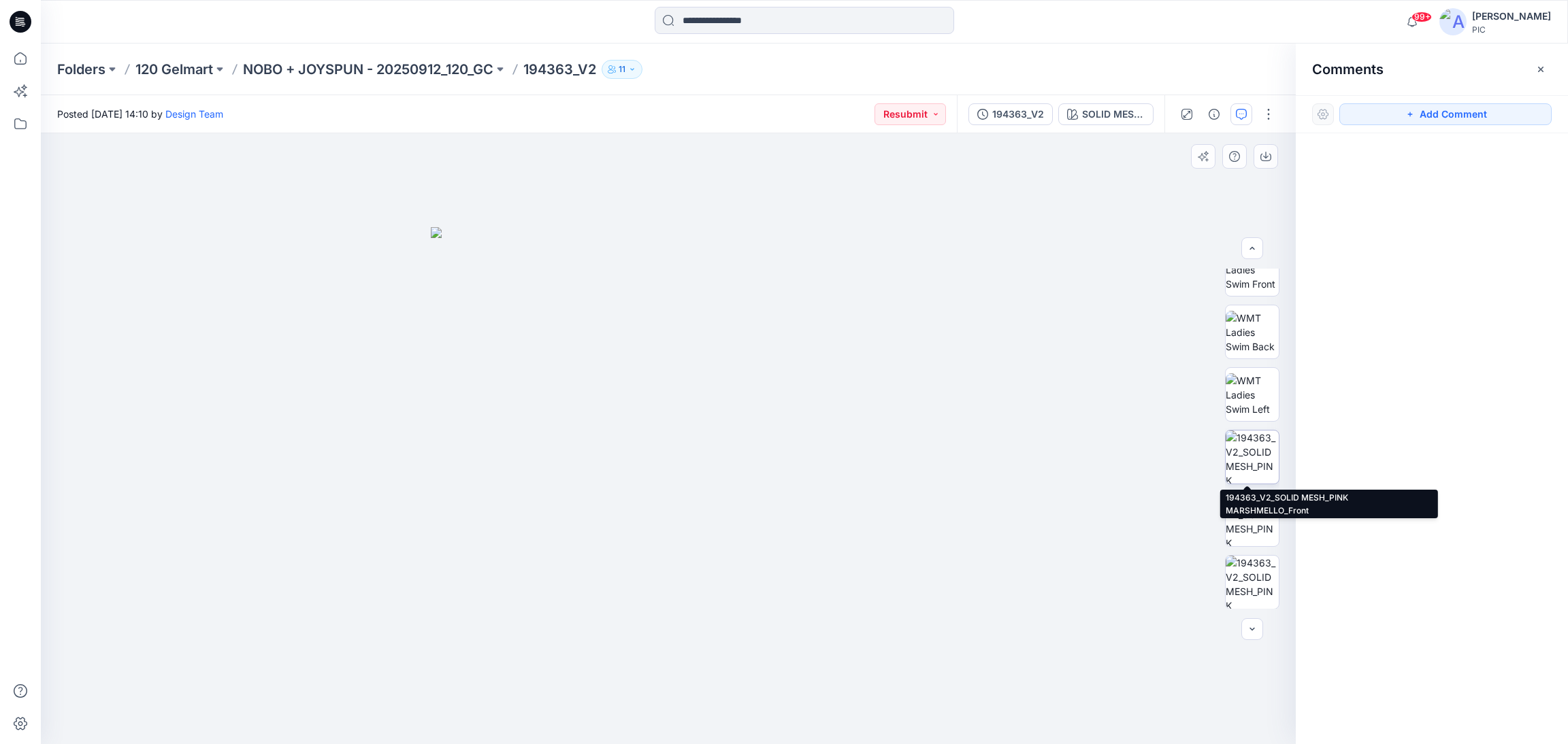
click at [1252, 441] on img at bounding box center [1252, 457] width 53 height 53
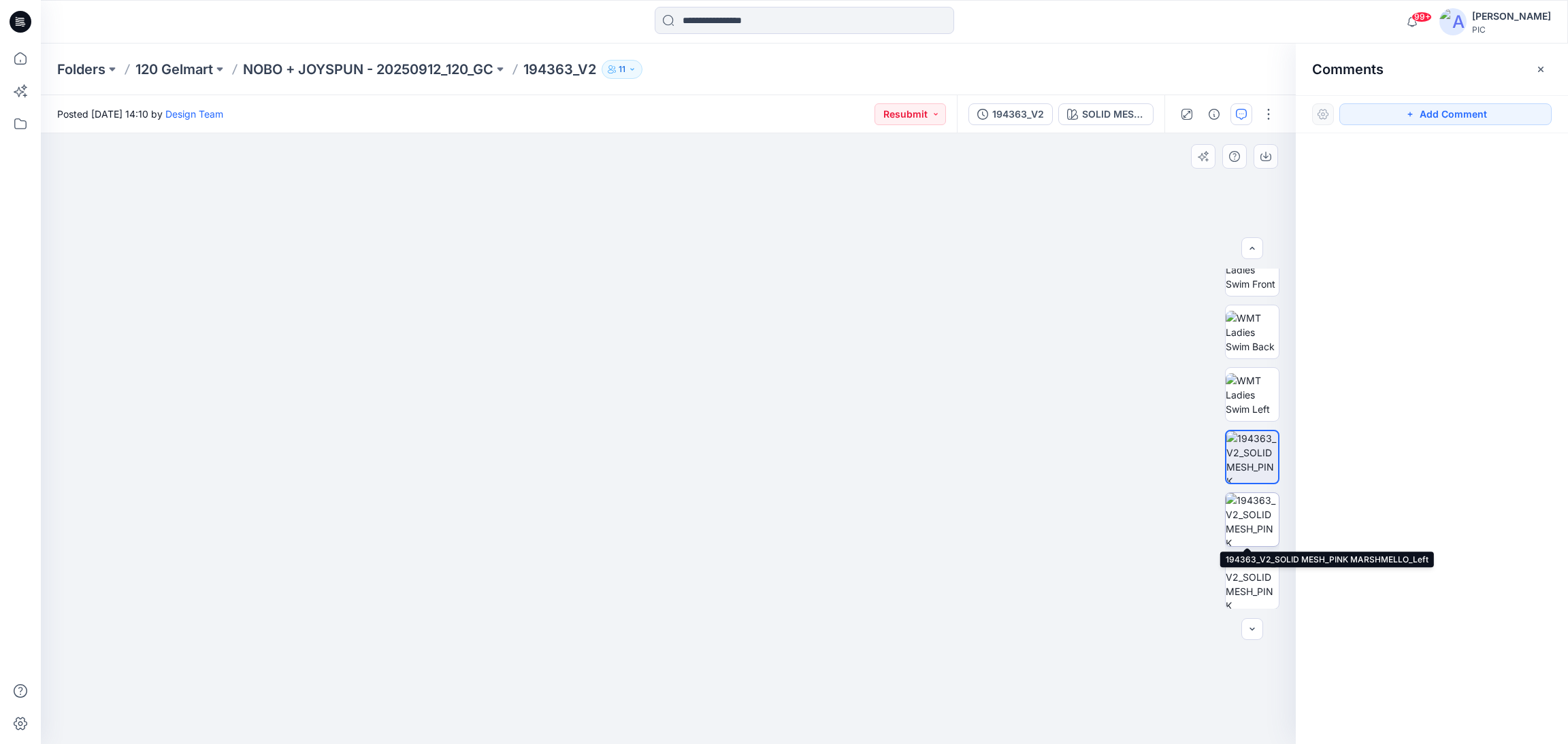
click at [1246, 495] on img at bounding box center [1252, 519] width 53 height 53
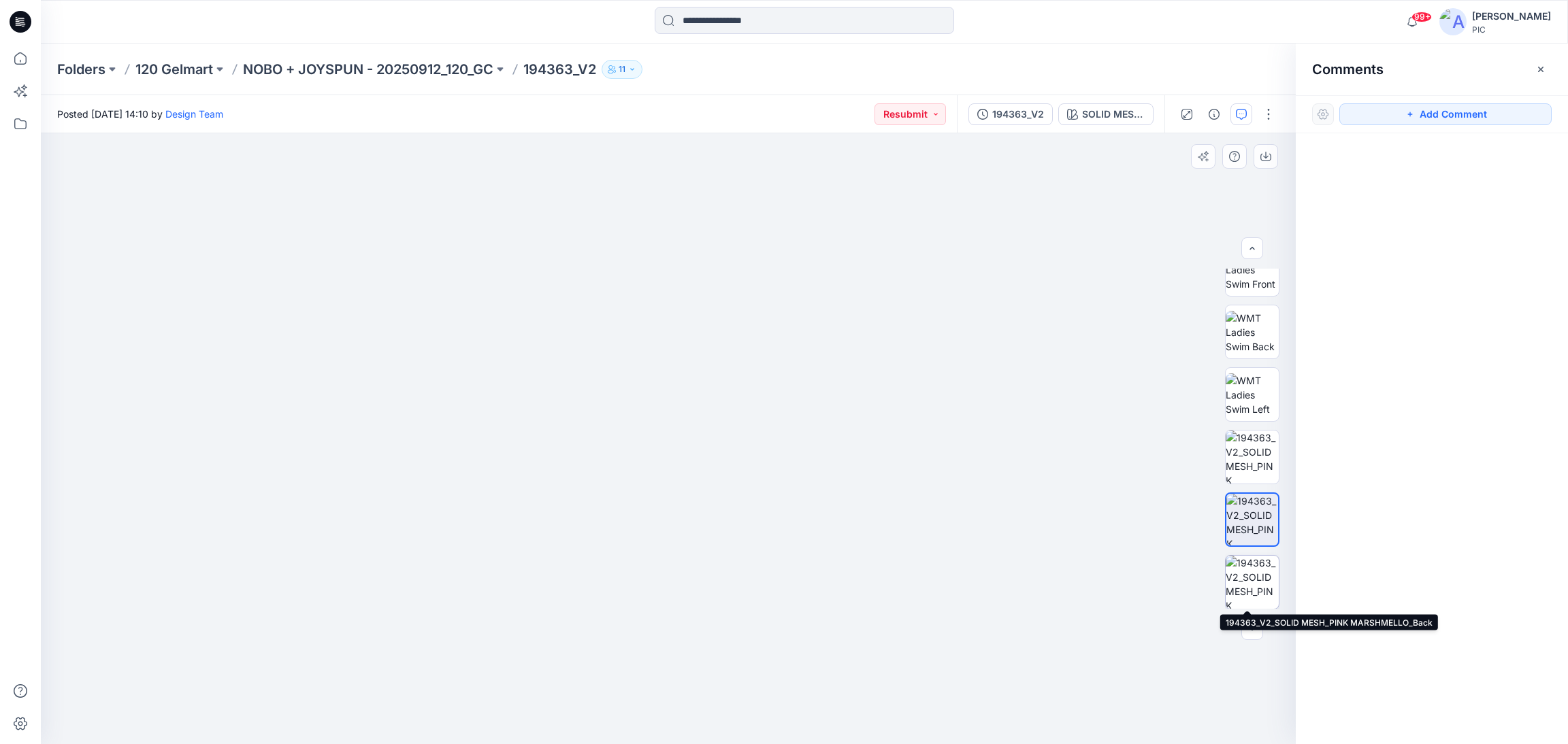
click at [1260, 580] on img at bounding box center [1252, 582] width 53 height 53
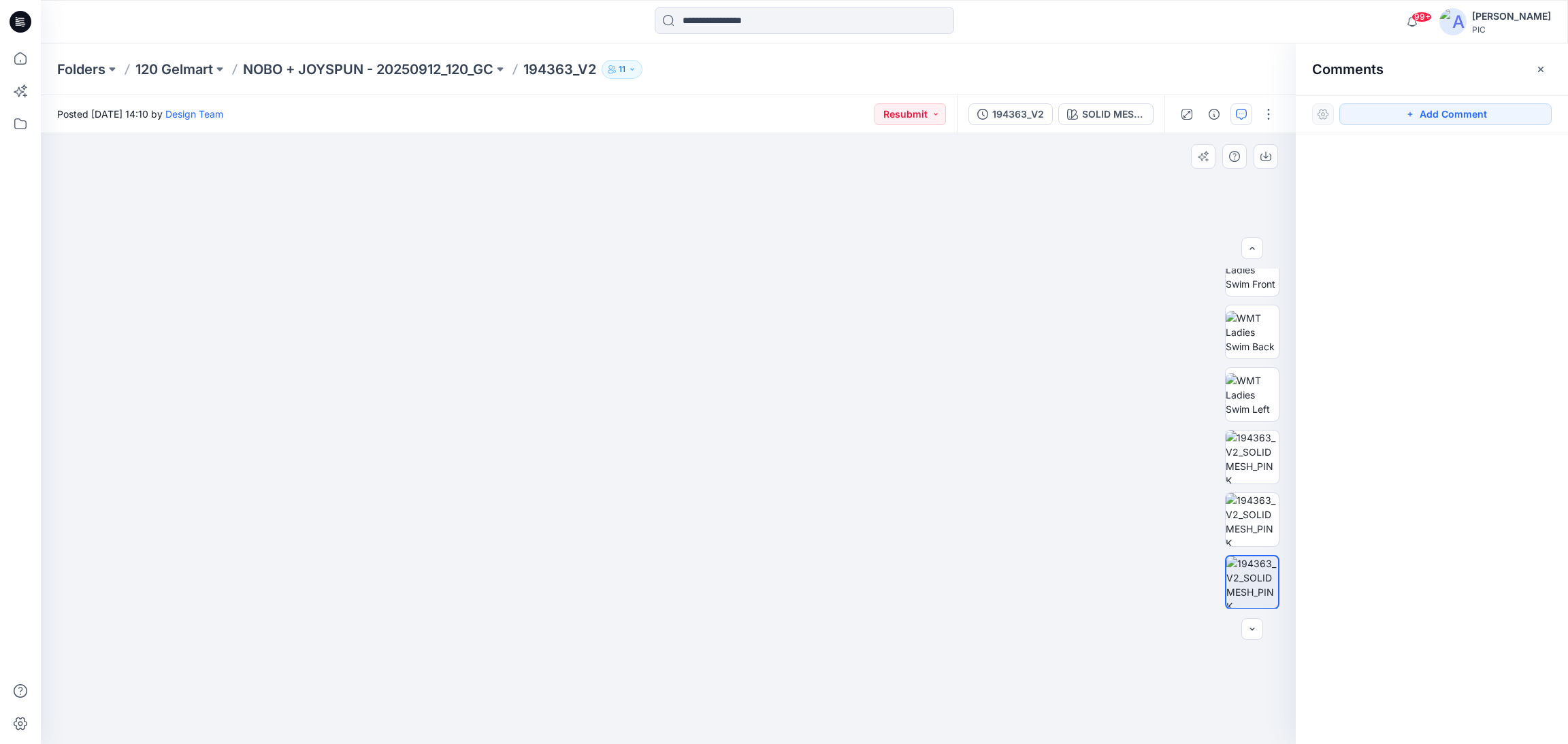
drag, startPoint x: 671, startPoint y: 633, endPoint x: 295, endPoint y: 420, distance: 432.1
click at [295, 420] on img at bounding box center [384, 25] width 1824 height 1440
drag, startPoint x: 892, startPoint y: 371, endPoint x: 824, endPoint y: 371, distance: 68.0
click at [824, 371] on img at bounding box center [384, 28] width 1824 height 1432
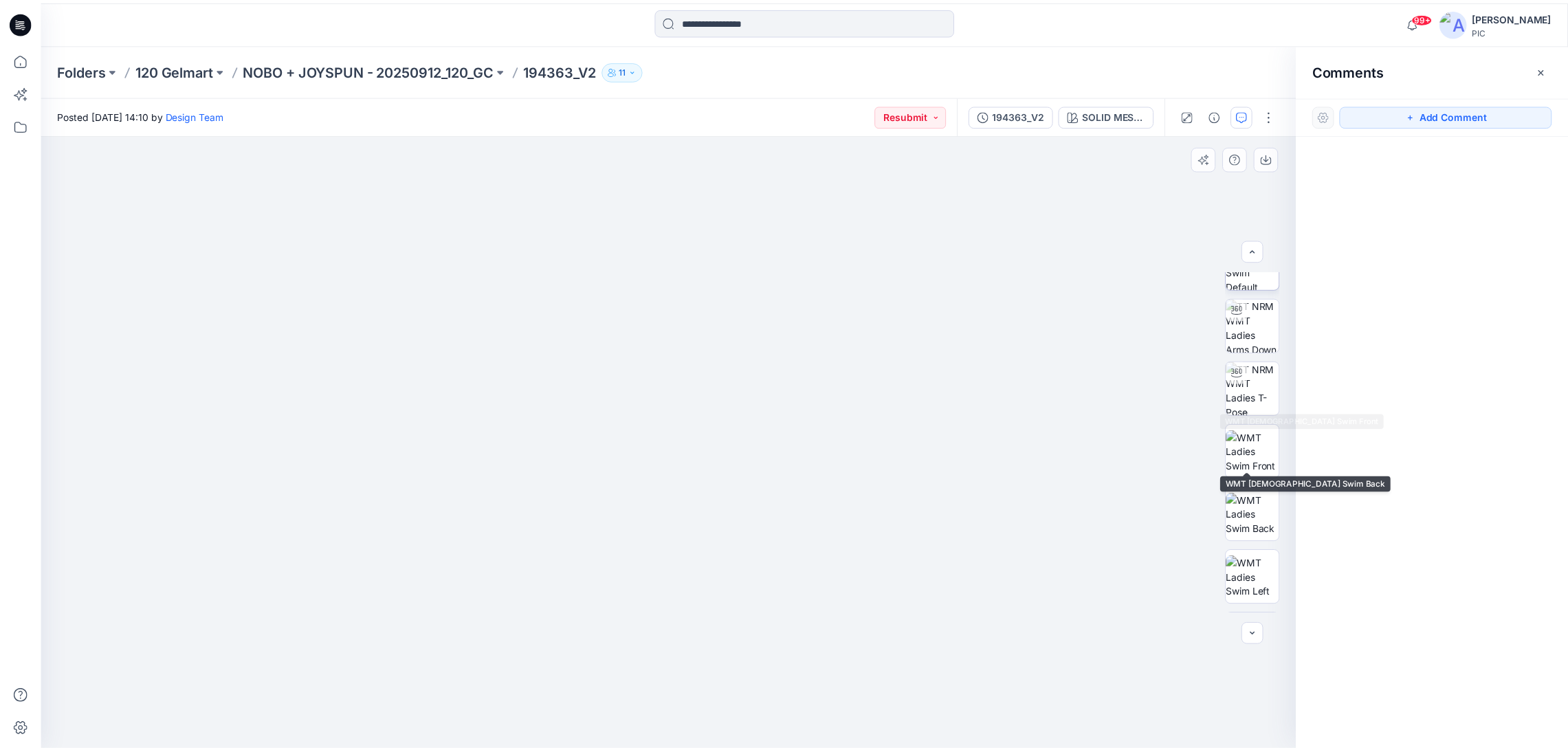
scroll to position [0, 0]
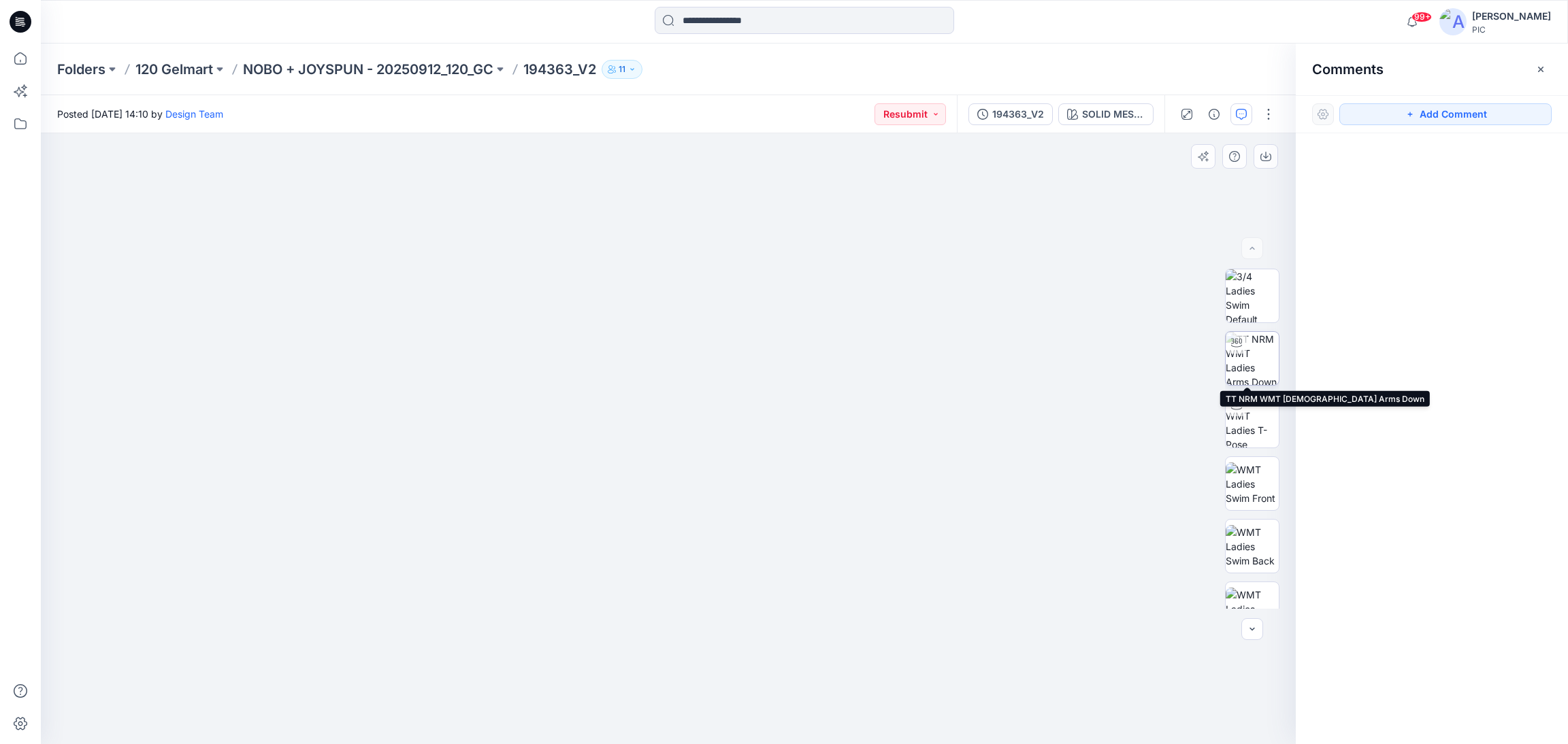
click at [1242, 360] on img at bounding box center [1252, 359] width 53 height 53
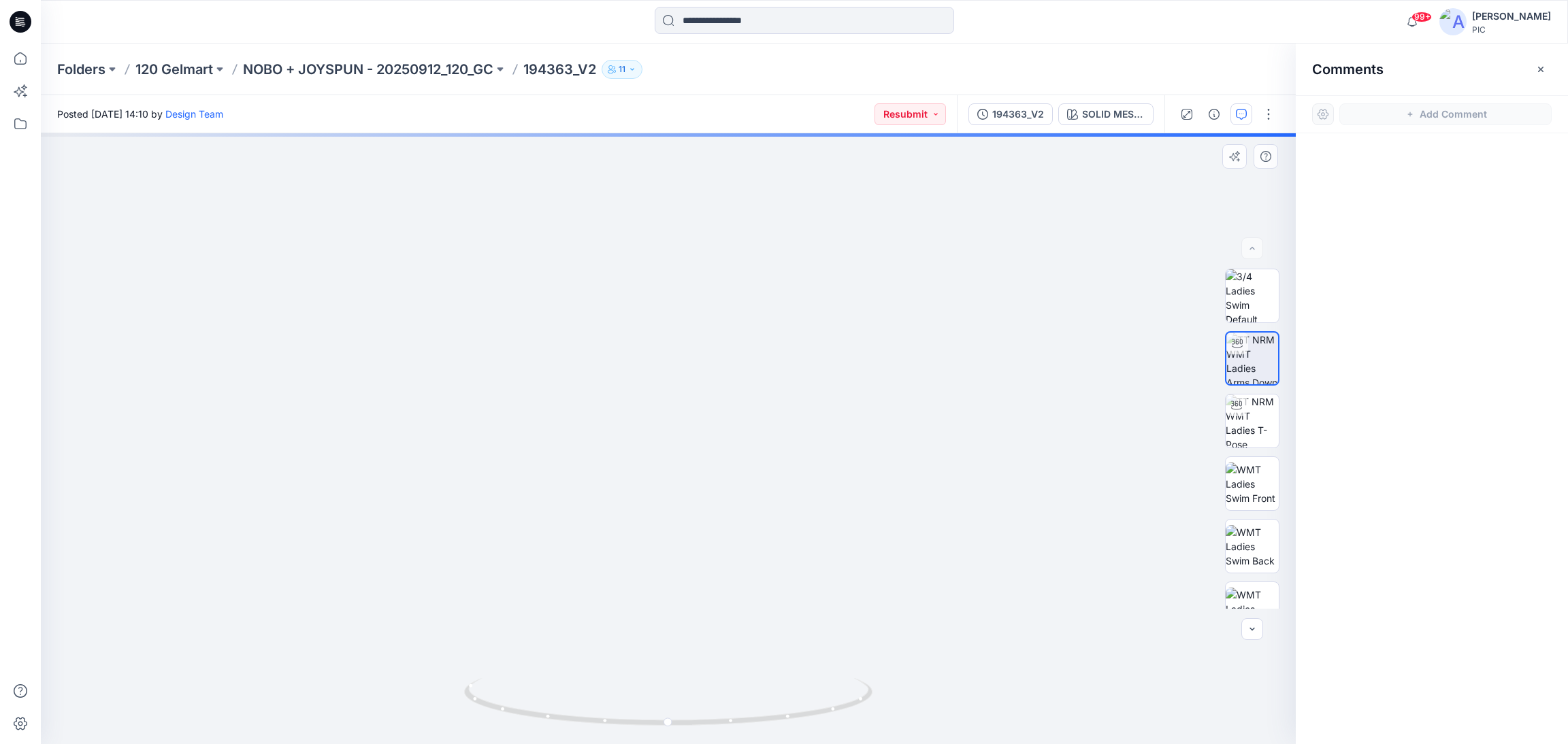
drag, startPoint x: 919, startPoint y: 610, endPoint x: 595, endPoint y: 633, distance: 324.8
click at [661, 614] on img at bounding box center [632, 263] width 1327 height 964
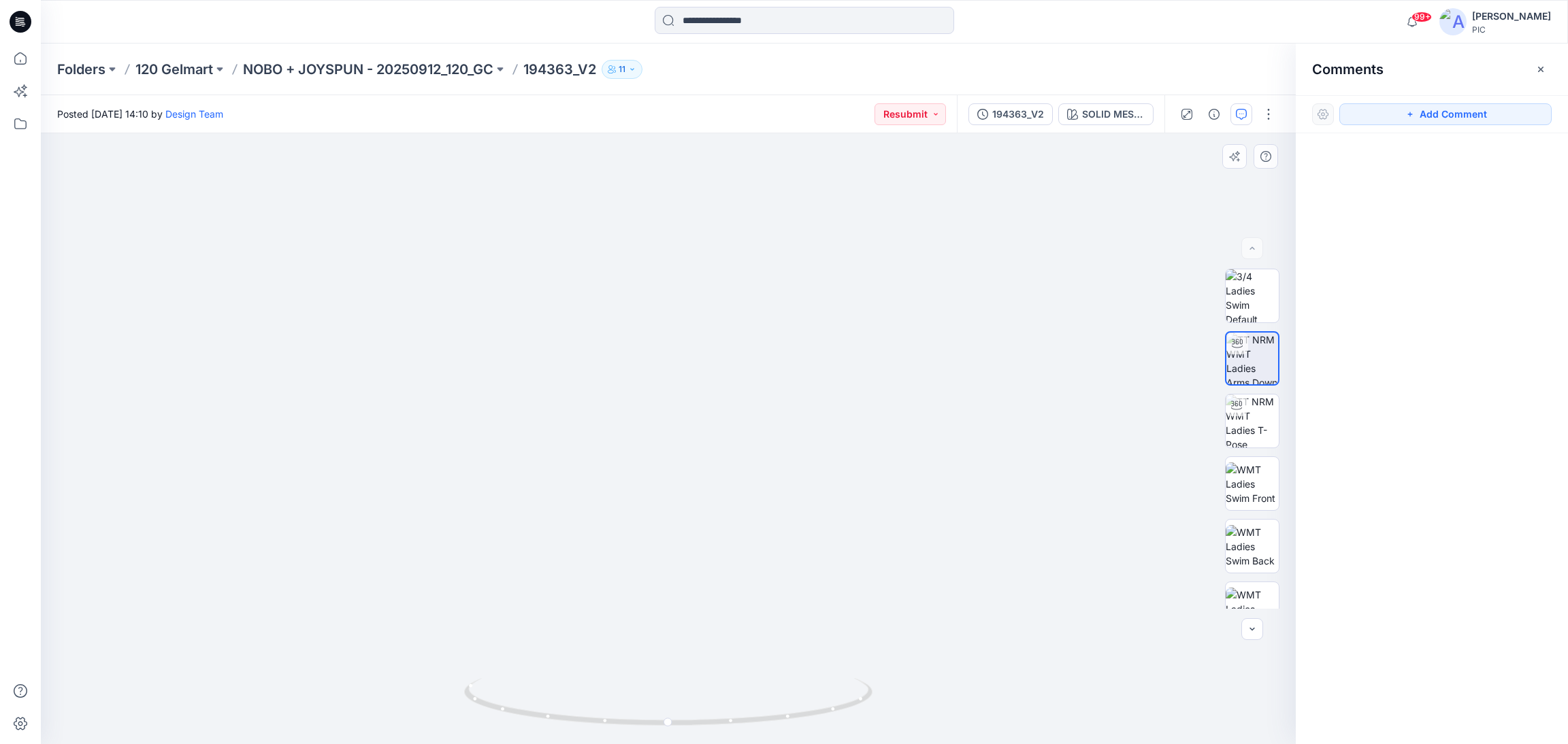
drag, startPoint x: 538, startPoint y: 664, endPoint x: 554, endPoint y: 671, distance: 17.5
click at [809, 659] on img at bounding box center [704, 265] width 1327 height 959
drag, startPoint x: 567, startPoint y: 693, endPoint x: 967, endPoint y: 674, distance: 400.5
click at [967, 674] on div at bounding box center [668, 438] width 1255 height 611
drag, startPoint x: 1072, startPoint y: 398, endPoint x: 1048, endPoint y: 505, distance: 109.7
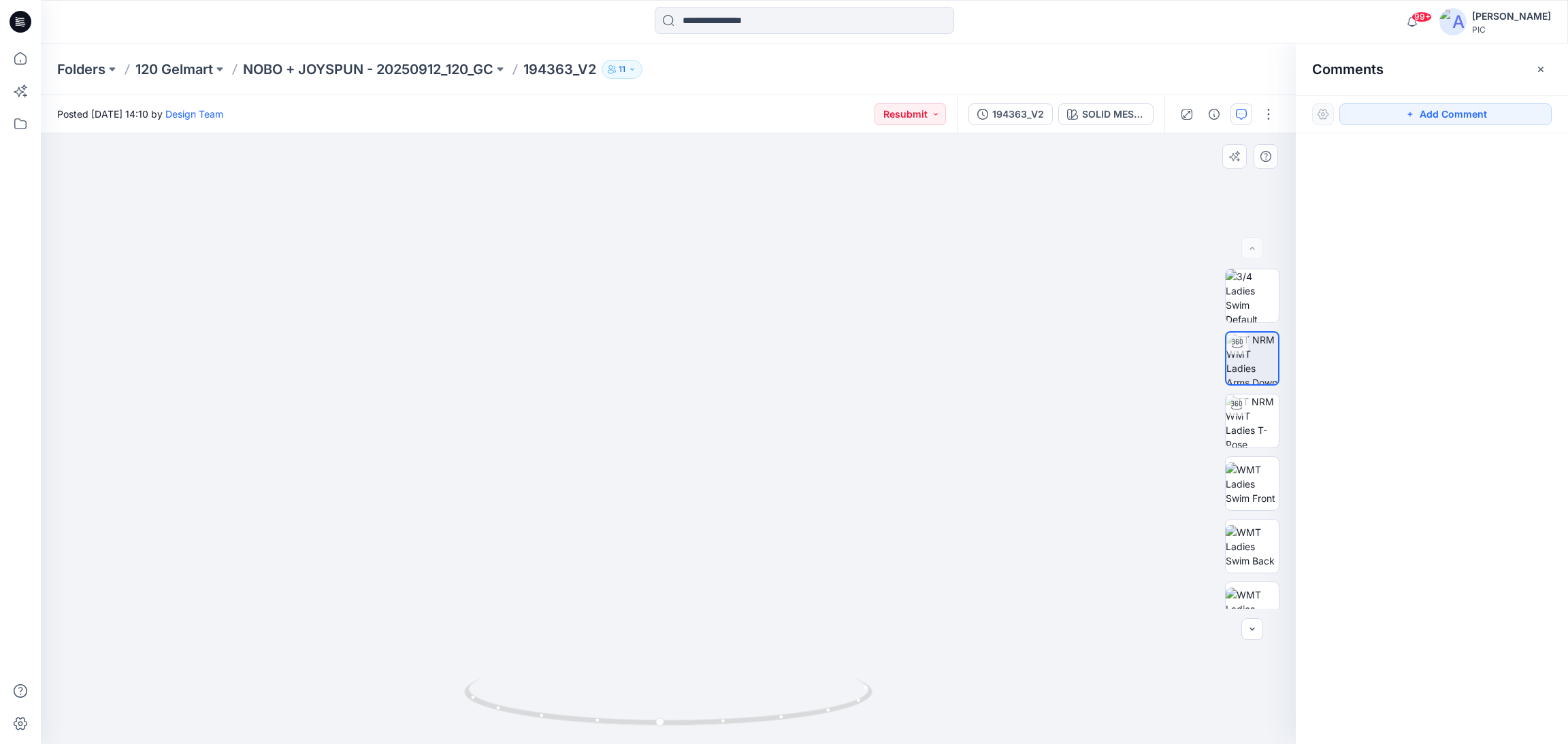
click at [1048, 505] on img at bounding box center [643, 320] width 1327 height 850
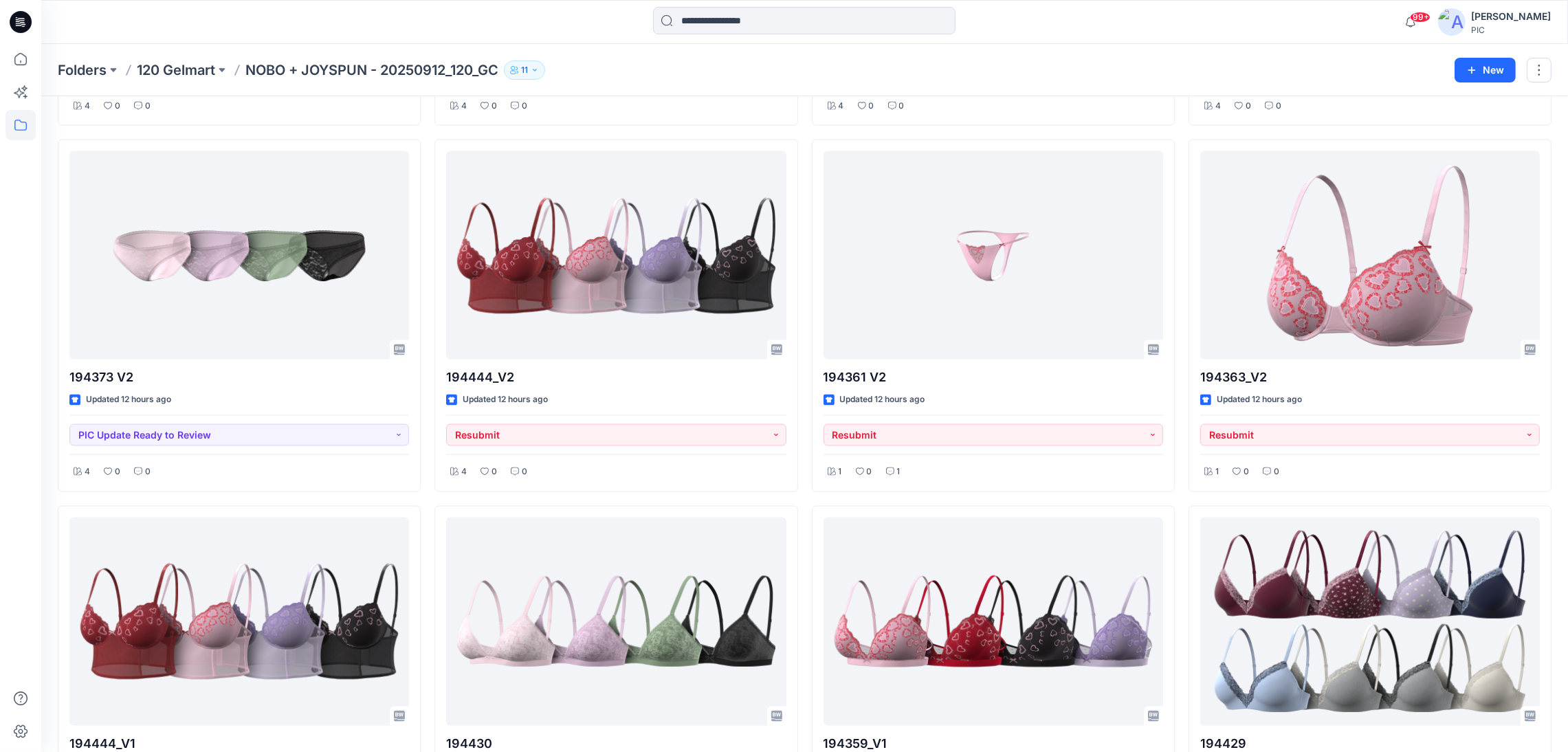
scroll to position [2956, 0]
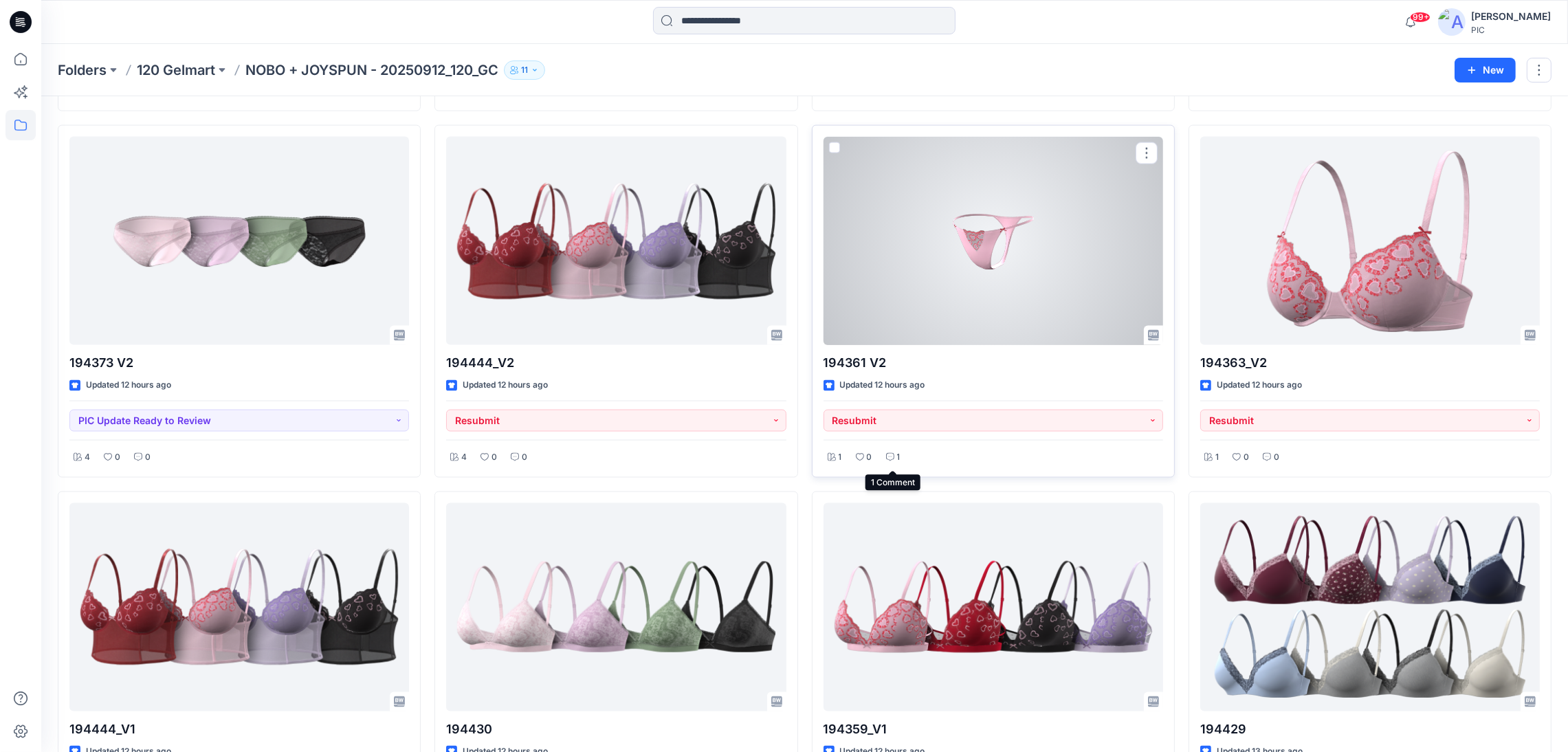
click at [888, 456] on icon at bounding box center [890, 457] width 8 height 8
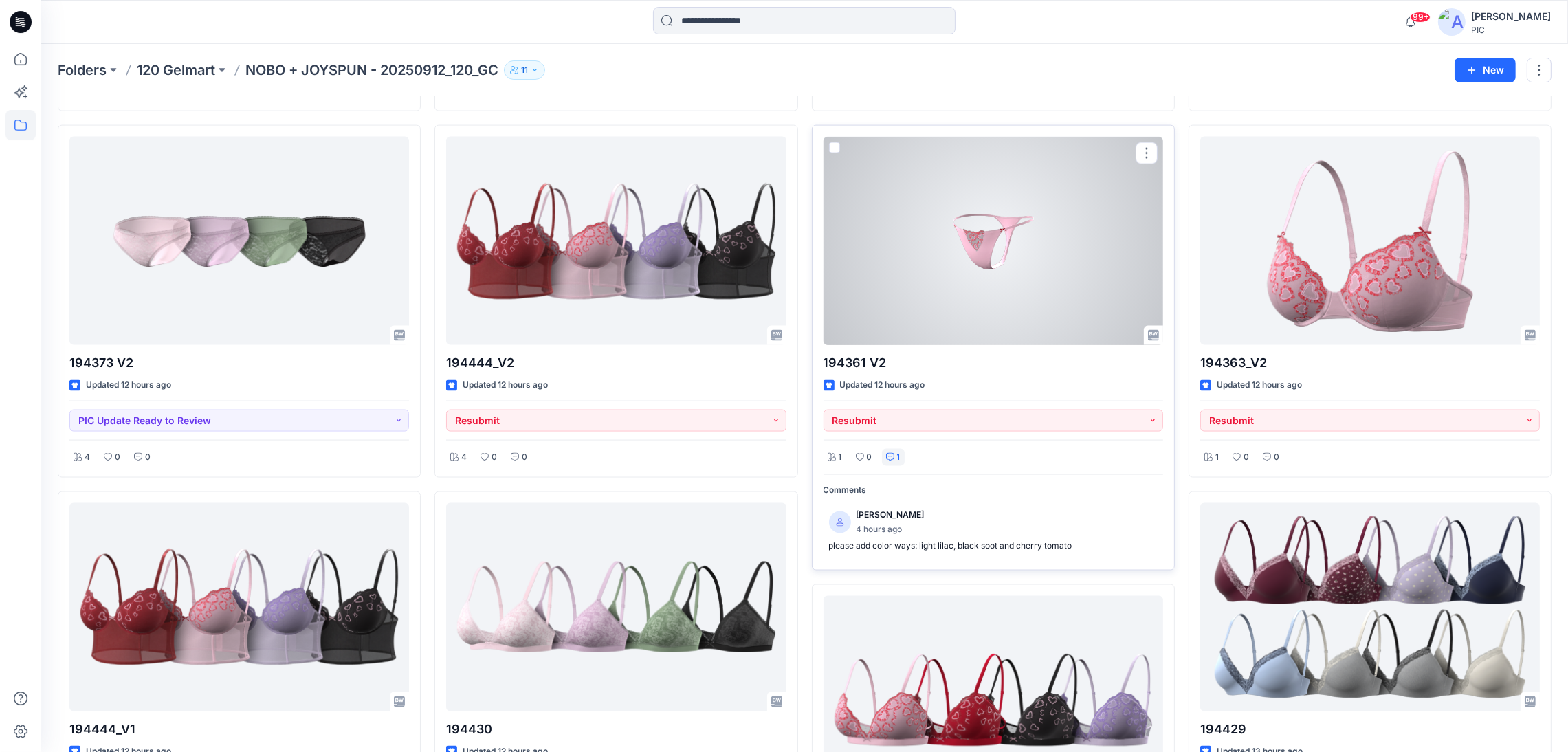
click at [991, 245] on div at bounding box center [994, 240] width 340 height 209
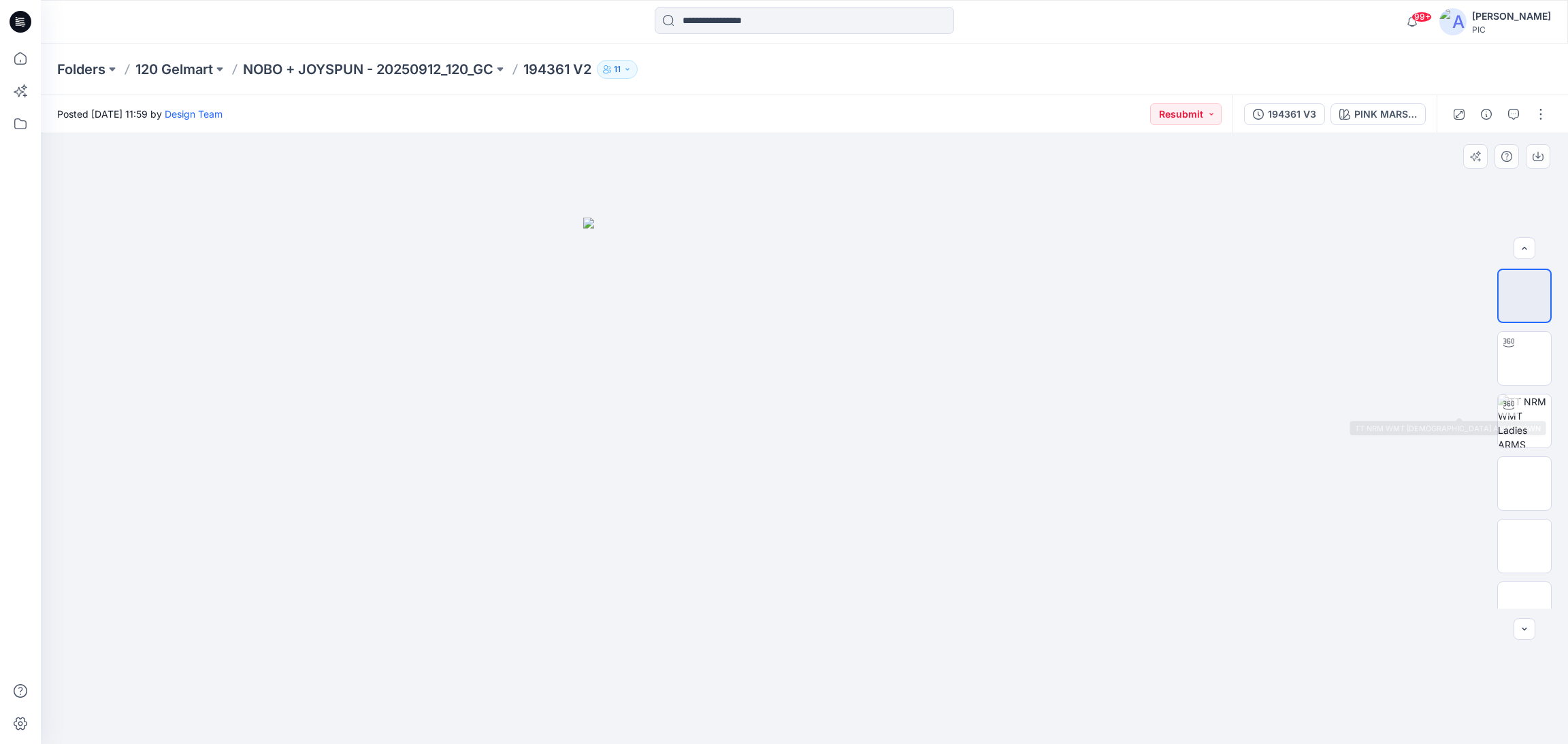
scroll to position [204, 0]
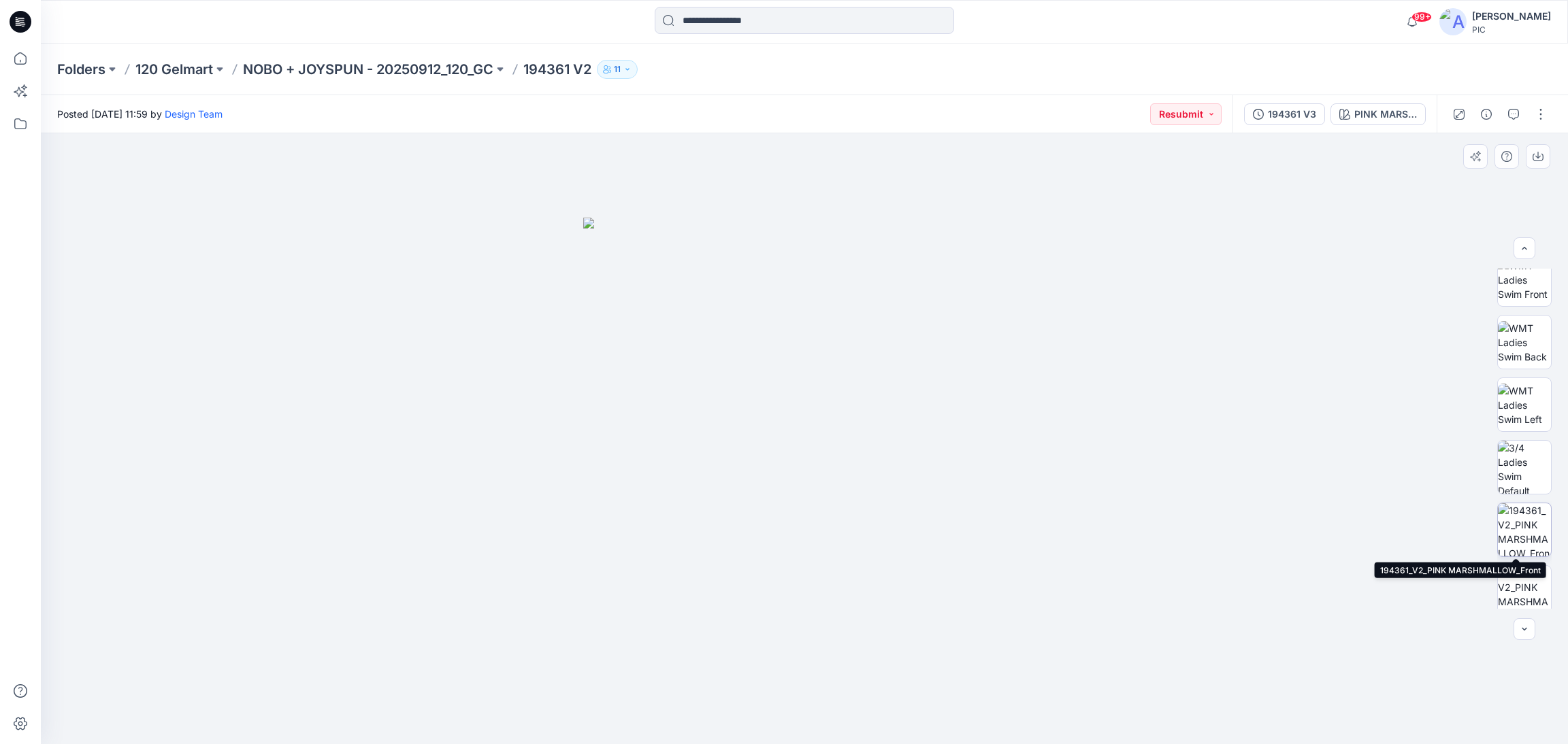
click at [1518, 527] on img at bounding box center [1524, 530] width 53 height 53
drag, startPoint x: 793, startPoint y: 299, endPoint x: 832, endPoint y: 466, distance: 171.5
click at [805, 514] on img at bounding box center [804, 424] width 1108 height 640
drag, startPoint x: 778, startPoint y: 454, endPoint x: 778, endPoint y: 254, distance: 200.0
click at [771, 249] on img at bounding box center [782, 267] width 1691 height 954
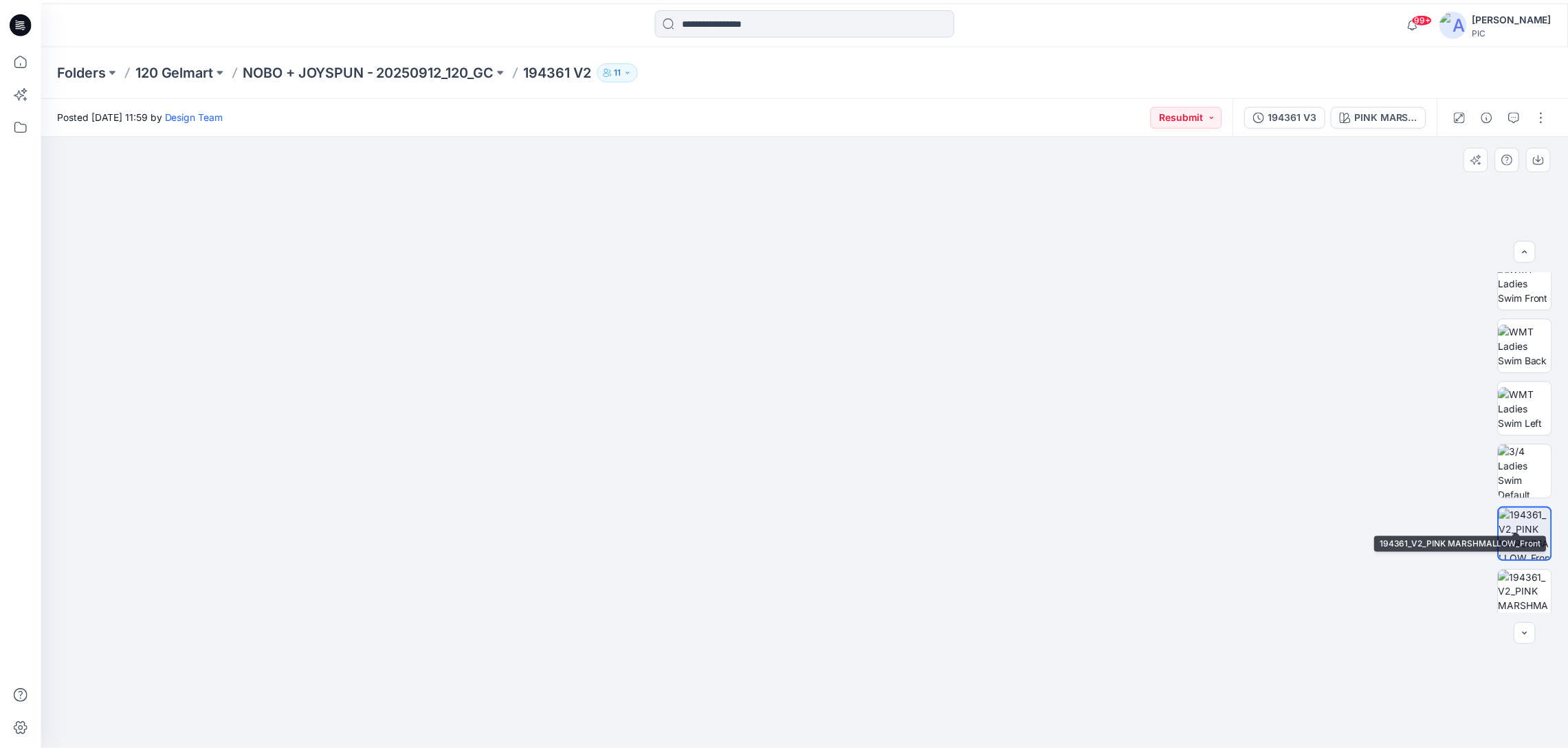
scroll to position [280, 0]
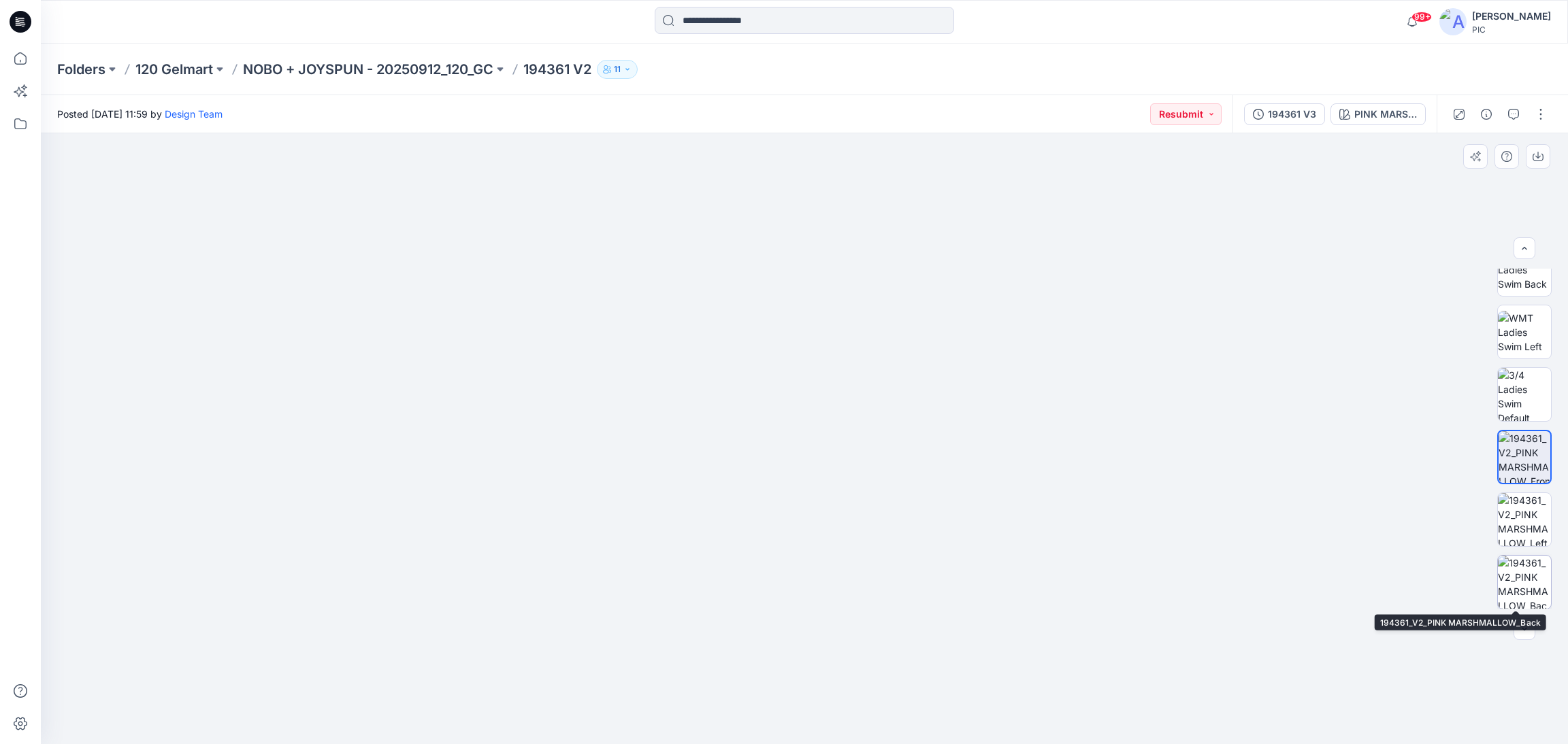
click at [1525, 572] on img at bounding box center [1524, 582] width 53 height 53
drag, startPoint x: 828, startPoint y: 215, endPoint x: 811, endPoint y: 395, distance: 180.8
click at [800, 561] on img at bounding box center [804, 437] width 1312 height 615
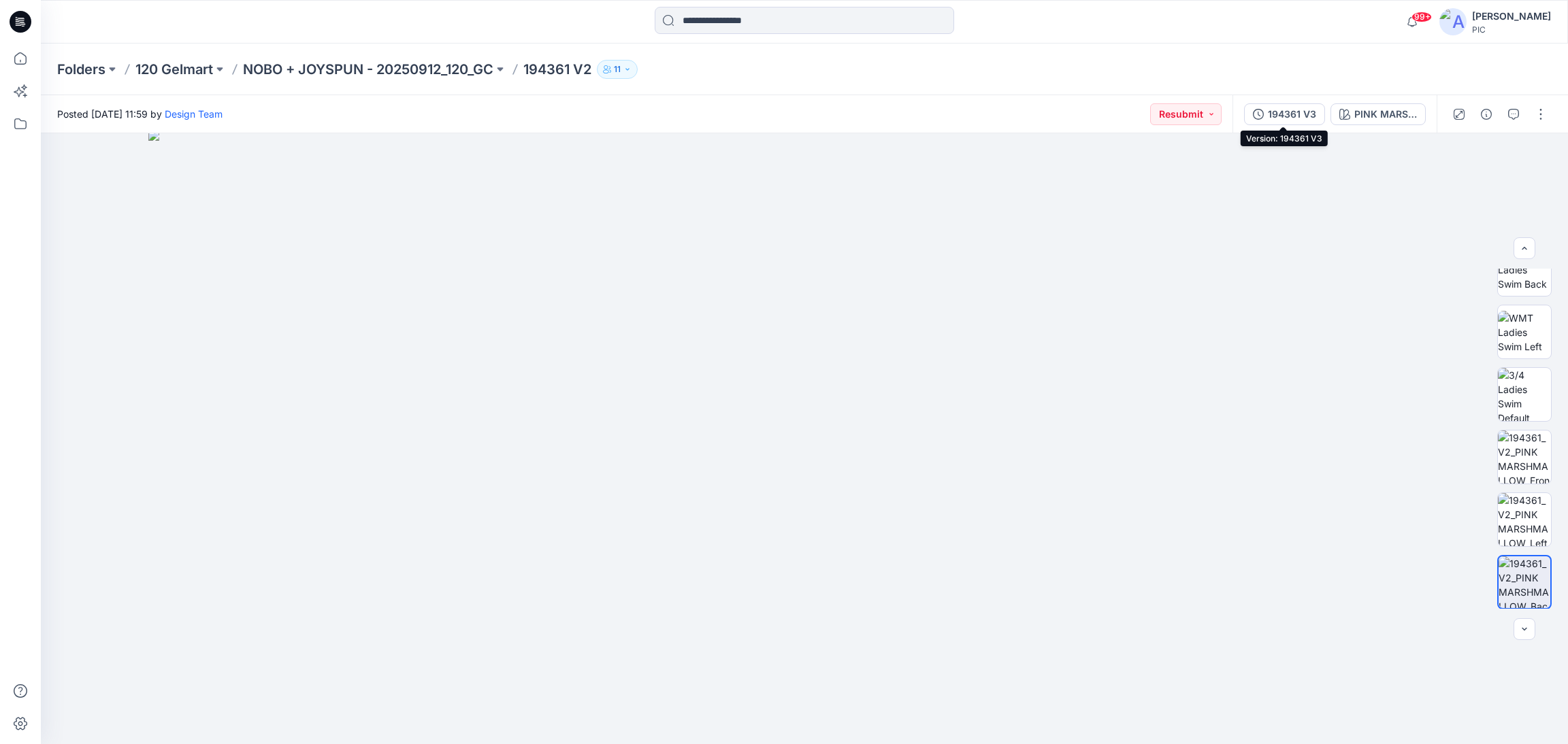
click at [1288, 115] on div "194361 V3" at bounding box center [1292, 114] width 48 height 15
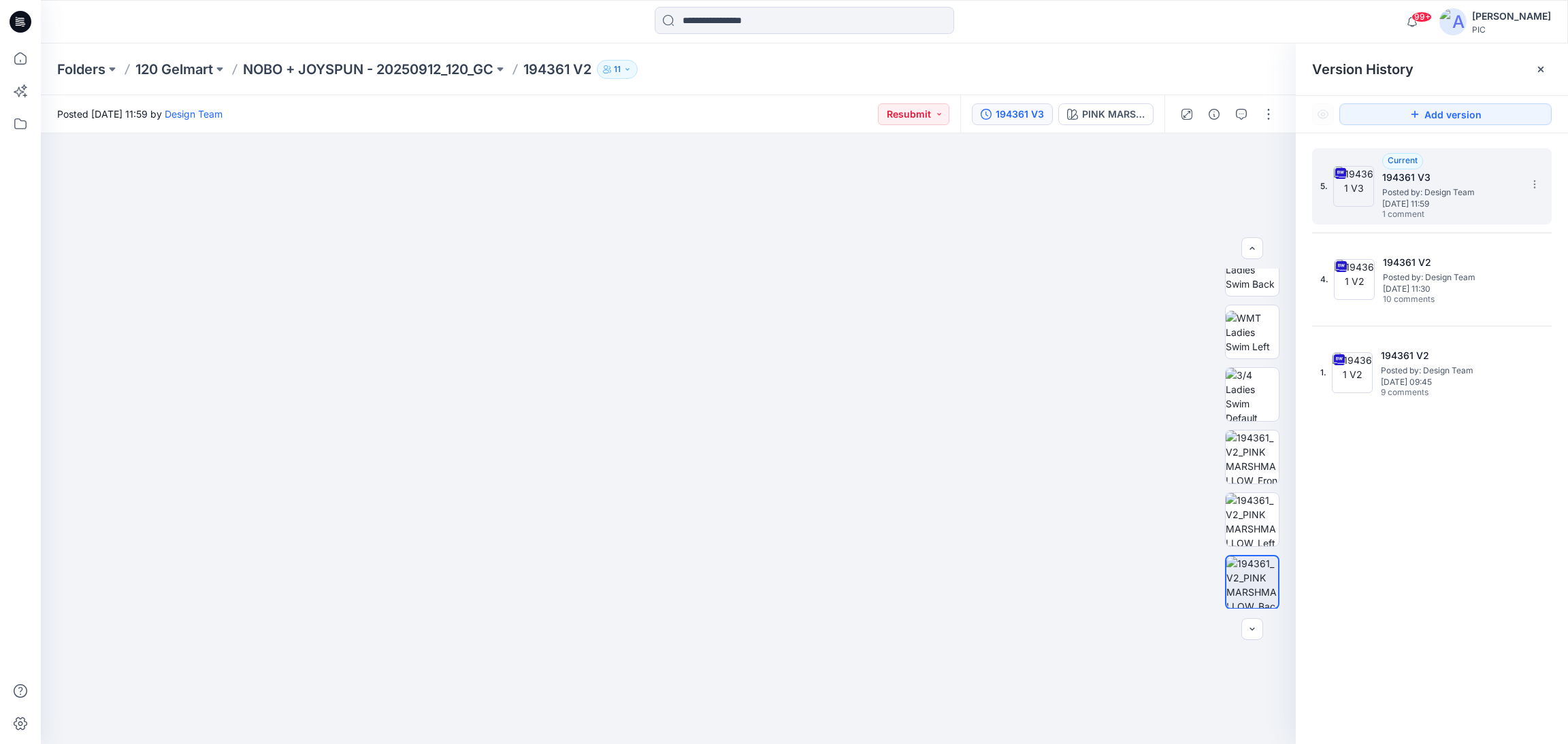
click at [1471, 200] on span "[DATE] 11:59" at bounding box center [1450, 204] width 136 height 9
click at [1251, 123] on div at bounding box center [1227, 114] width 126 height 38
click at [1242, 110] on icon "button" at bounding box center [1241, 114] width 11 height 11
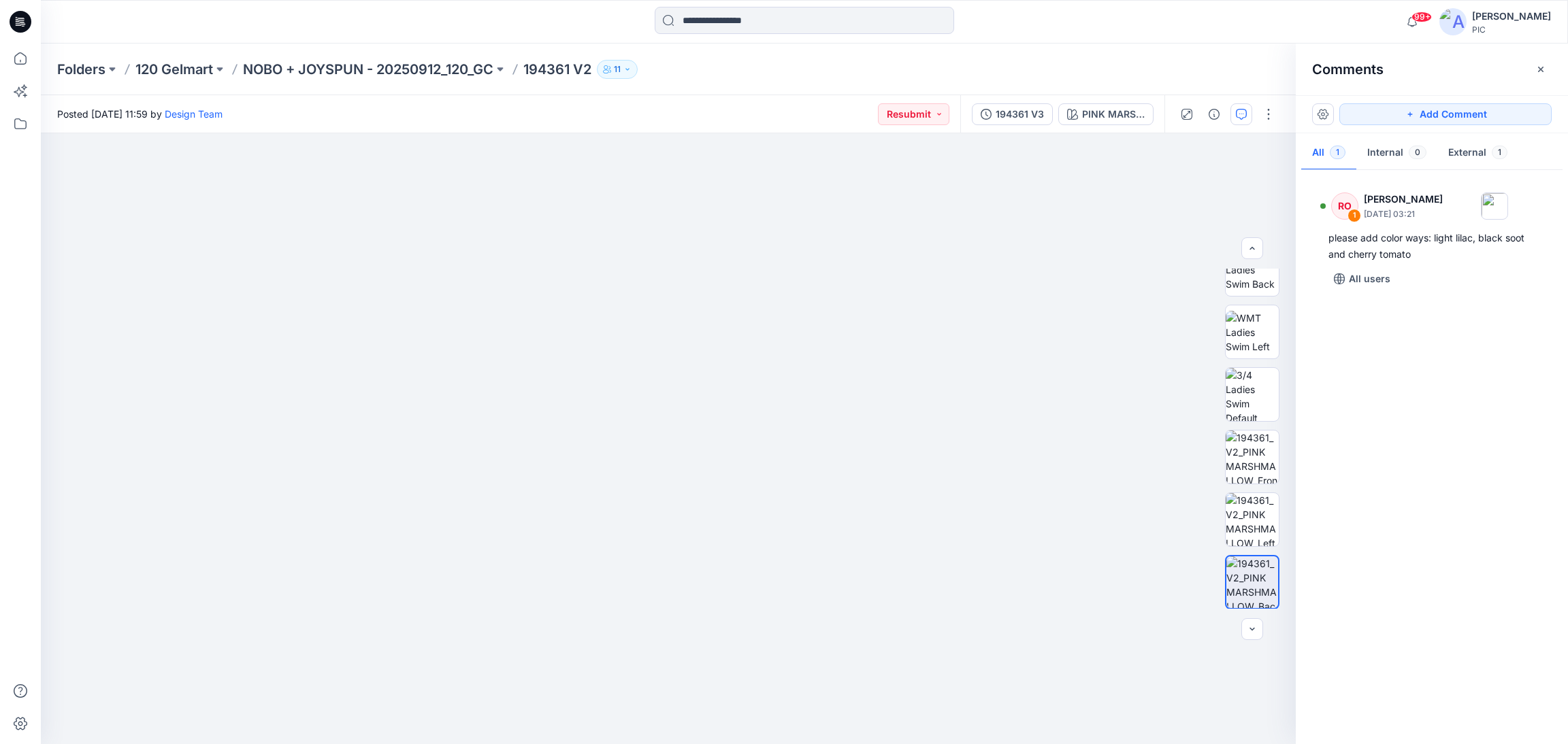
click at [1474, 392] on div "RO 1 [PERSON_NAME] [DATE] 03:21 please add color ways: light lilac, black soot …" at bounding box center [1431, 453] width 272 height 561
click at [1106, 108] on div "PINK MARSHMALLOW" at bounding box center [1114, 114] width 63 height 15
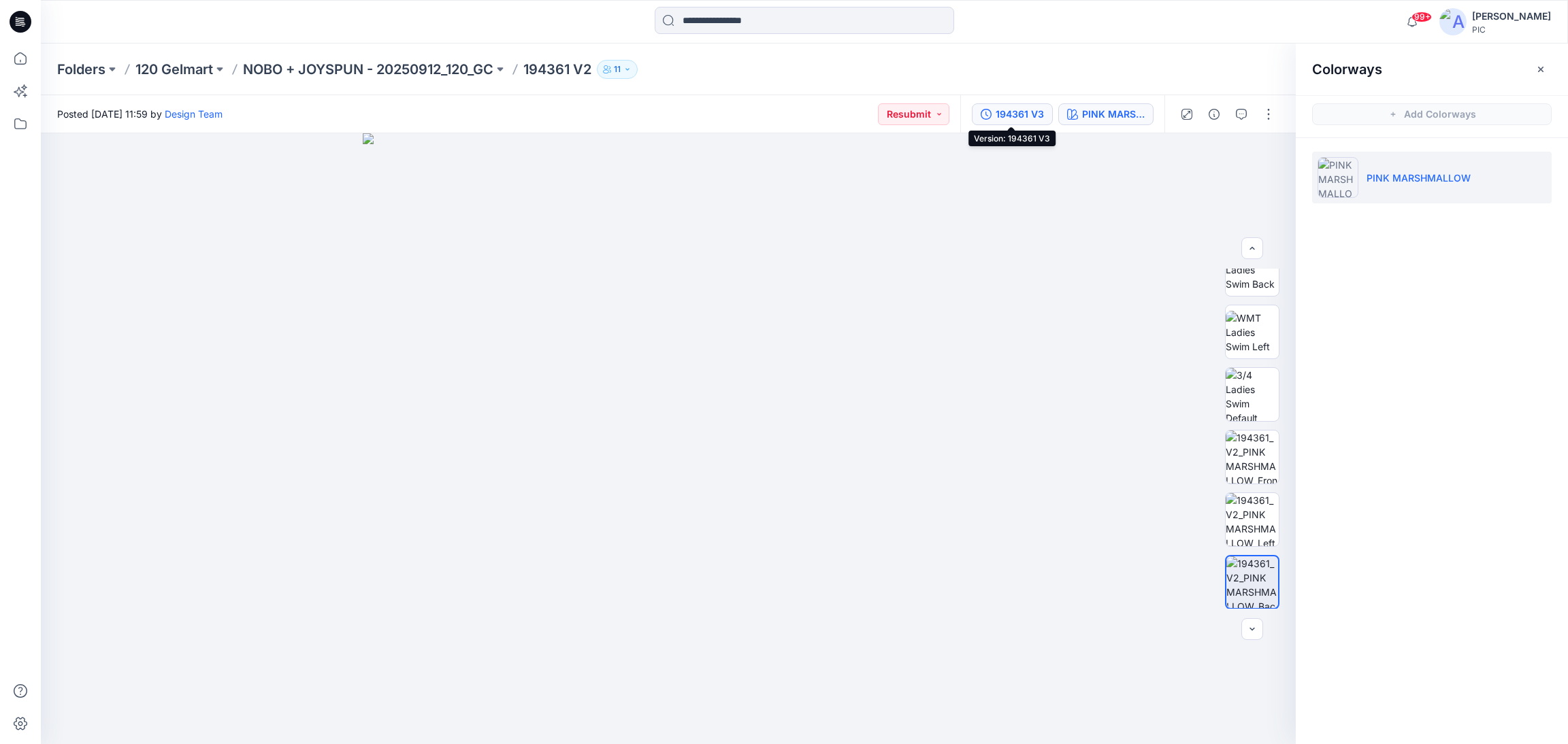
click at [1006, 111] on div "194361 V3" at bounding box center [1019, 114] width 48 height 15
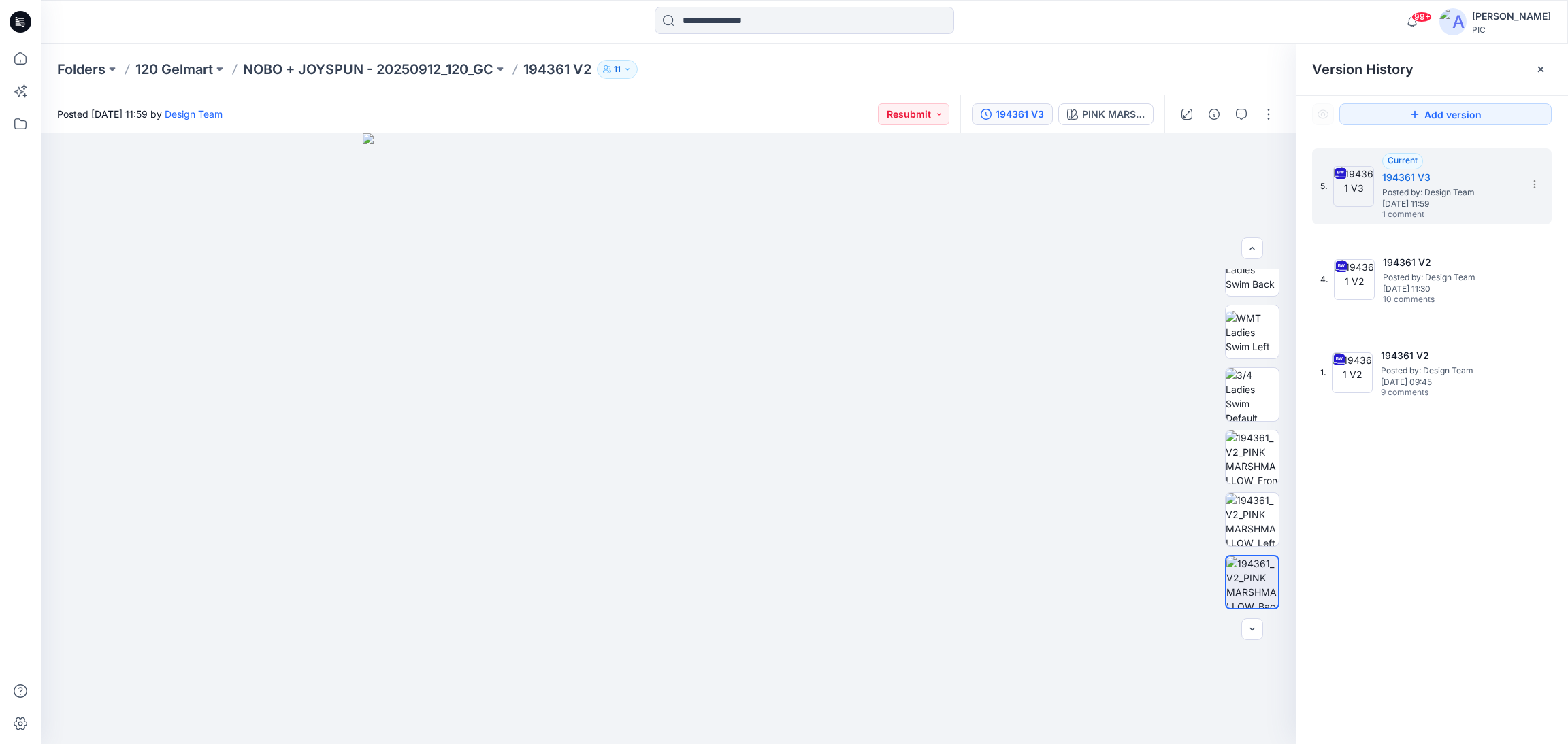
click at [1440, 515] on div "5. Current 194361 V3 Posted by: Design Team [DATE] 11:59 1 comment 4. 194361 V2…" at bounding box center [1431, 448] width 272 height 630
click at [1467, 510] on div "5. Current 194361 V3 Posted by: Design Team [DATE] 11:59 1 comment 4. 194361 V2…" at bounding box center [1431, 448] width 272 height 630
drag, startPoint x: 709, startPoint y: 579, endPoint x: 705, endPoint y: 561, distance: 18.4
click at [698, 577] on img at bounding box center [668, 438] width 874 height 611
click at [276, 67] on p "NOBO + JOYSPUN - 20250912_120_GC" at bounding box center [368, 69] width 250 height 19
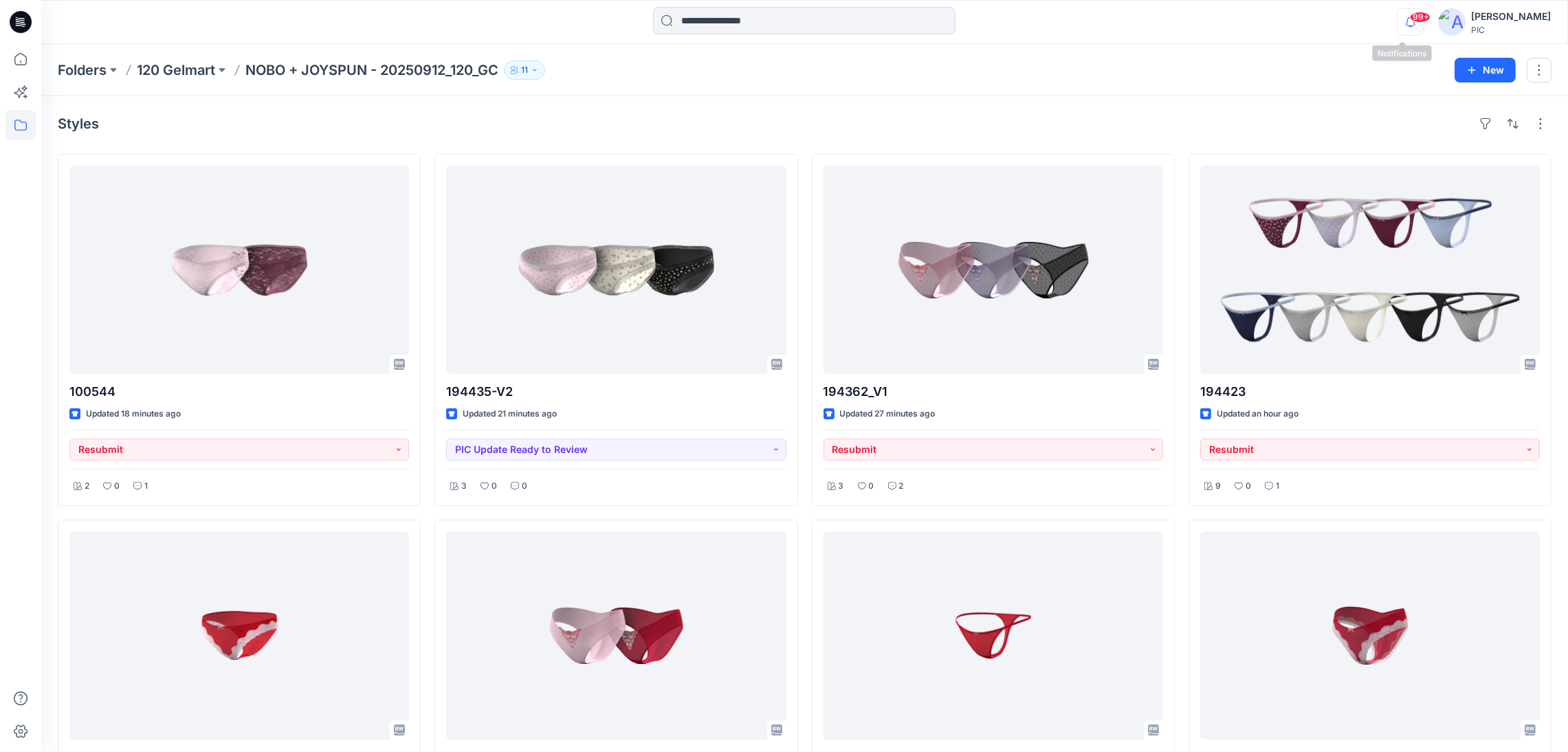
click at [1409, 23] on icon "button" at bounding box center [1410, 22] width 26 height 28
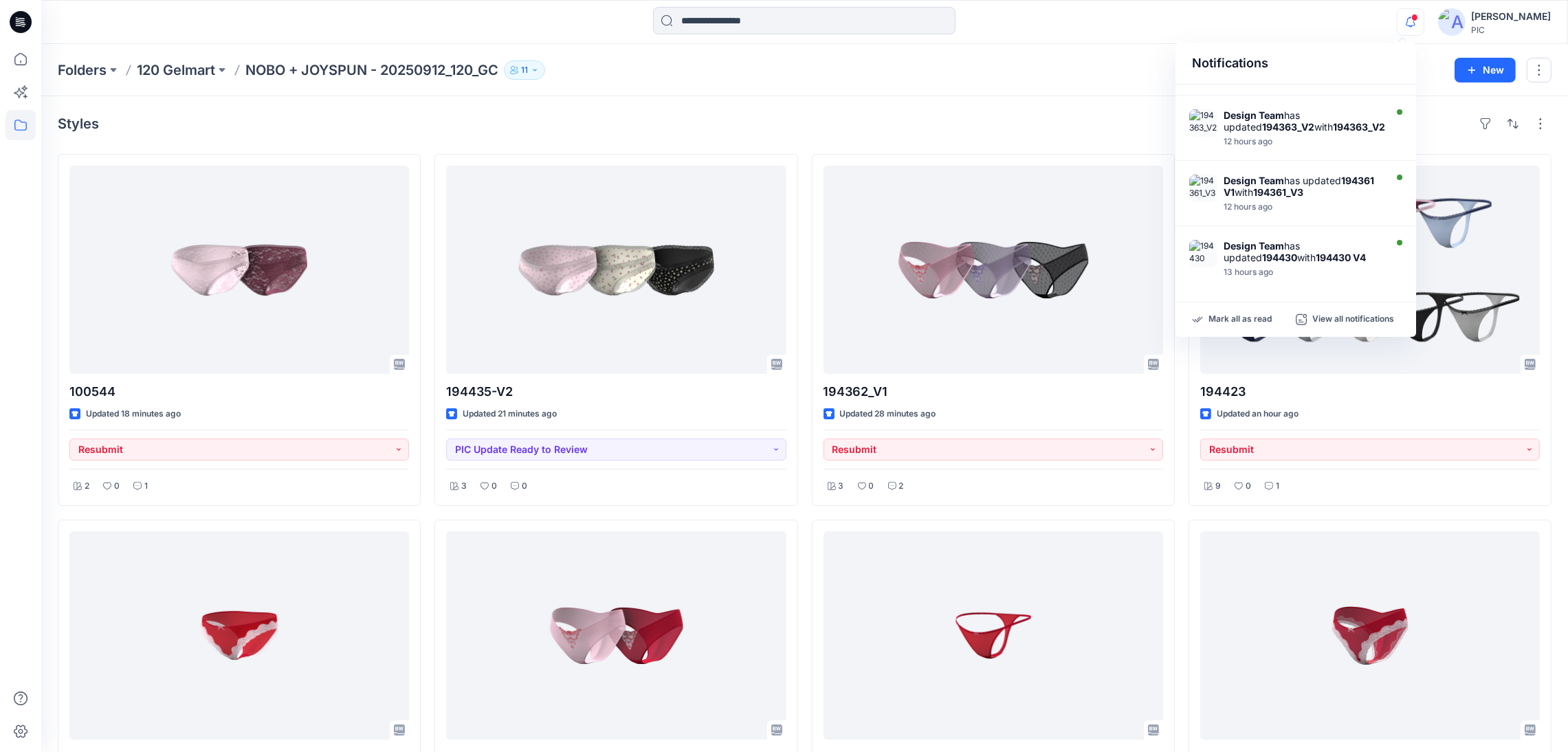
scroll to position [425, 0]
drag, startPoint x: 1034, startPoint y: 74, endPoint x: 1043, endPoint y: 75, distance: 9.1
click at [1033, 74] on div "Folders 120 Gelmart NOBO + JOYSPUN - 20250912_120_GC 11" at bounding box center [751, 70] width 1386 height 19
